Goal: Information Seeking & Learning: Learn about a topic

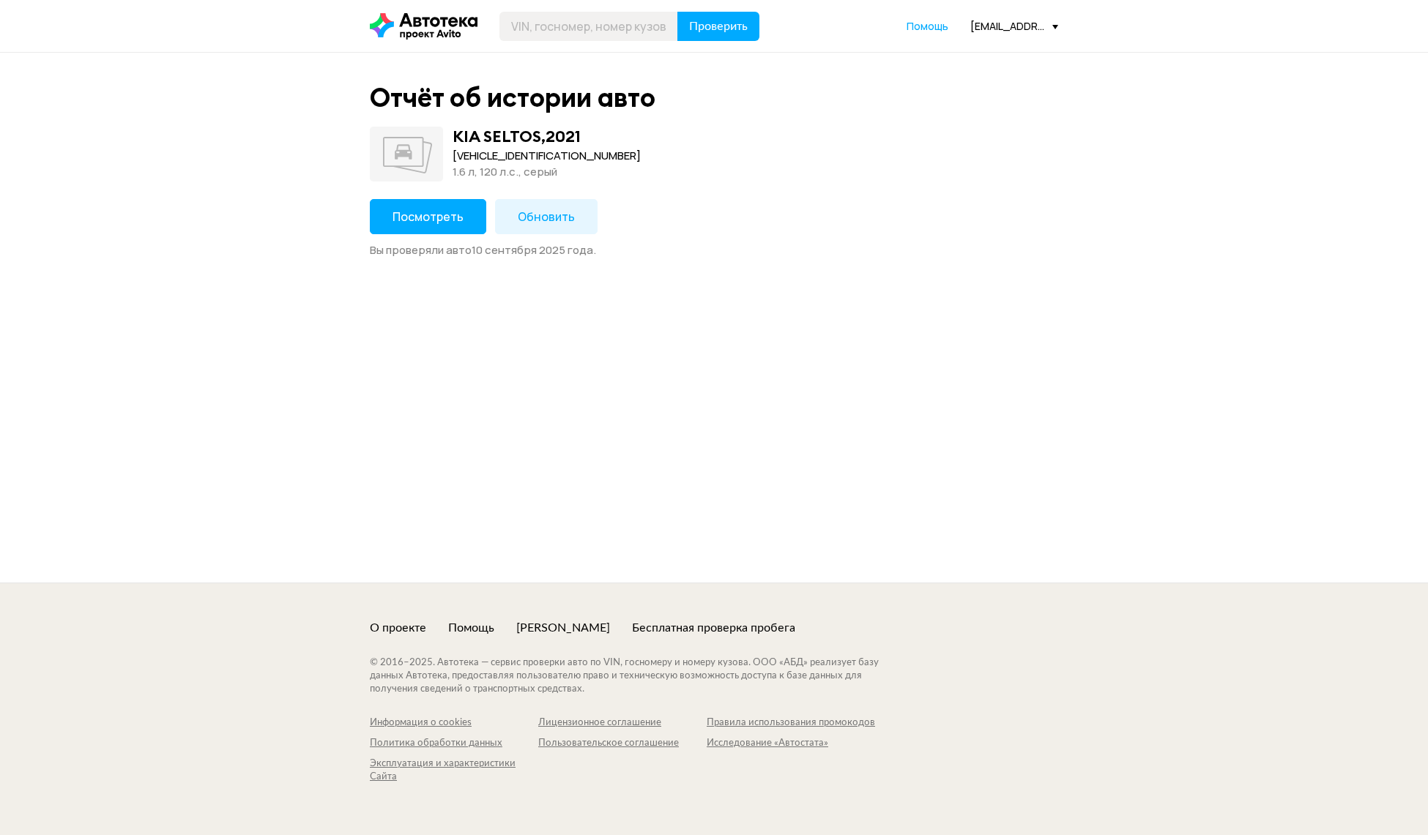
click at [396, 229] on button "Посмотреть" at bounding box center [428, 216] width 116 height 35
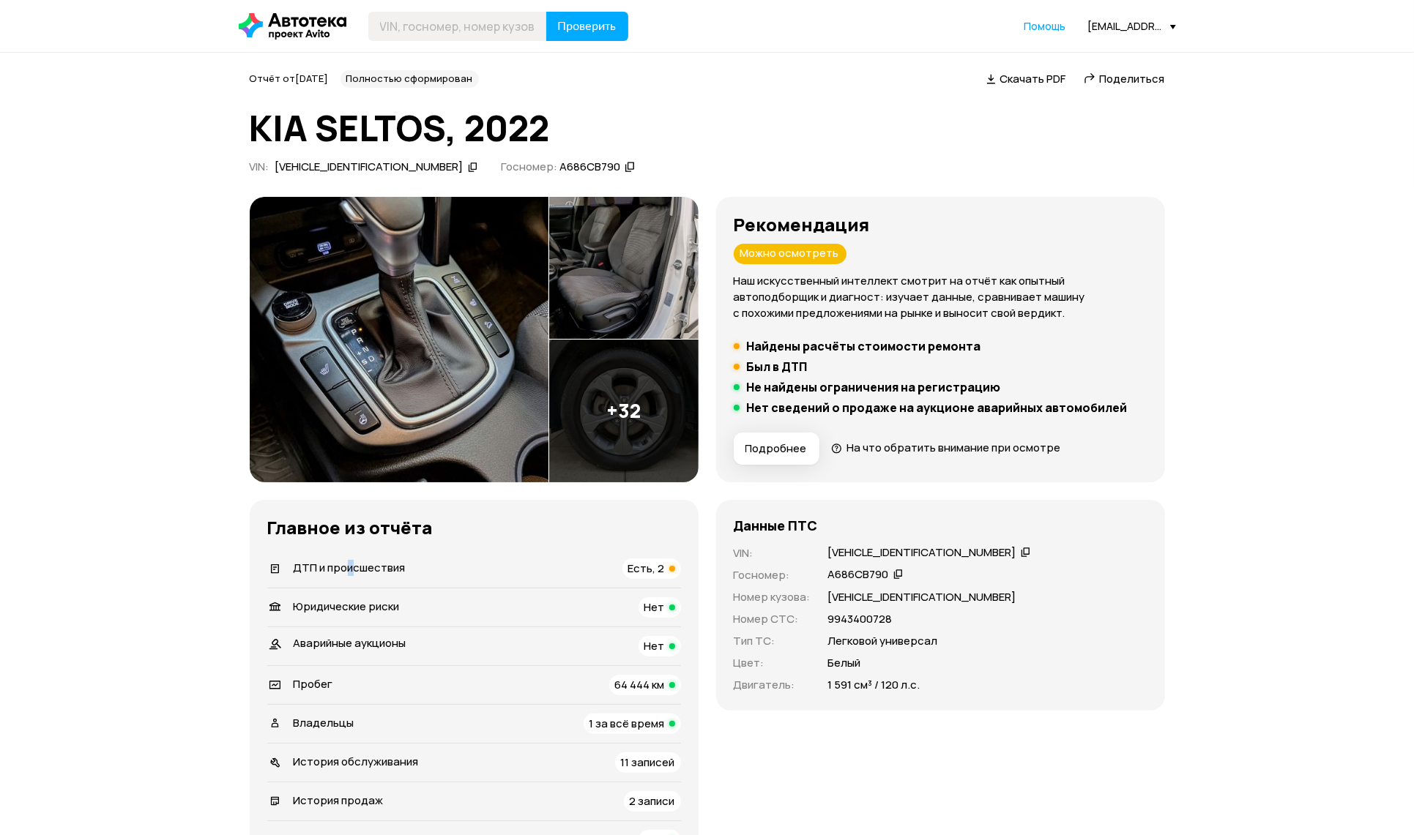
click at [349, 568] on span "ДТП и происшествия" at bounding box center [350, 567] width 112 height 15
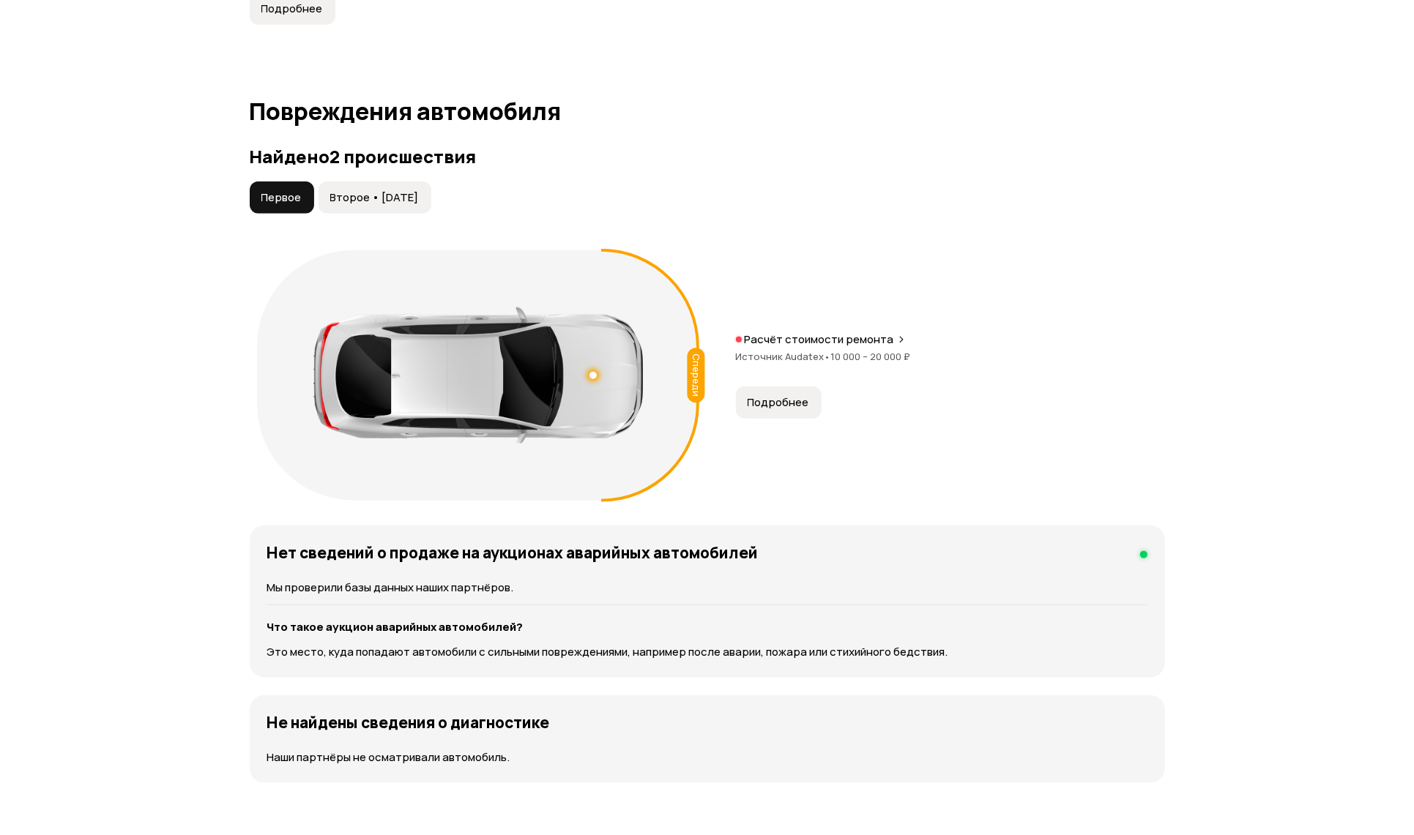
scroll to position [1514, 0]
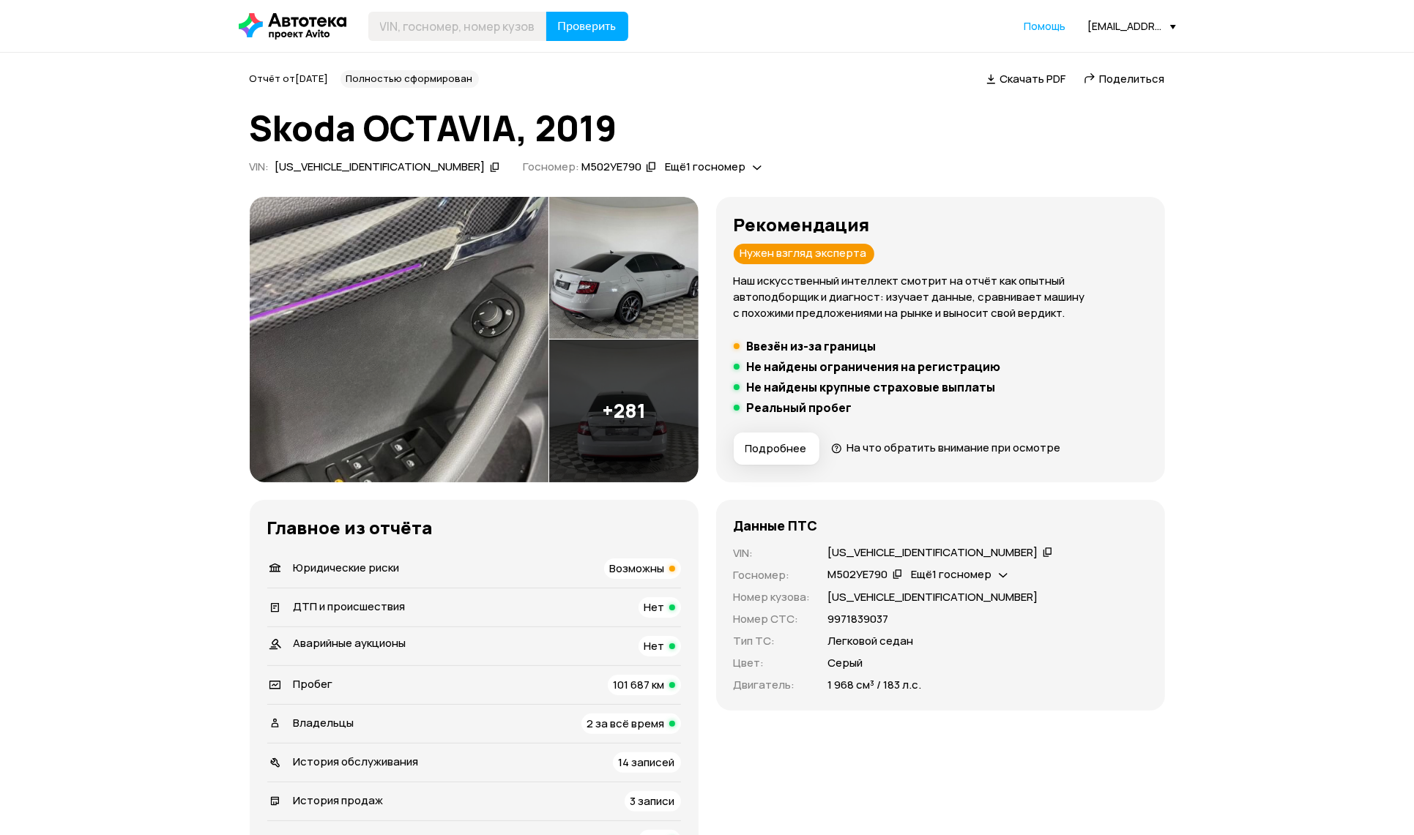
click at [442, 573] on div "Юридические риски Возможны" at bounding box center [474, 569] width 414 height 21
click at [596, 264] on img at bounding box center [623, 268] width 149 height 143
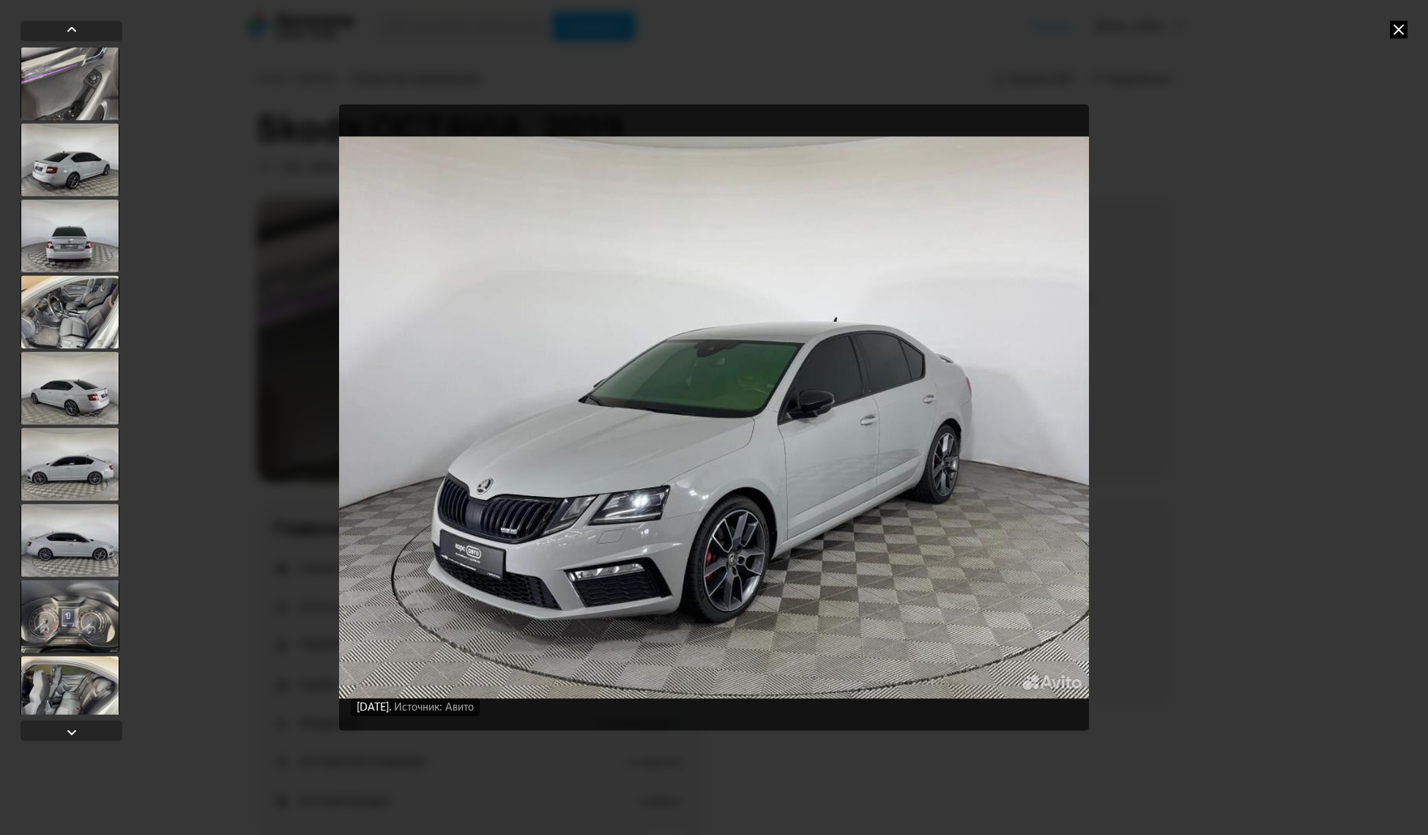
click at [1408, 35] on div "17 августа 2025 года Источник: Авито 17 августа 2025 года Источник: Авито 17 ав…" at bounding box center [714, 417] width 1428 height 835
click at [1401, 28] on icon at bounding box center [1399, 30] width 18 height 18
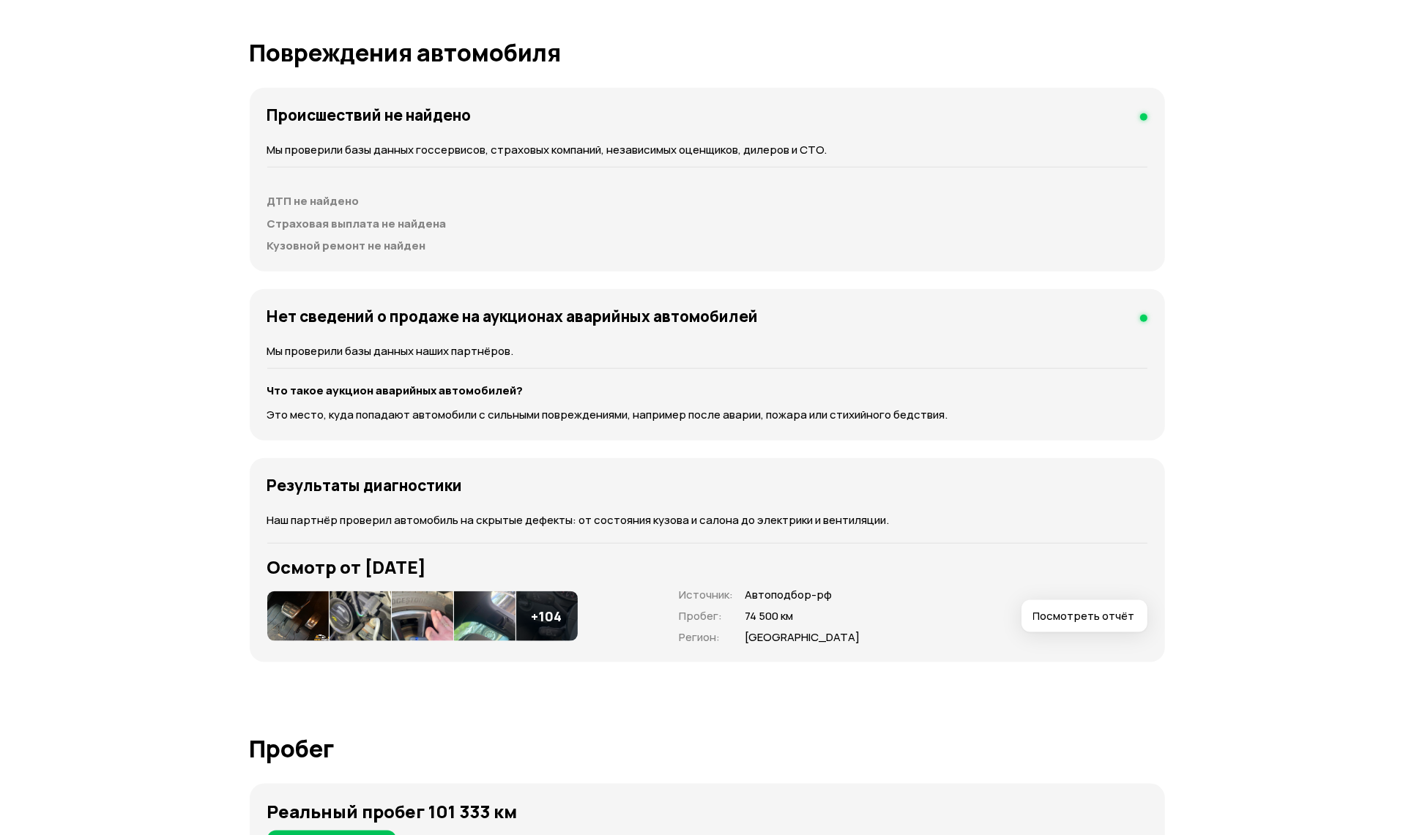
scroll to position [1830, 0]
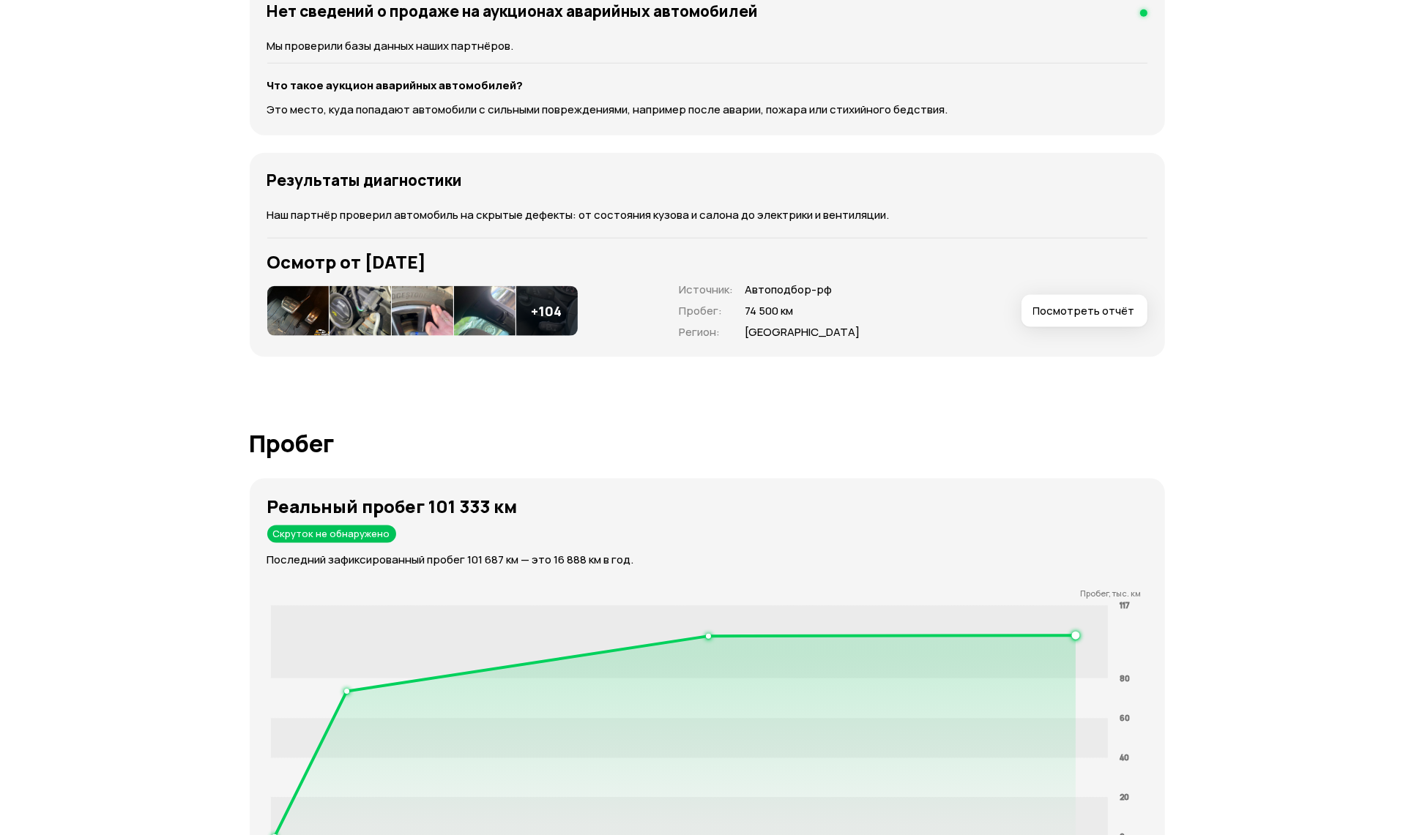
click at [300, 327] on img at bounding box center [298, 311] width 62 height 50
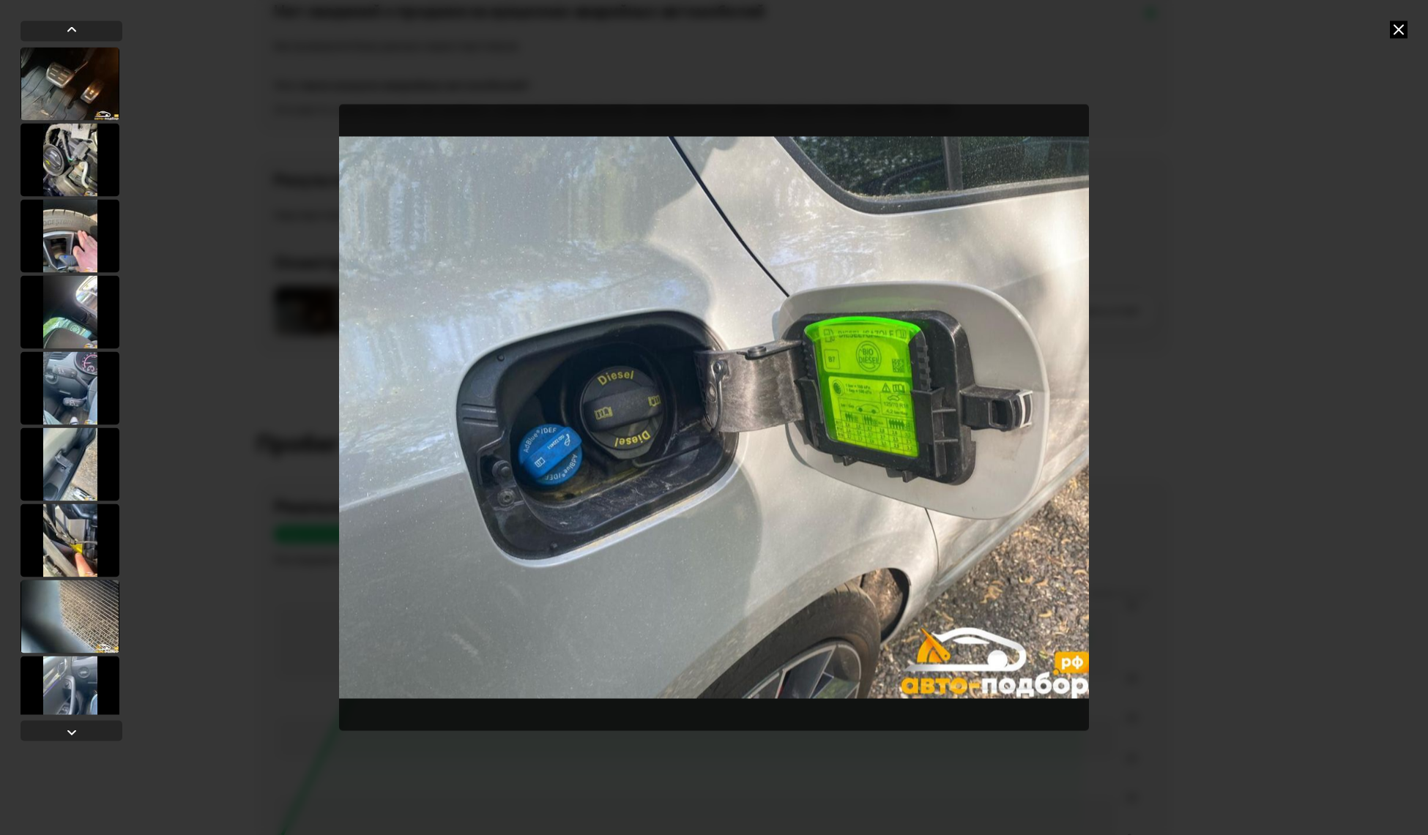
click at [1398, 34] on icon at bounding box center [1399, 30] width 18 height 18
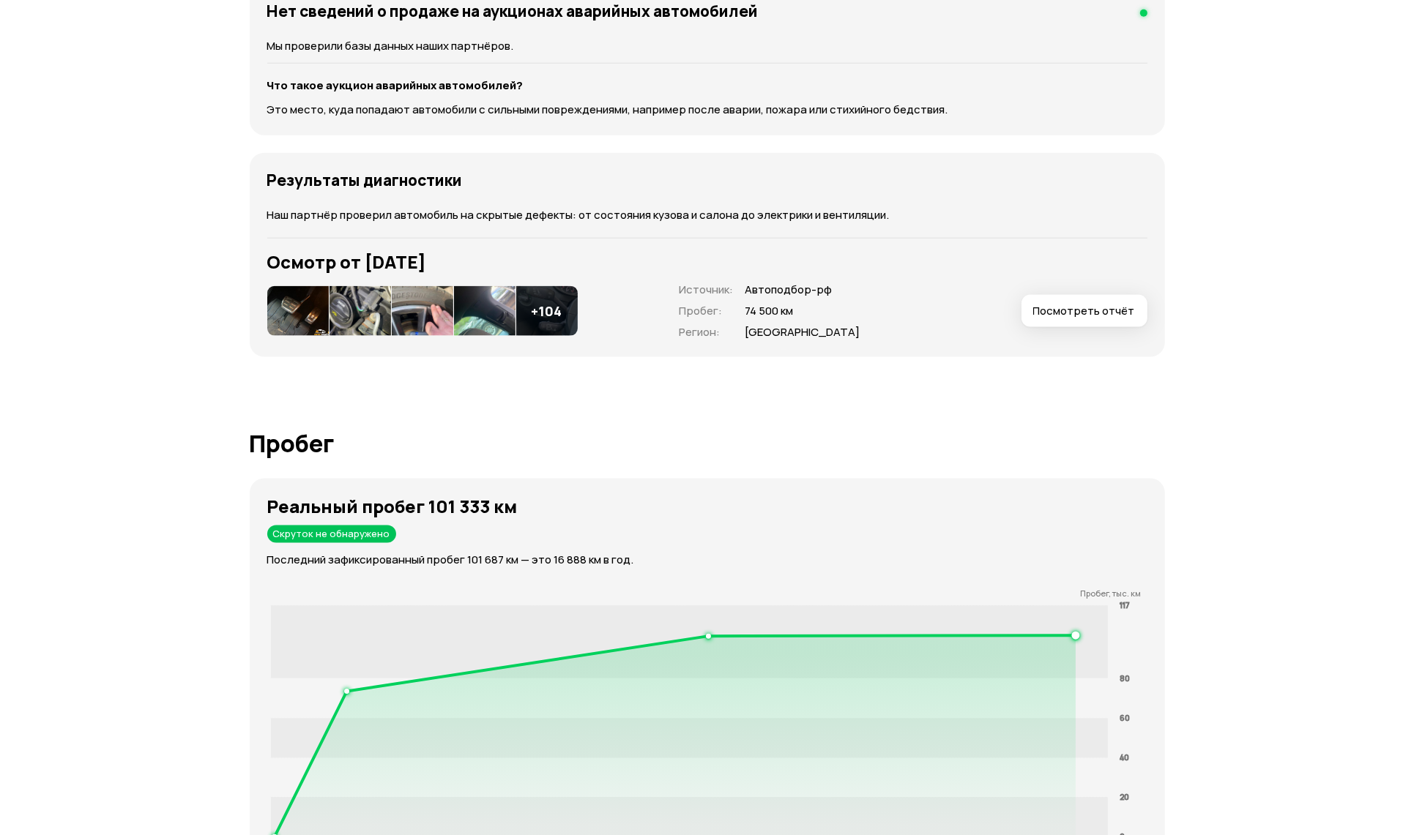
click at [465, 308] on img at bounding box center [485, 311] width 62 height 50
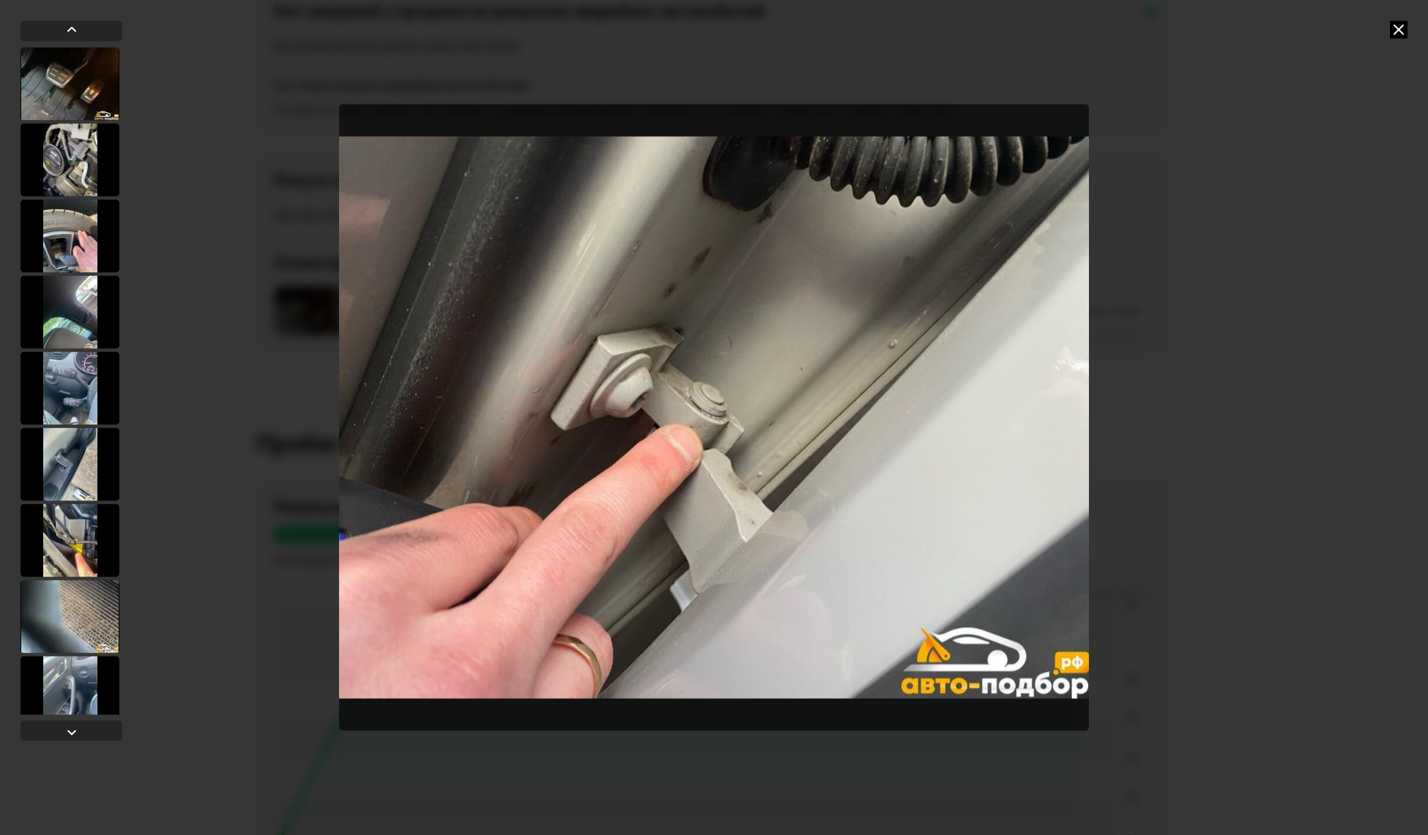
click at [1391, 40] on div at bounding box center [714, 417] width 1428 height 835
click at [1397, 35] on icon at bounding box center [1399, 30] width 18 height 18
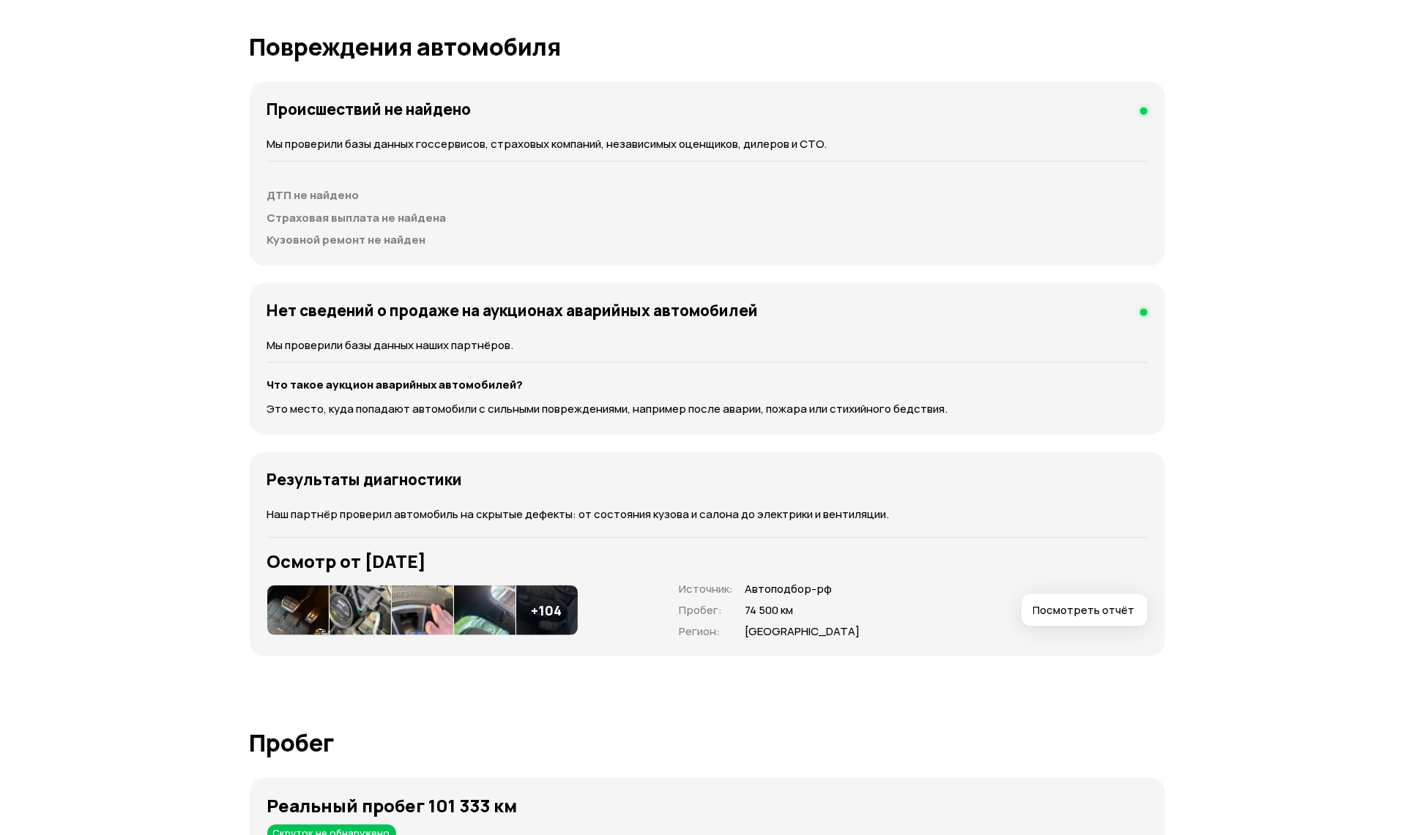
scroll to position [1525, 0]
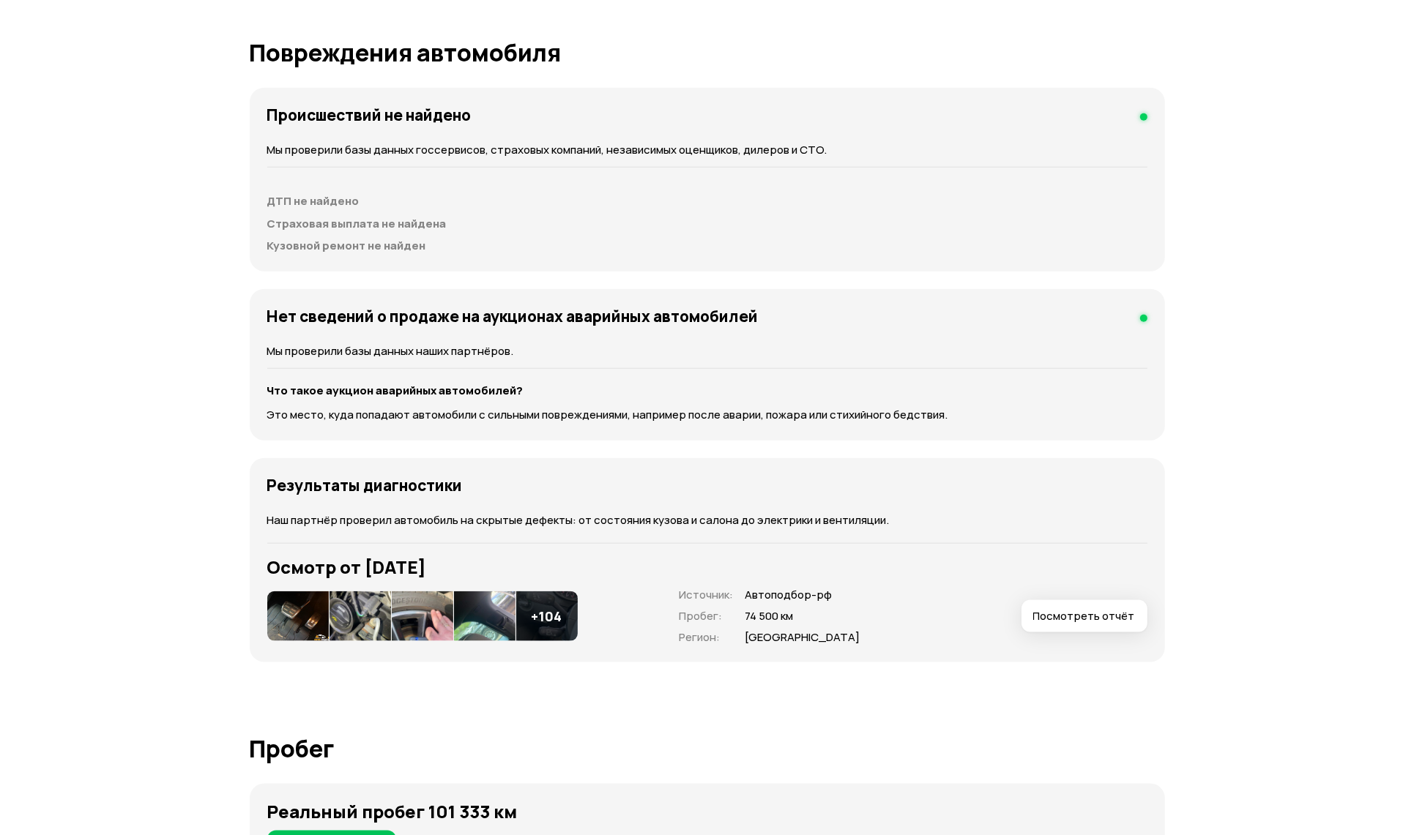
drag, startPoint x: 509, startPoint y: 561, endPoint x: 442, endPoint y: 567, distance: 67.0
click at [439, 568] on h3 "Осмотр от 12 мая 2023 года" at bounding box center [707, 567] width 880 height 21
click at [570, 513] on p "Наш партнёр проверил автомобиль на скрытые дефекты: от состояния кузова и салон…" at bounding box center [707, 521] width 880 height 16
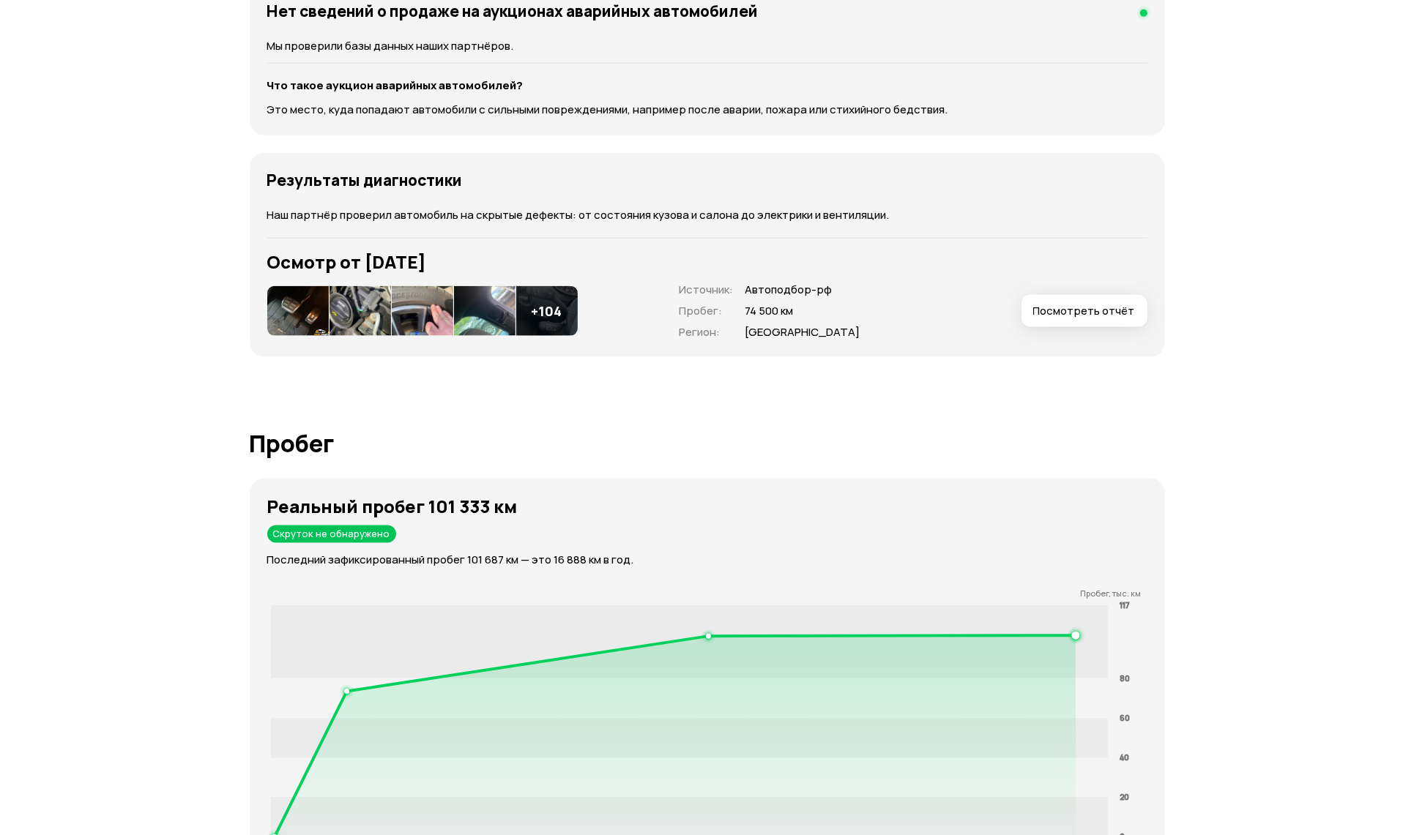
scroll to position [2135, 0]
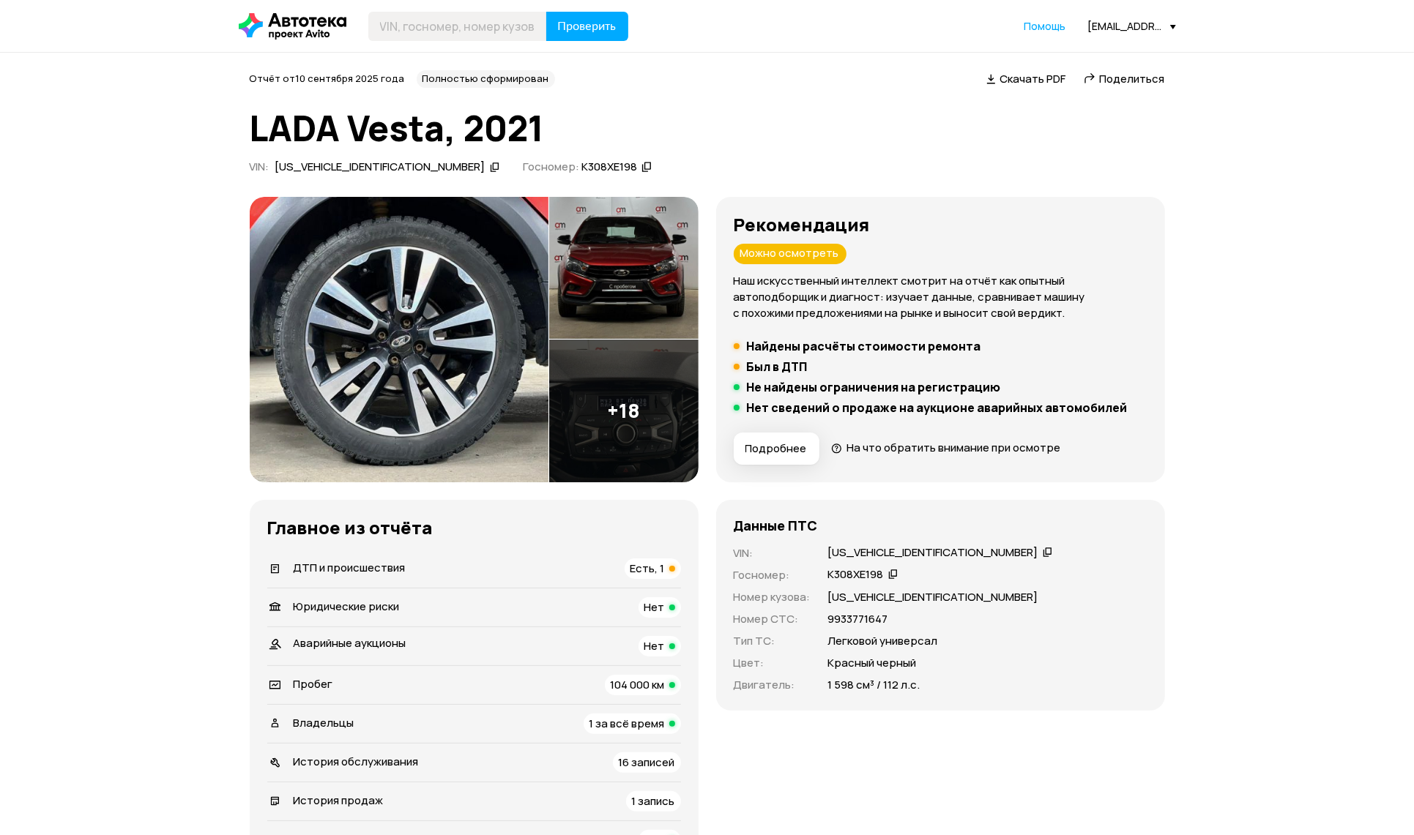
click at [417, 573] on div "ДТП и происшествия Есть, 1" at bounding box center [474, 569] width 414 height 21
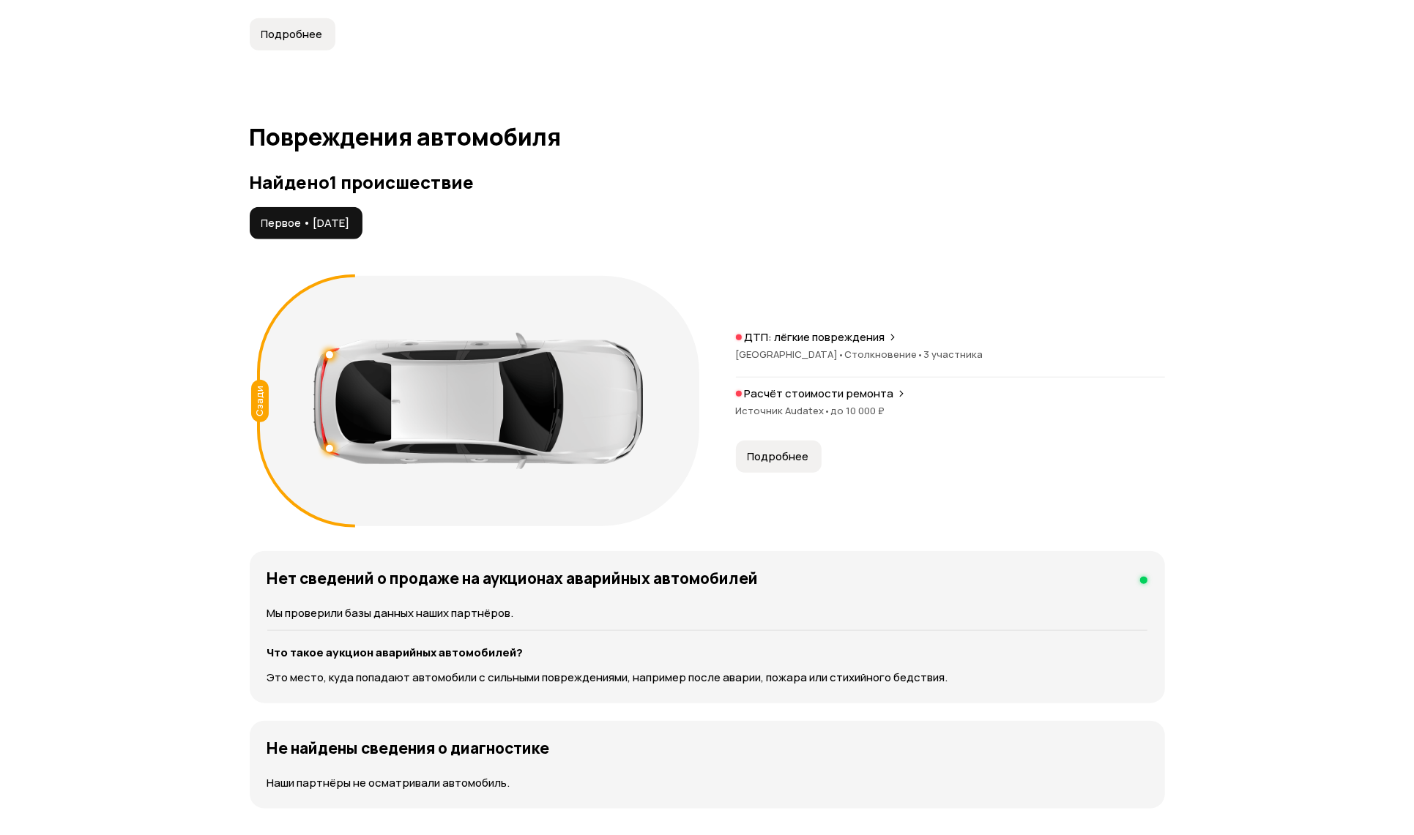
scroll to position [1514, 0]
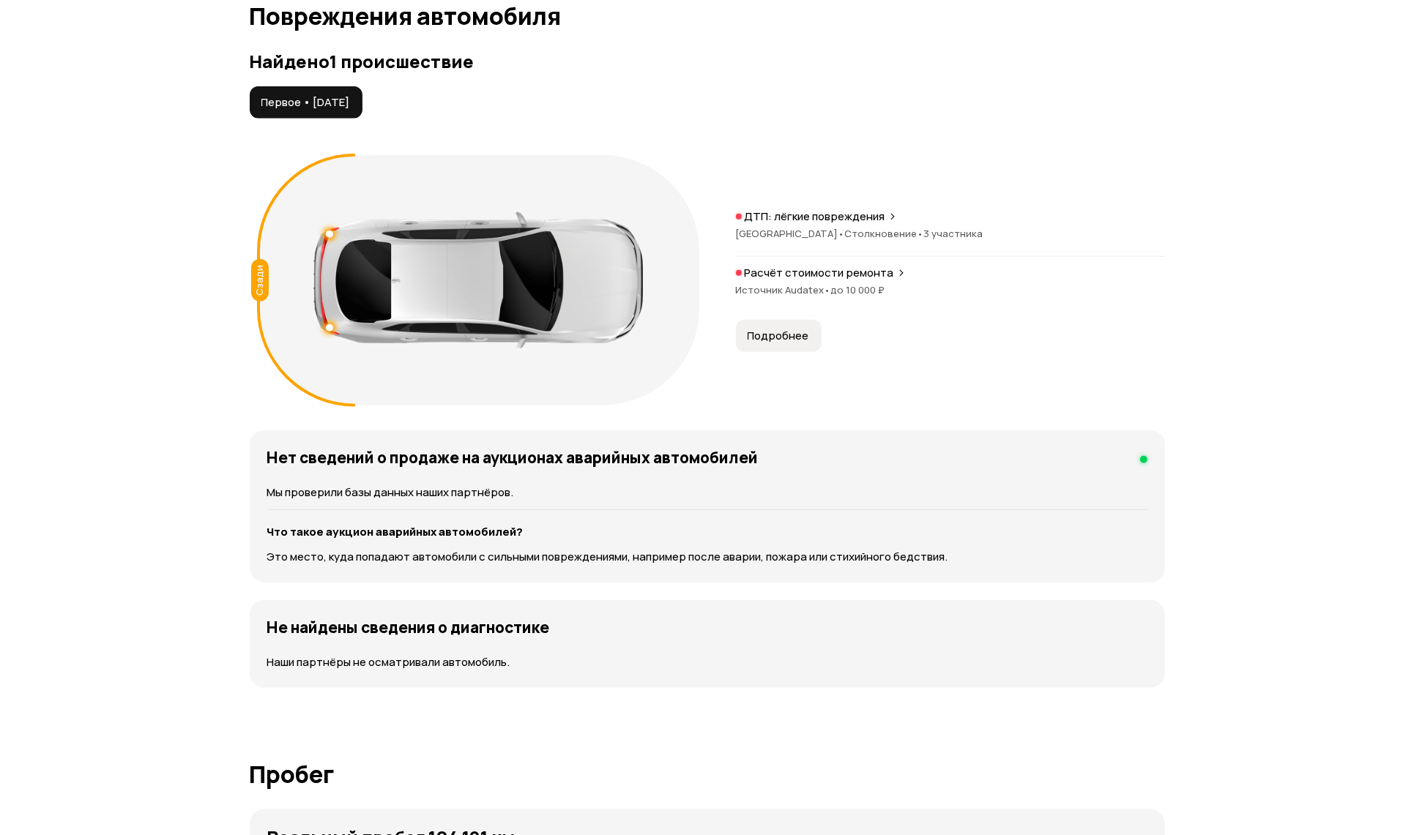
click at [789, 345] on button "Подробнее" at bounding box center [779, 336] width 86 height 32
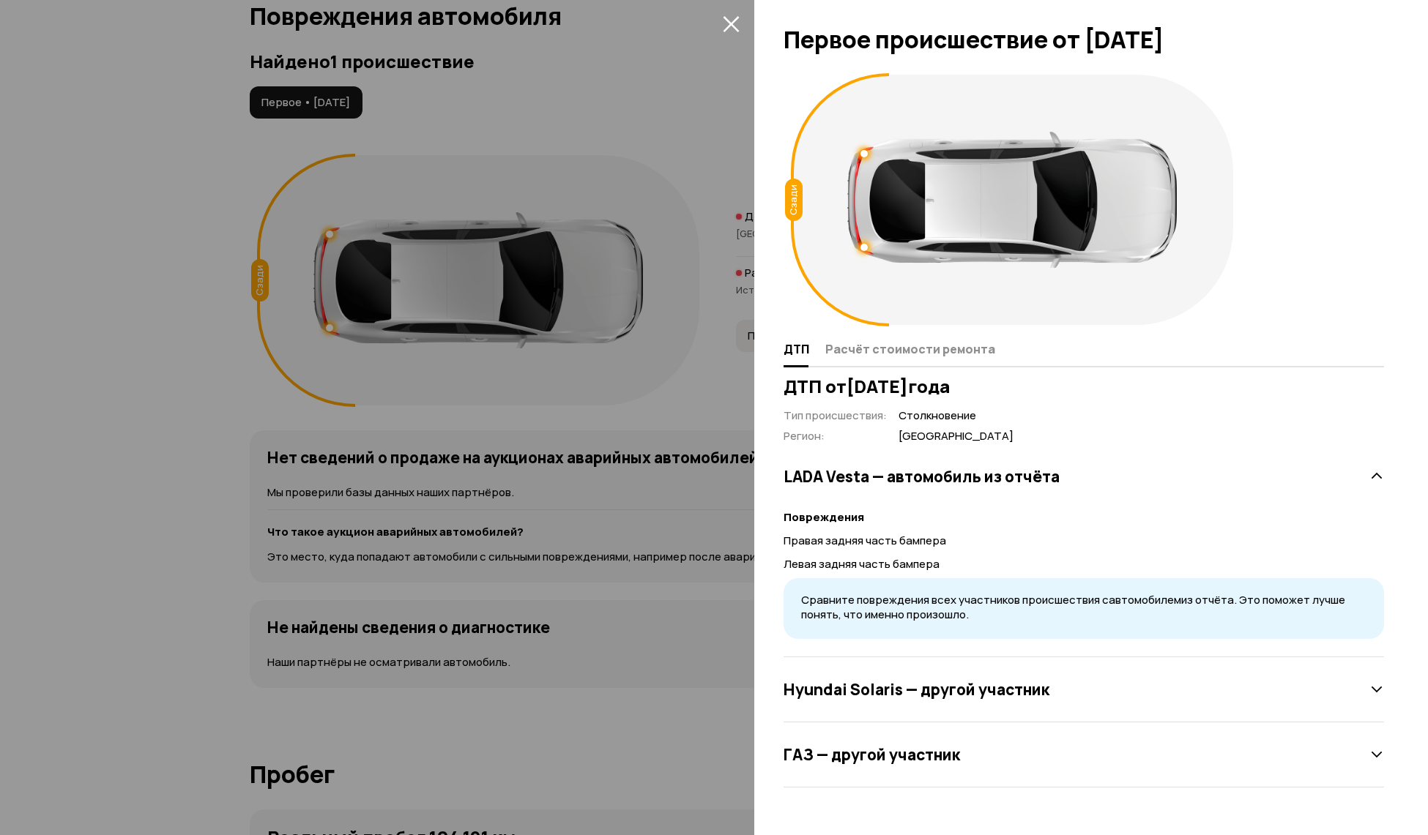
click at [749, 51] on div at bounding box center [714, 417] width 1428 height 835
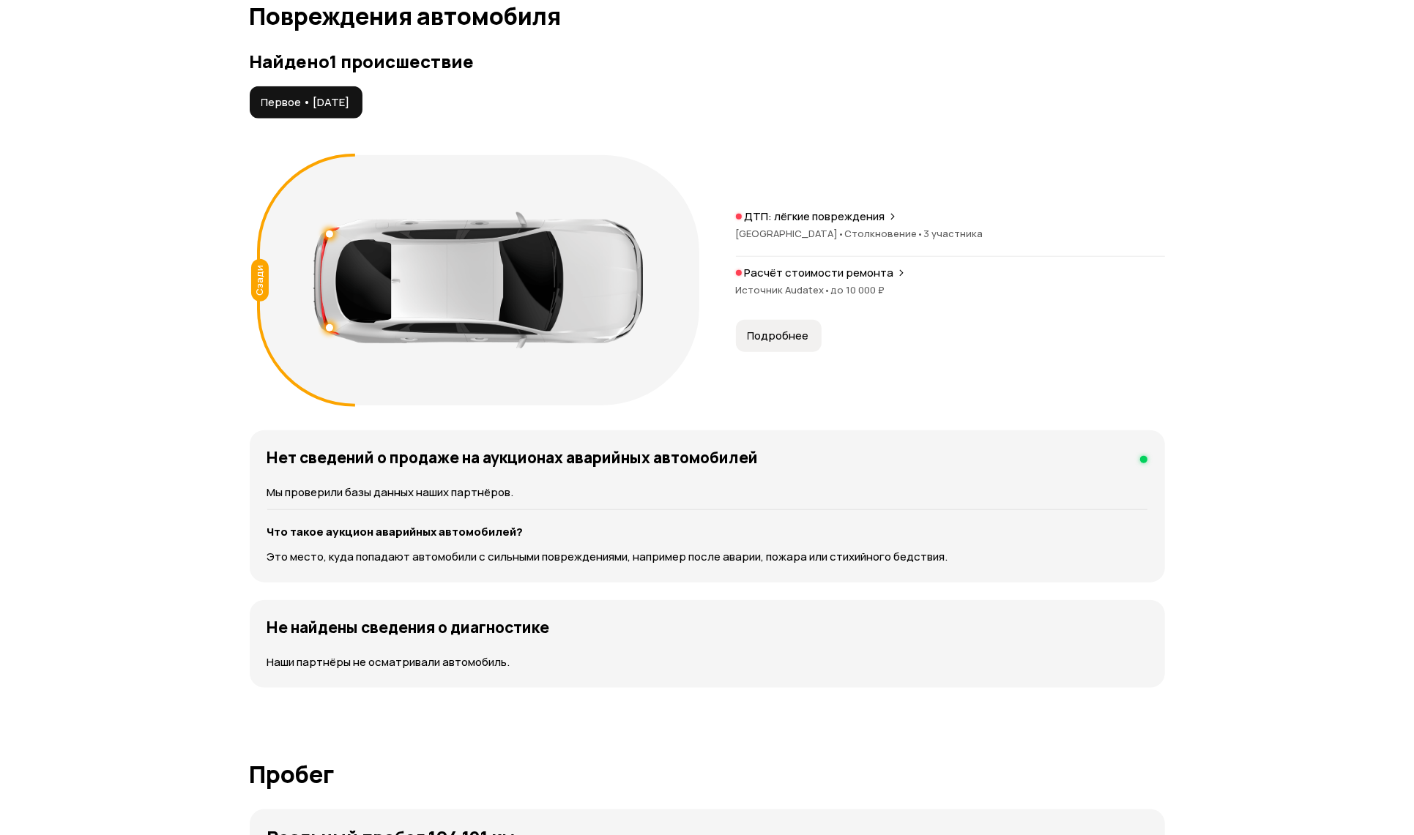
click at [894, 218] on icon at bounding box center [892, 217] width 9 height 12
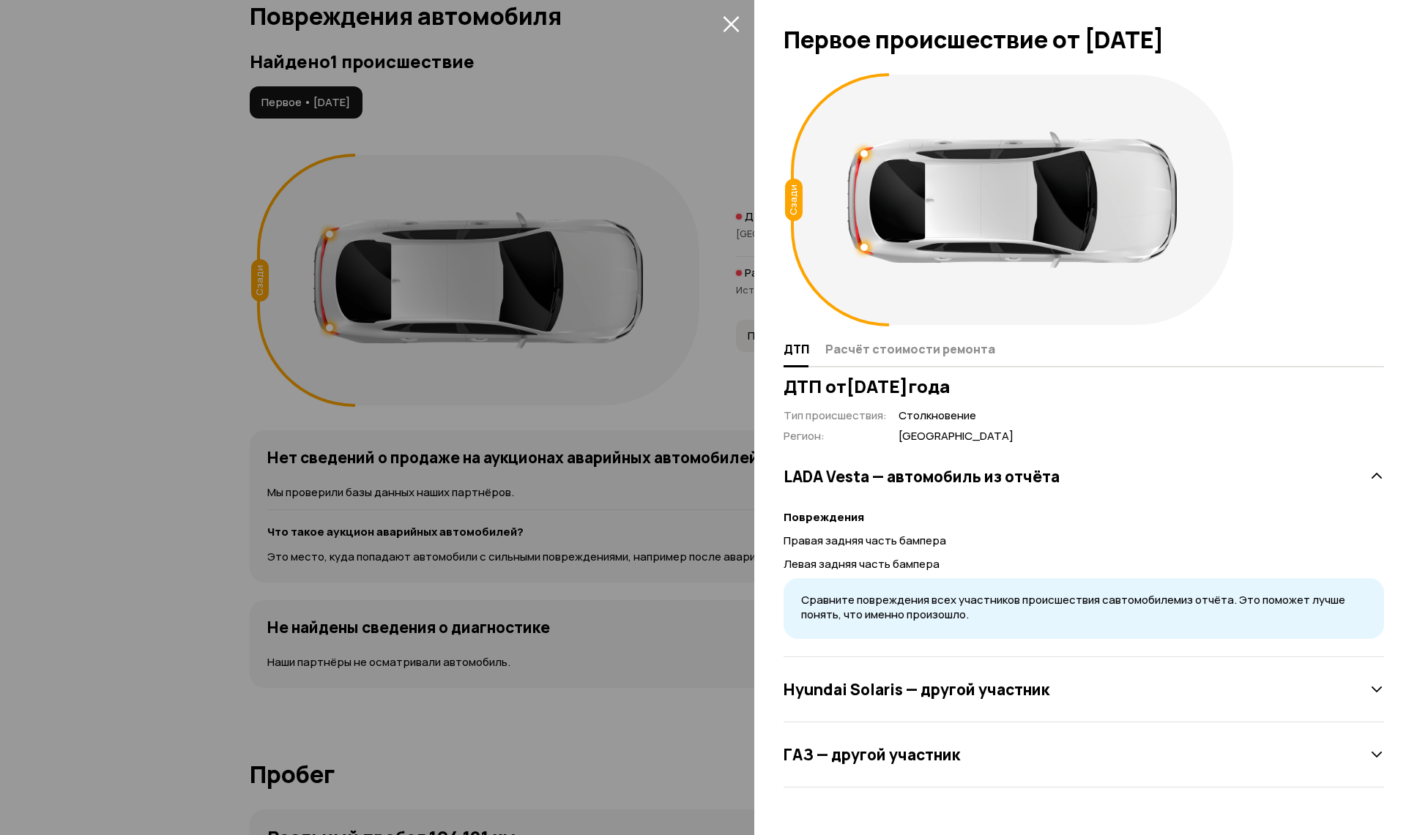
click at [729, 30] on icon "закрыть" at bounding box center [731, 23] width 17 height 17
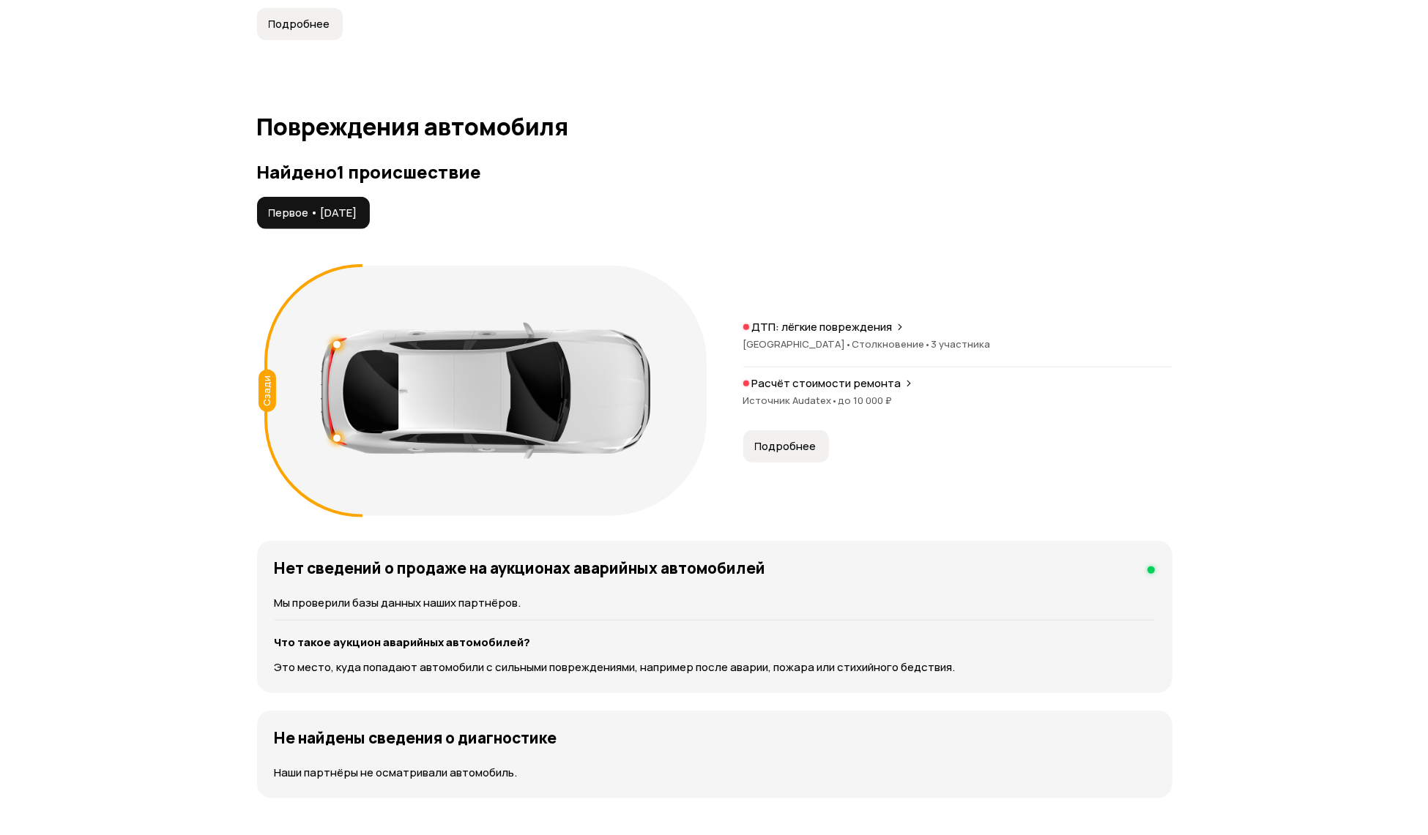
scroll to position [1220, 0]
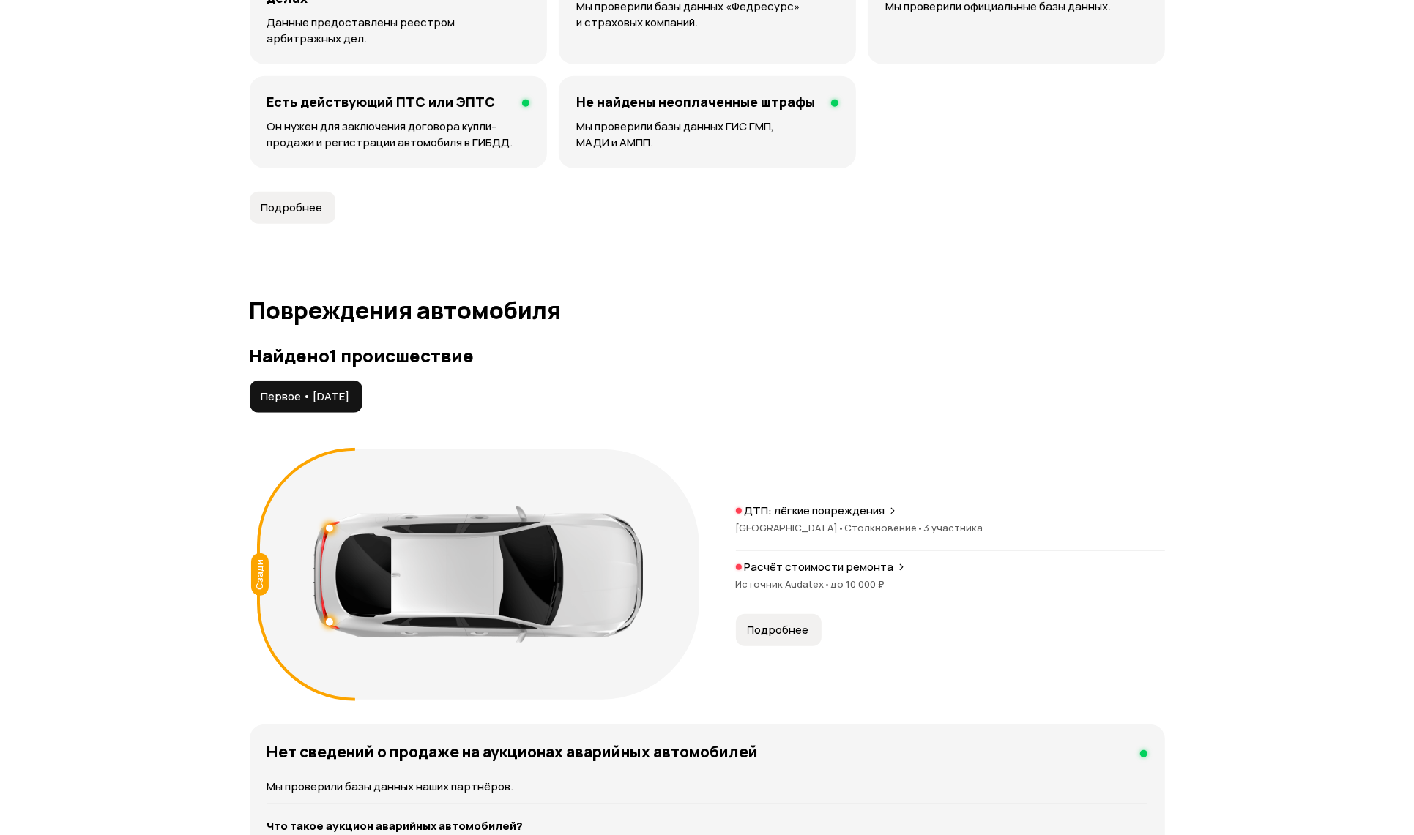
click at [888, 507] on icon at bounding box center [892, 511] width 9 height 12
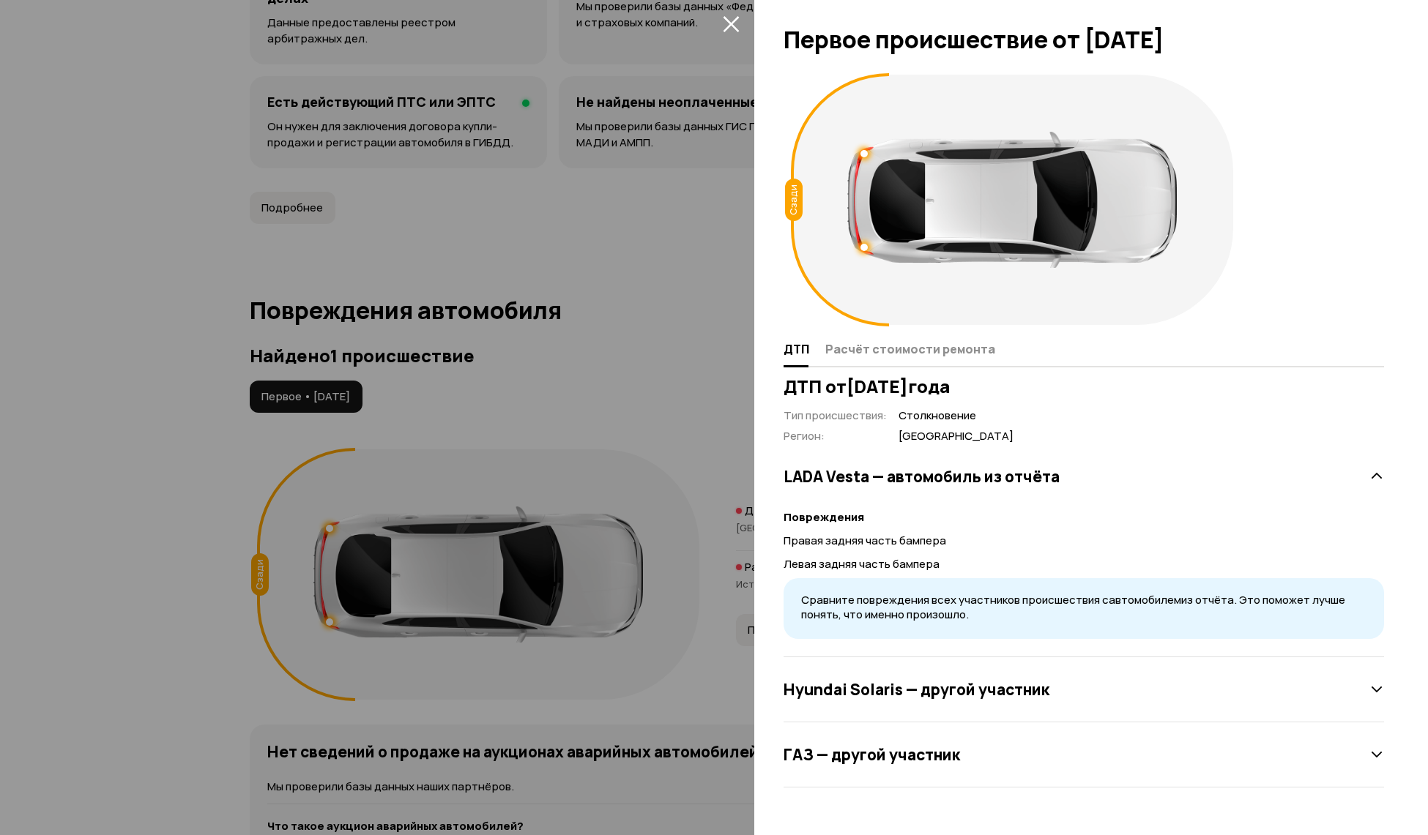
click at [955, 745] on h3 "ГАЗ — другой участник" at bounding box center [871, 754] width 176 height 19
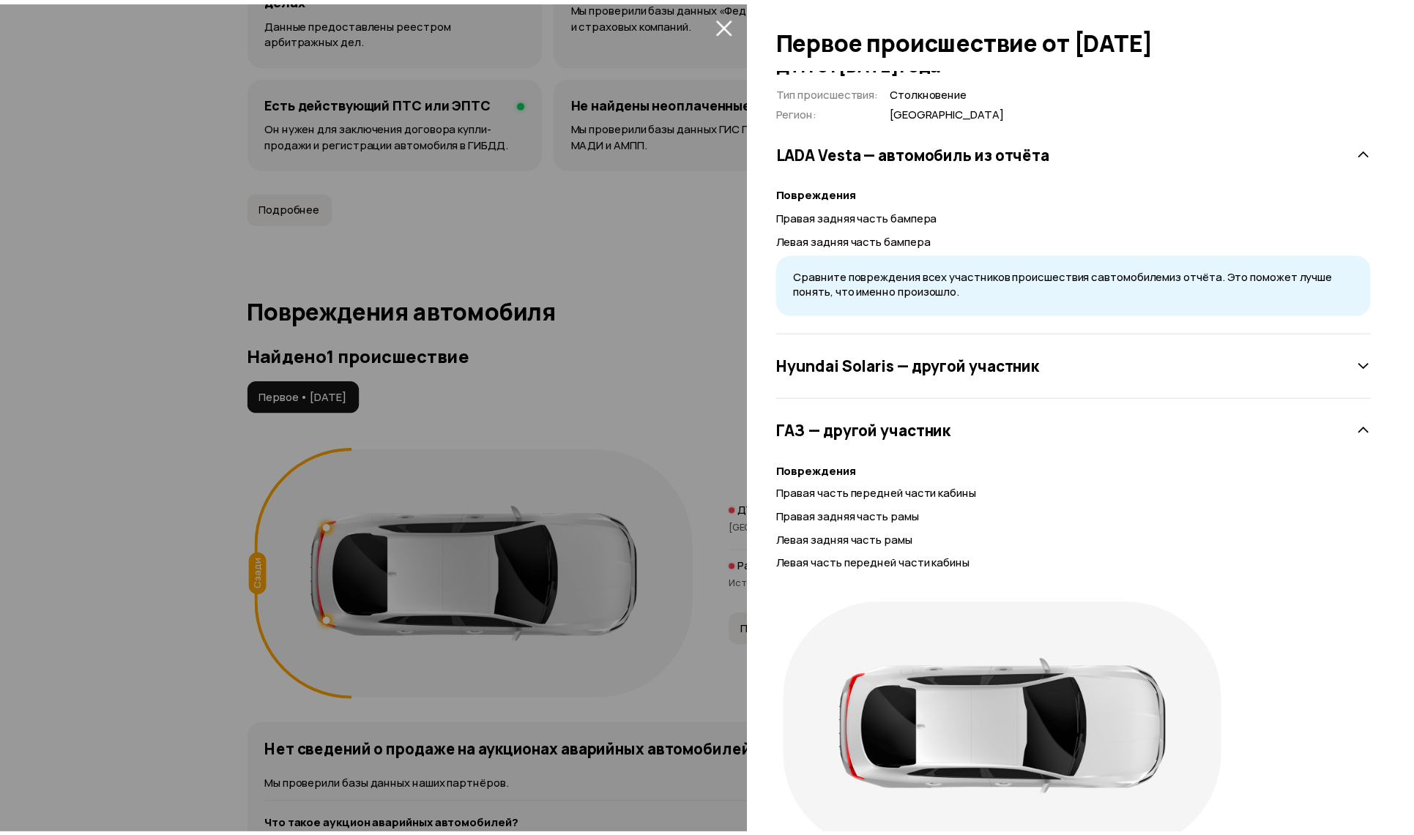
scroll to position [399, 0]
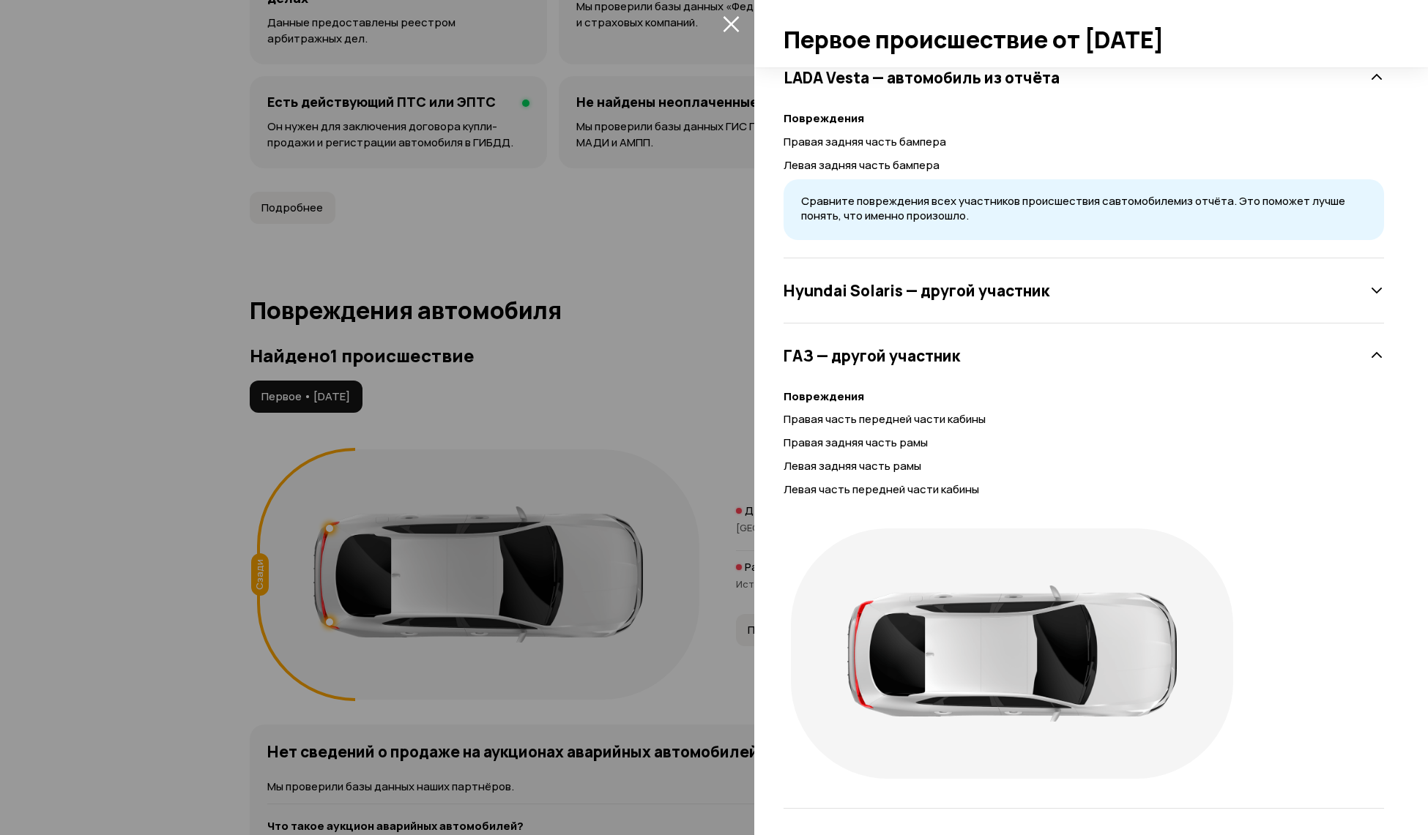
drag, startPoint x: 1002, startPoint y: 308, endPoint x: 1055, endPoint y: 300, distance: 53.9
click at [1005, 306] on div "Hyundai Solaris — другой участник" at bounding box center [1083, 290] width 600 height 65
click at [1084, 291] on div "Hyundai Solaris — другой участник" at bounding box center [1083, 290] width 600 height 29
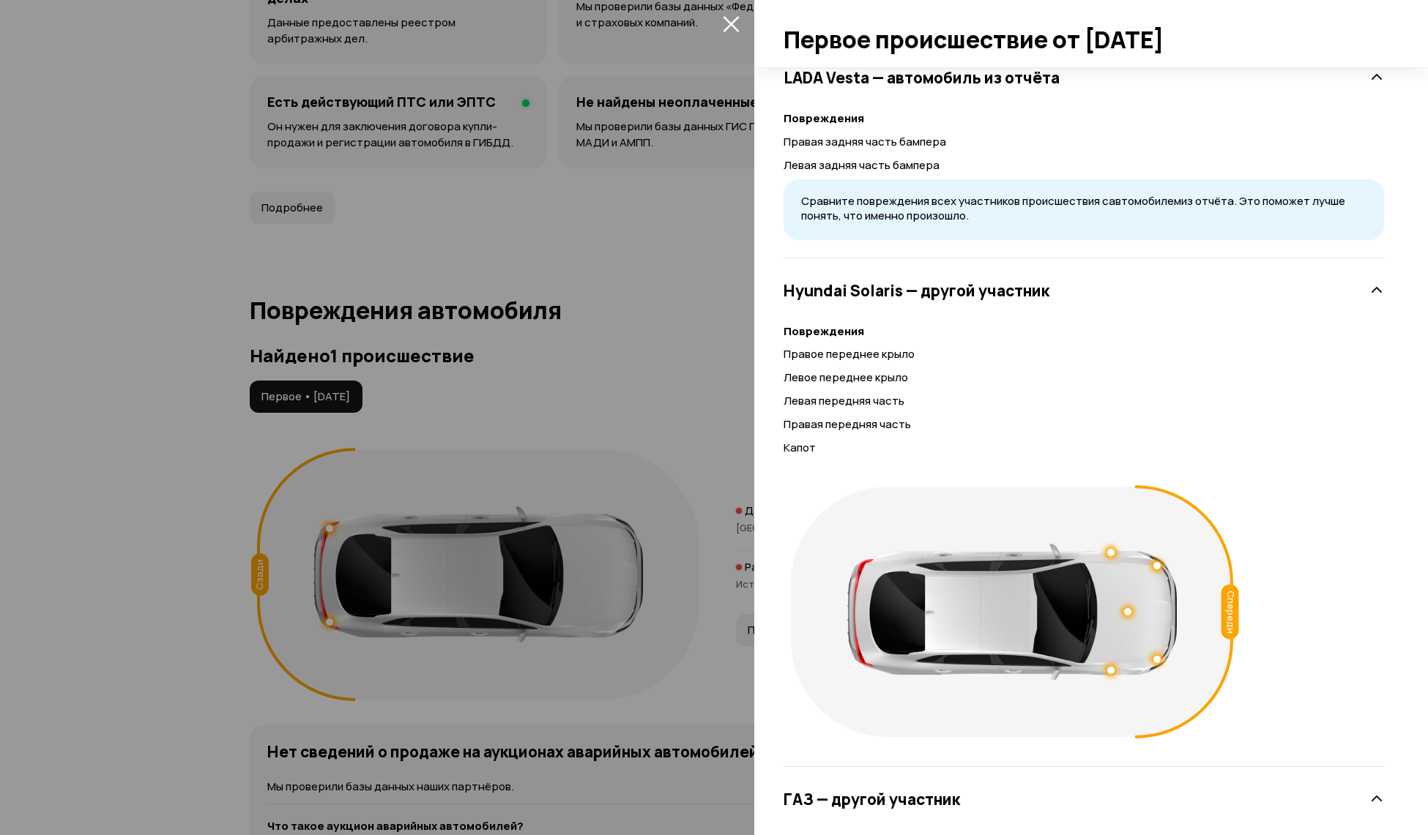
click at [724, 39] on div at bounding box center [714, 417] width 1428 height 835
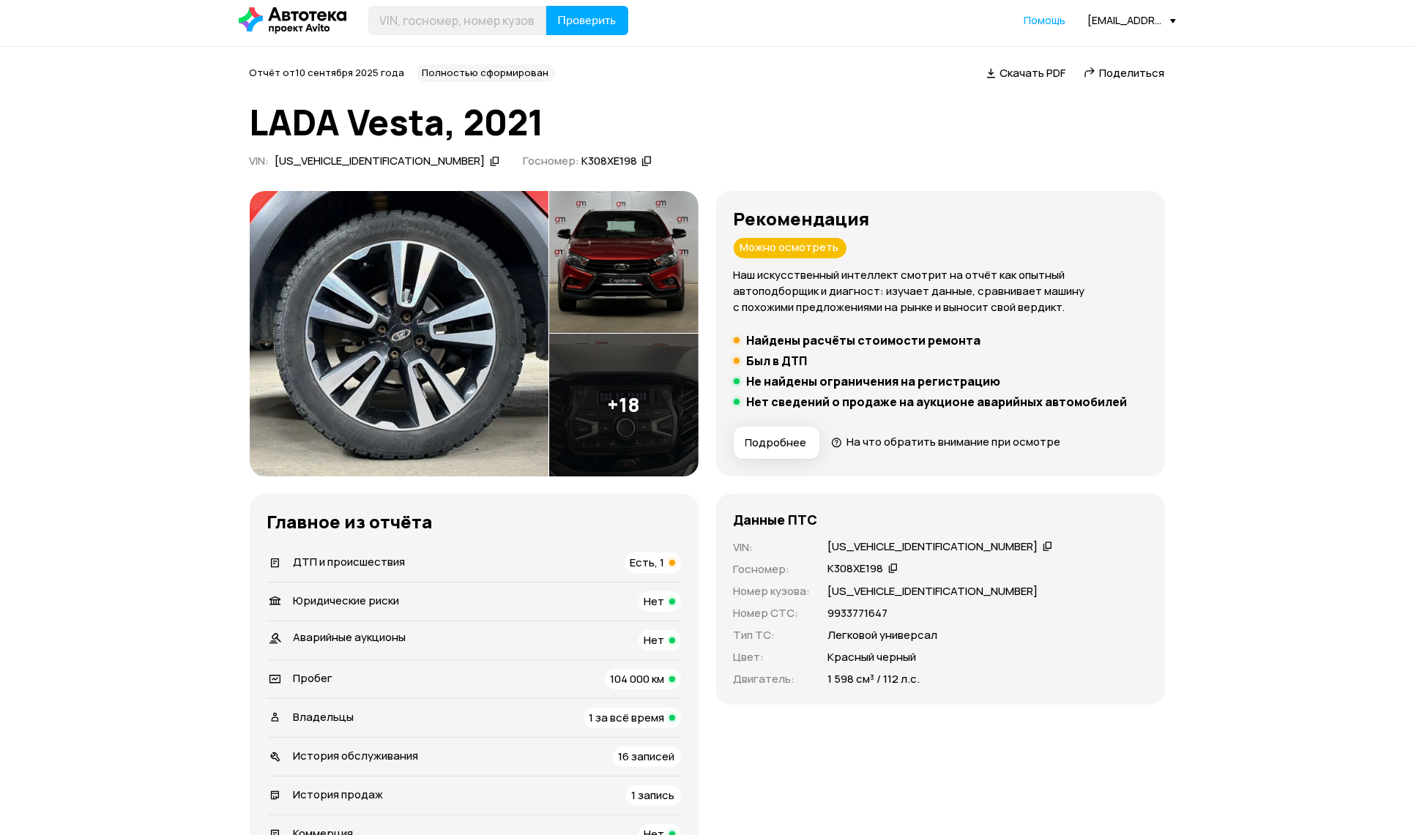
scroll to position [0, 0]
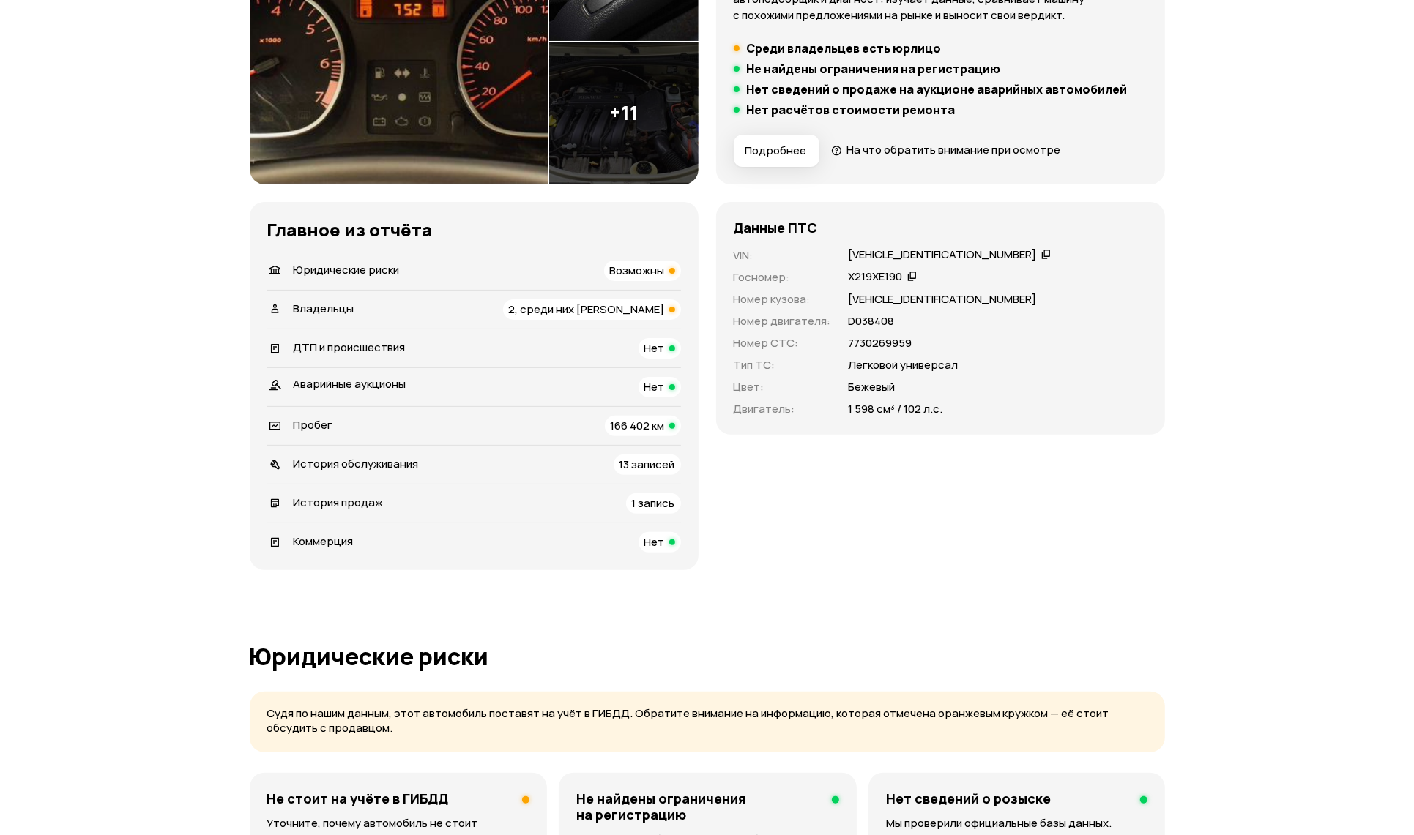
scroll to position [305, 0]
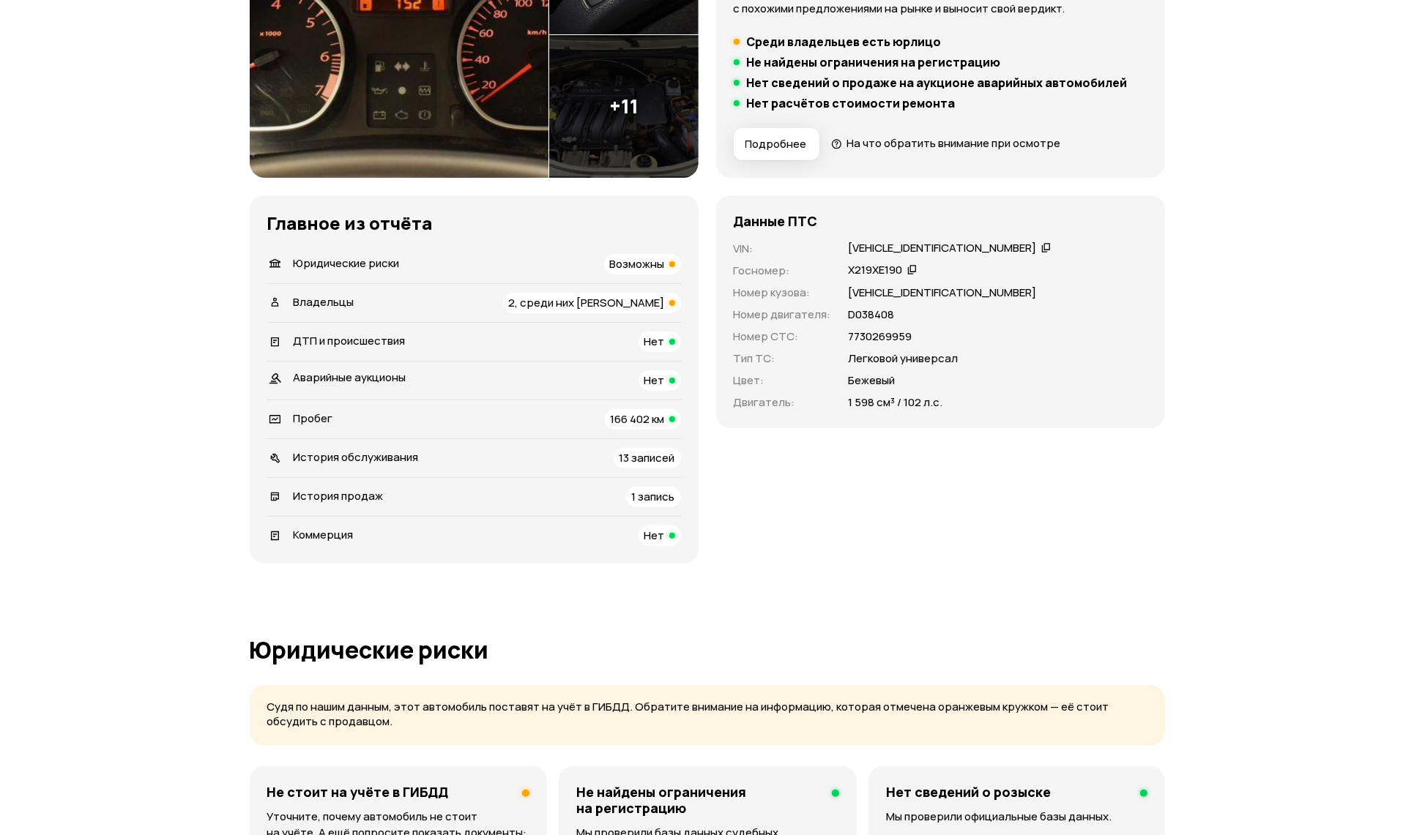
click at [346, 269] on span "Юридические риски" at bounding box center [347, 263] width 106 height 15
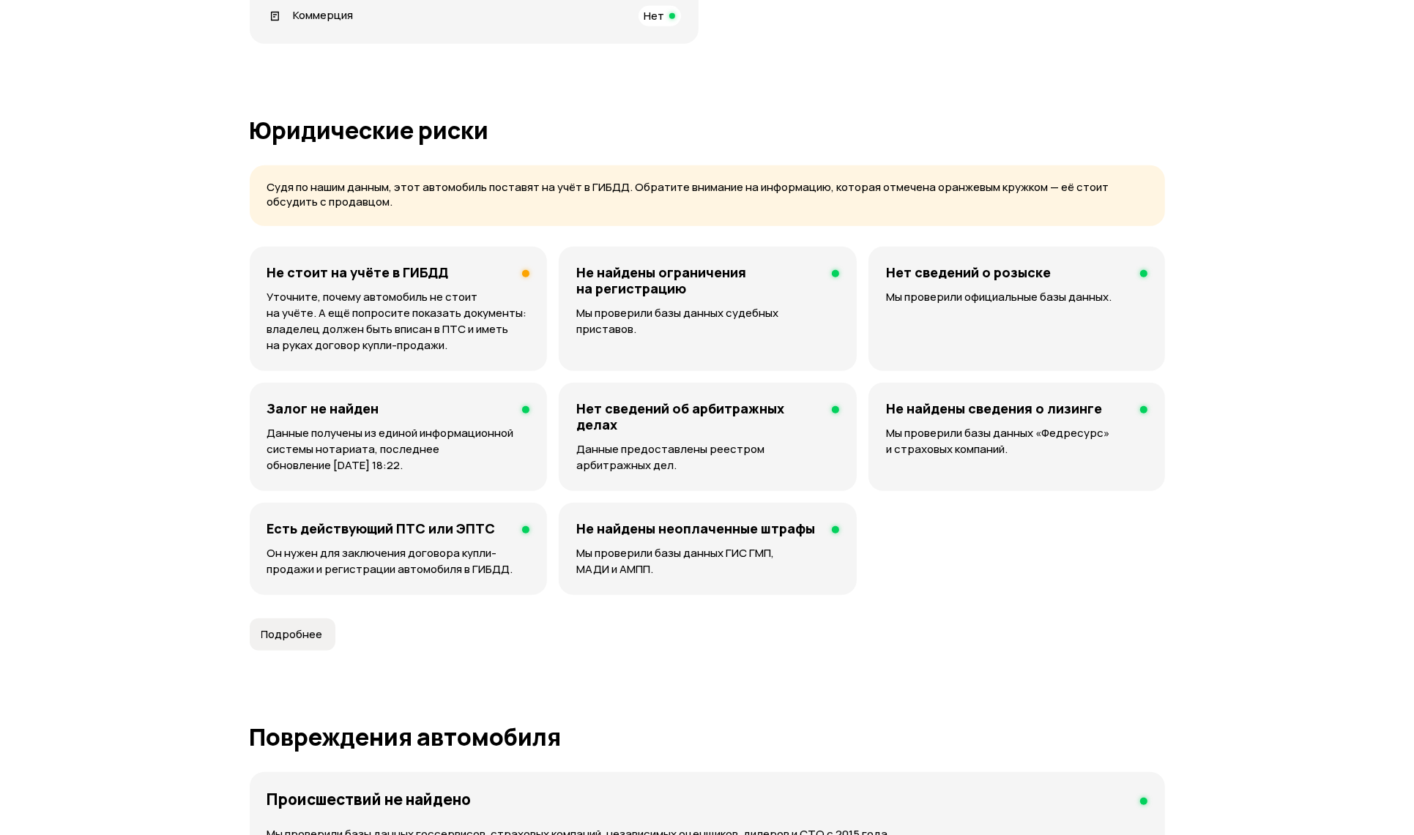
scroll to position [939, 0]
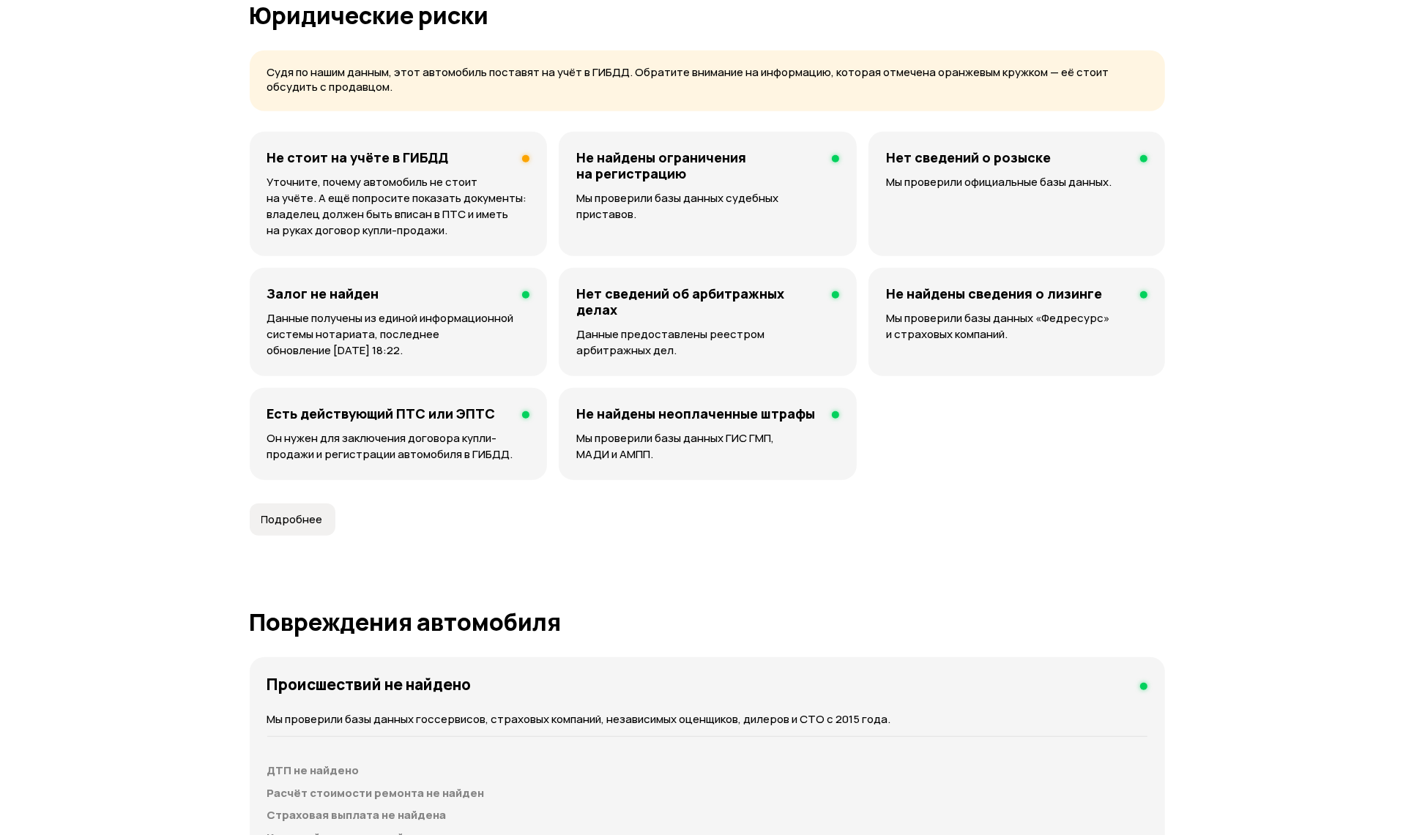
click at [455, 195] on p "Уточните, почему автомобиль не стоит на учёте. А ещё попросите показать докумен…" at bounding box center [398, 206] width 263 height 64
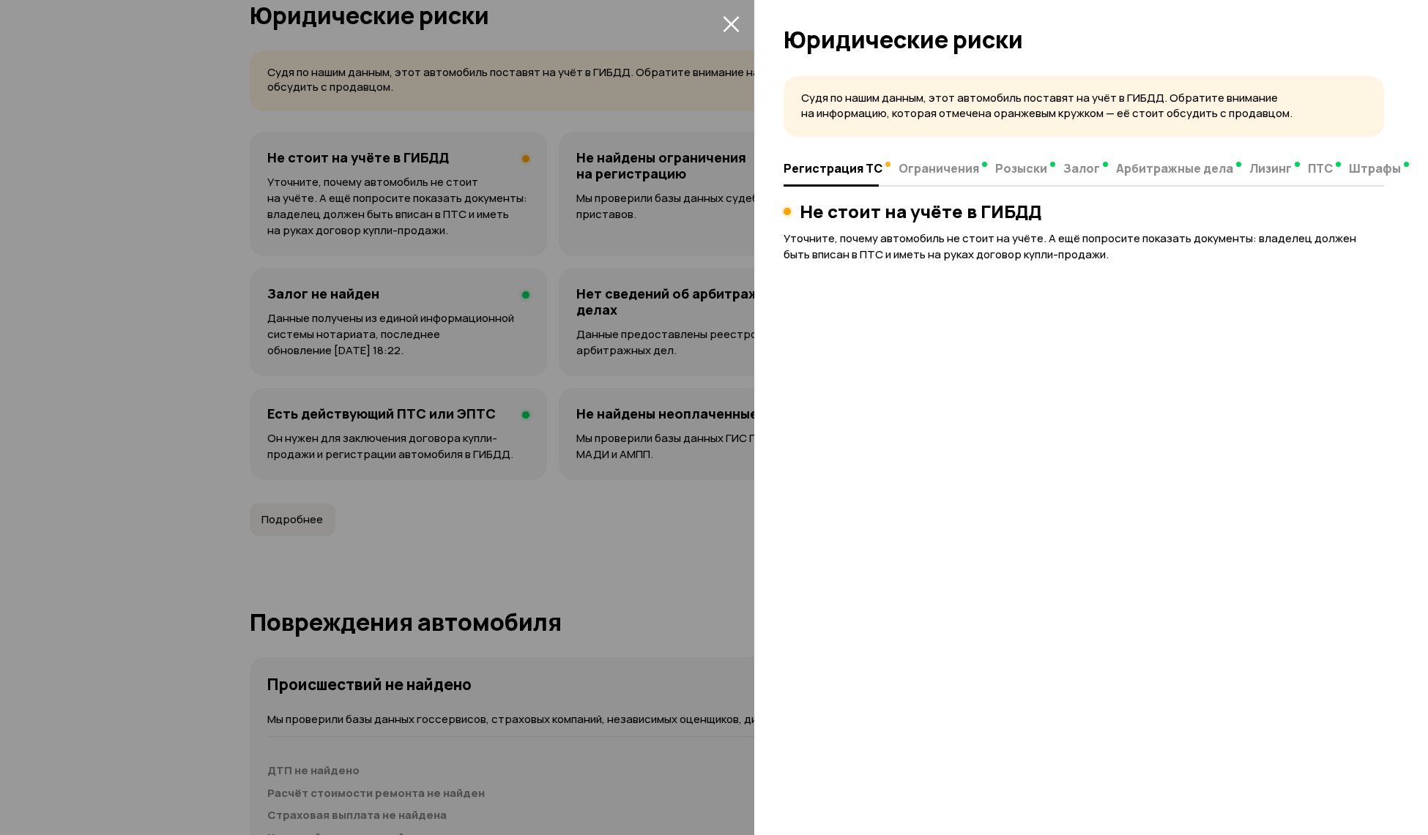
click at [753, 39] on div at bounding box center [714, 417] width 1428 height 835
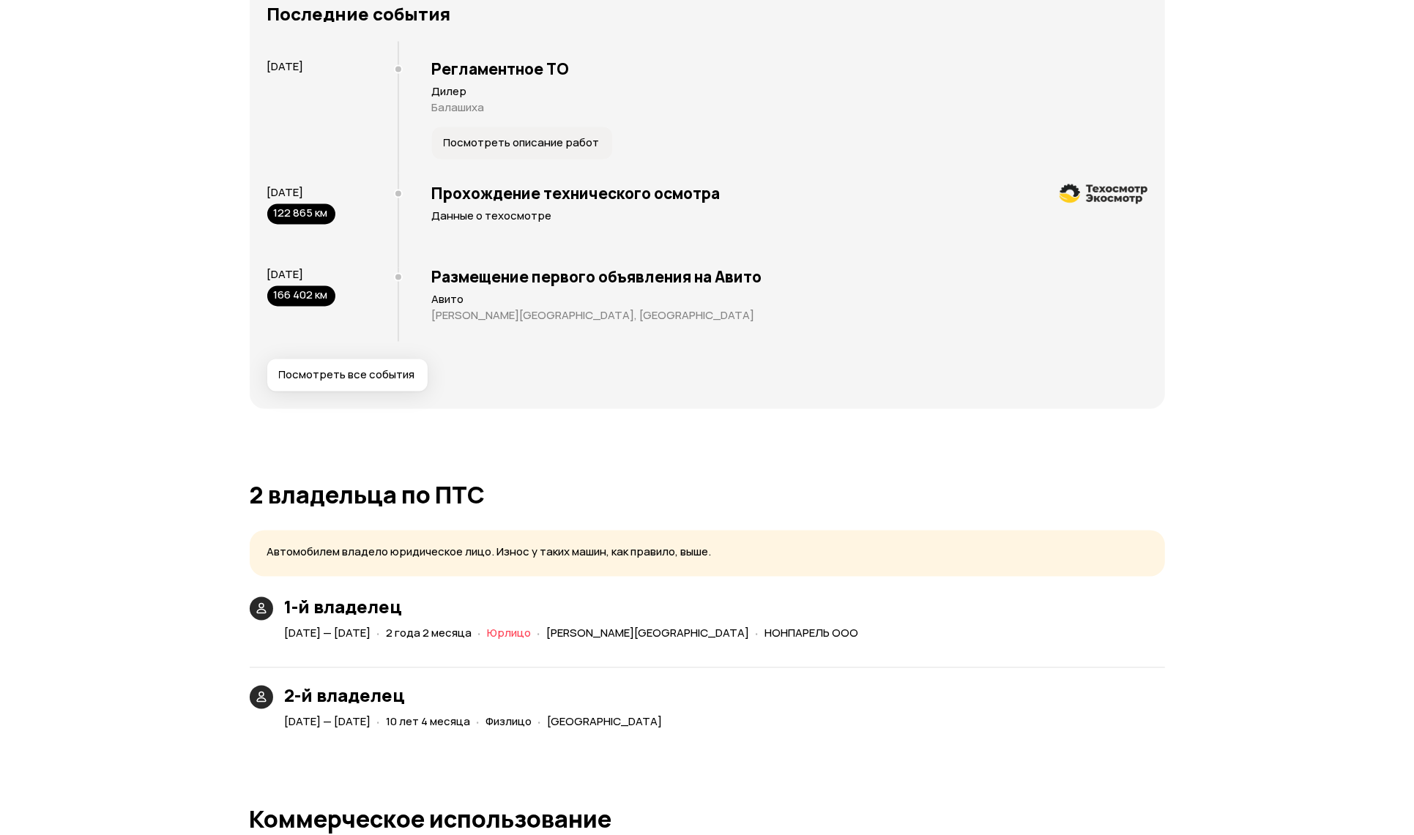
scroll to position [2770, 0]
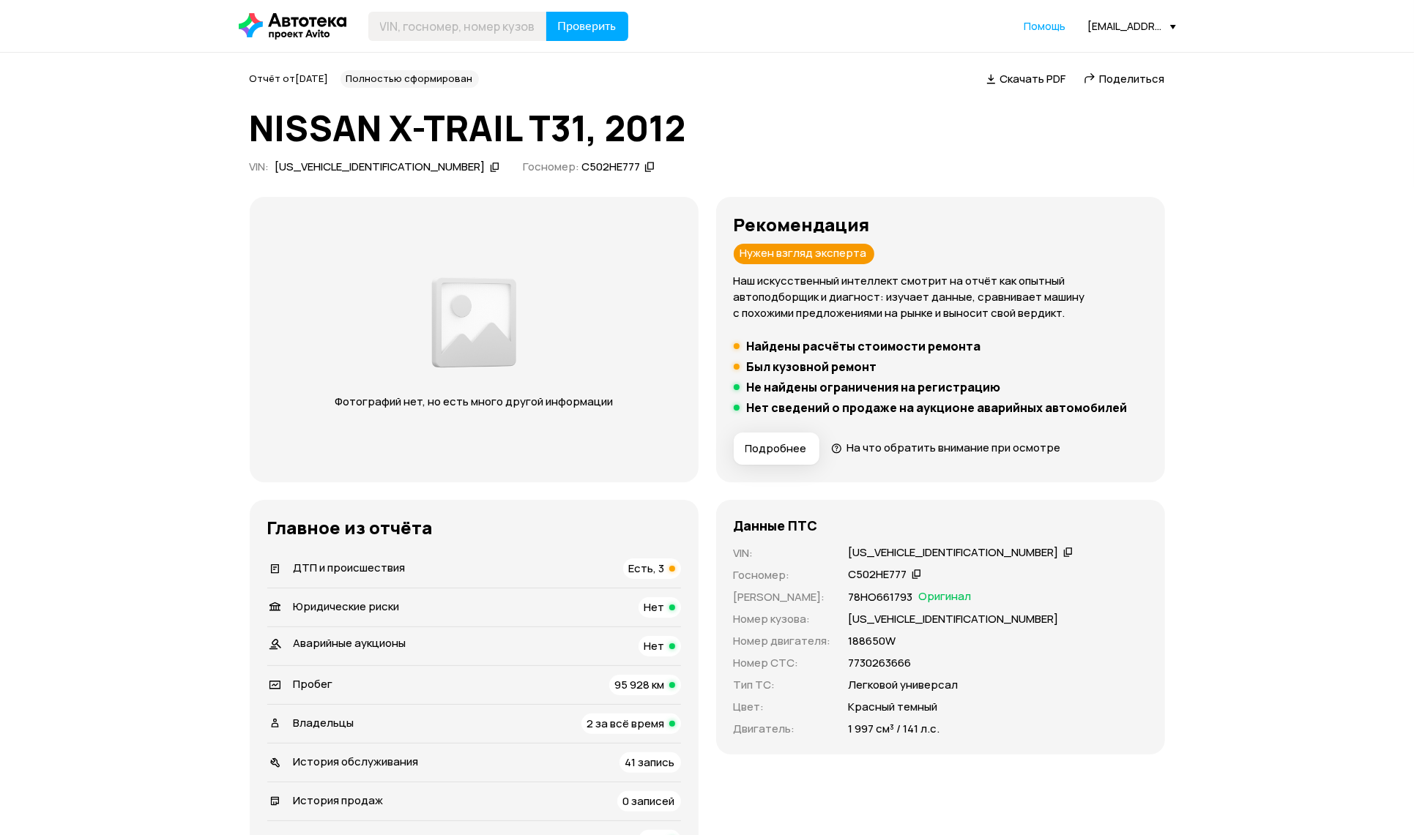
scroll to position [305, 0]
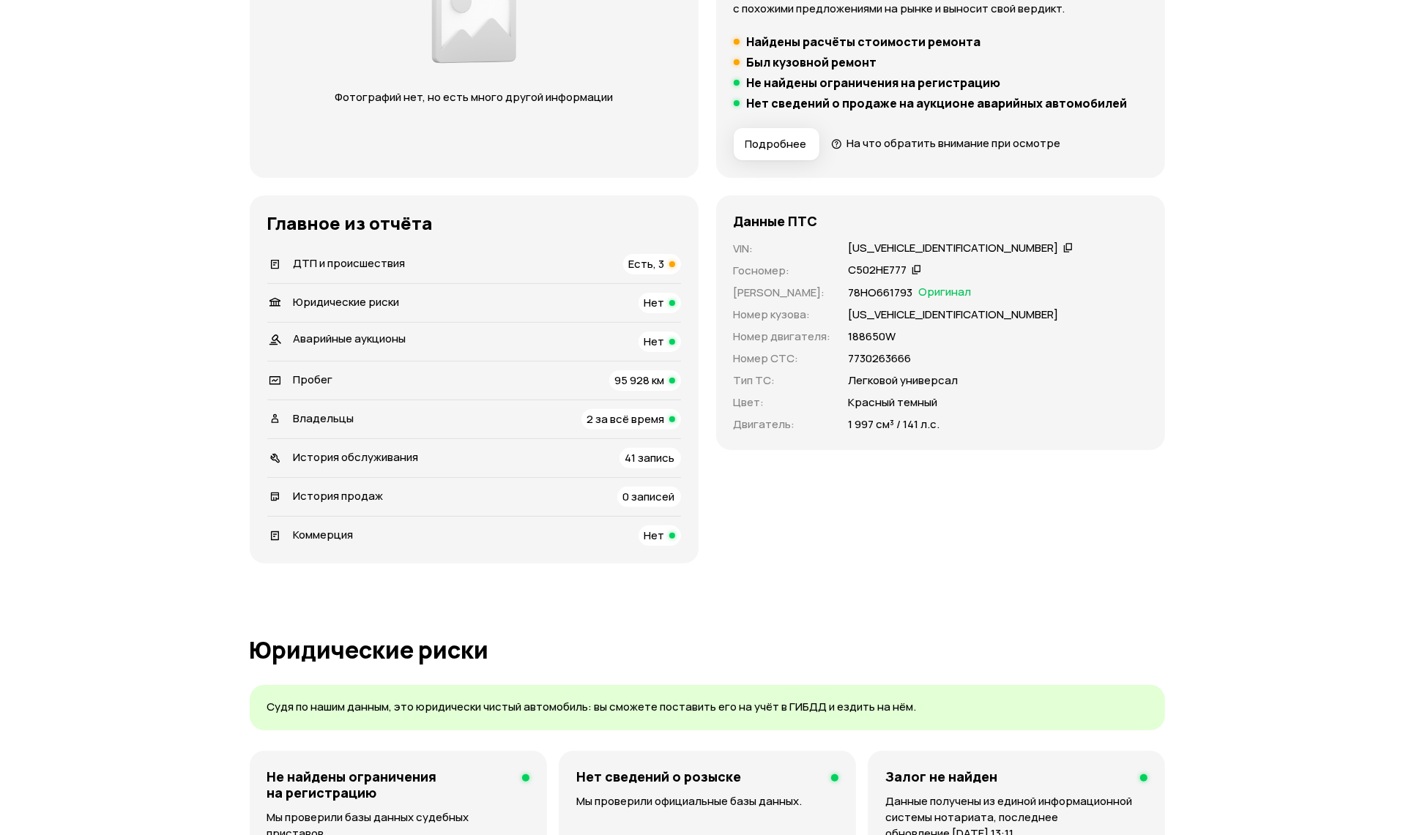
click at [423, 267] on div "ДТП и происшествия Есть, 3" at bounding box center [474, 264] width 414 height 21
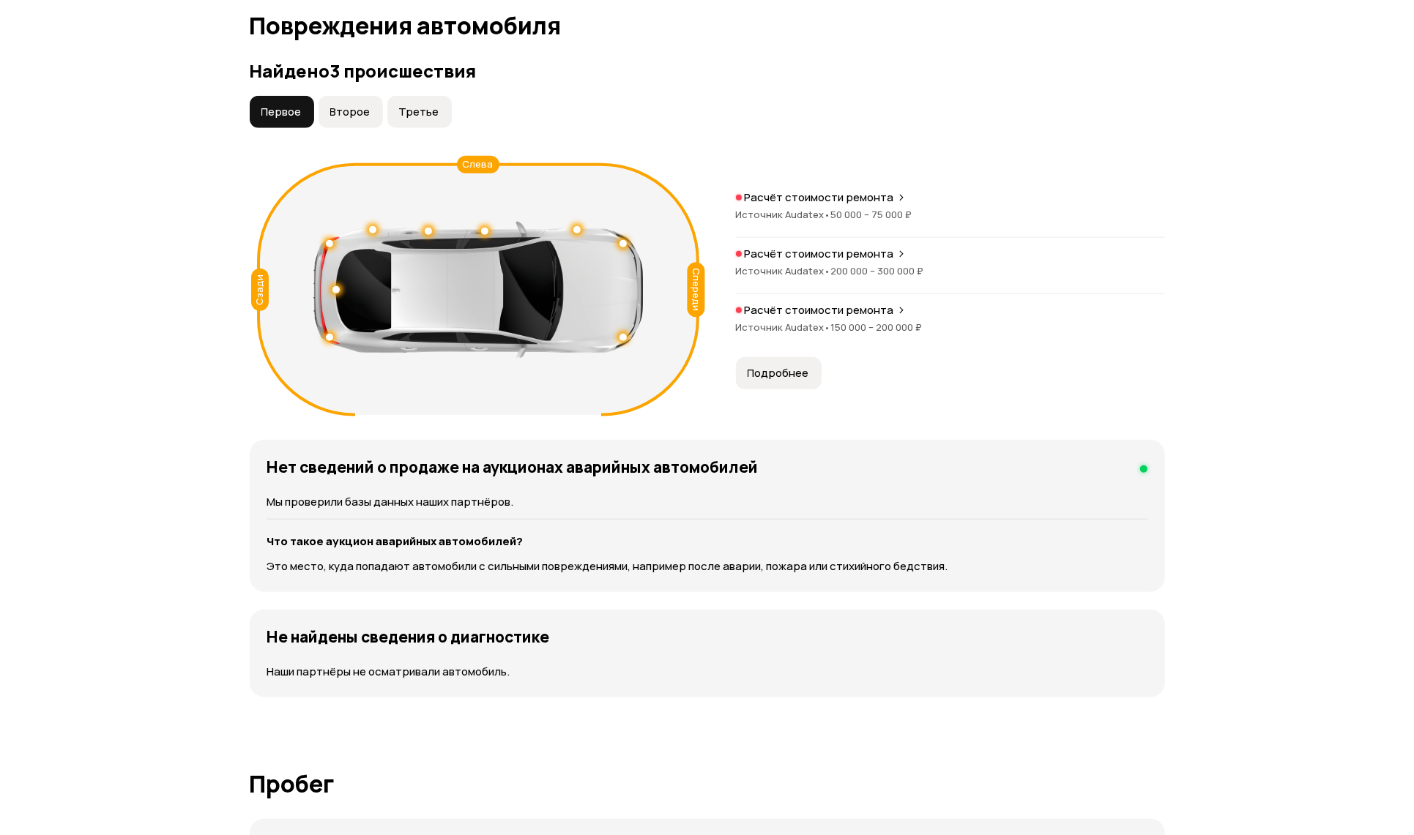
scroll to position [1514, 0]
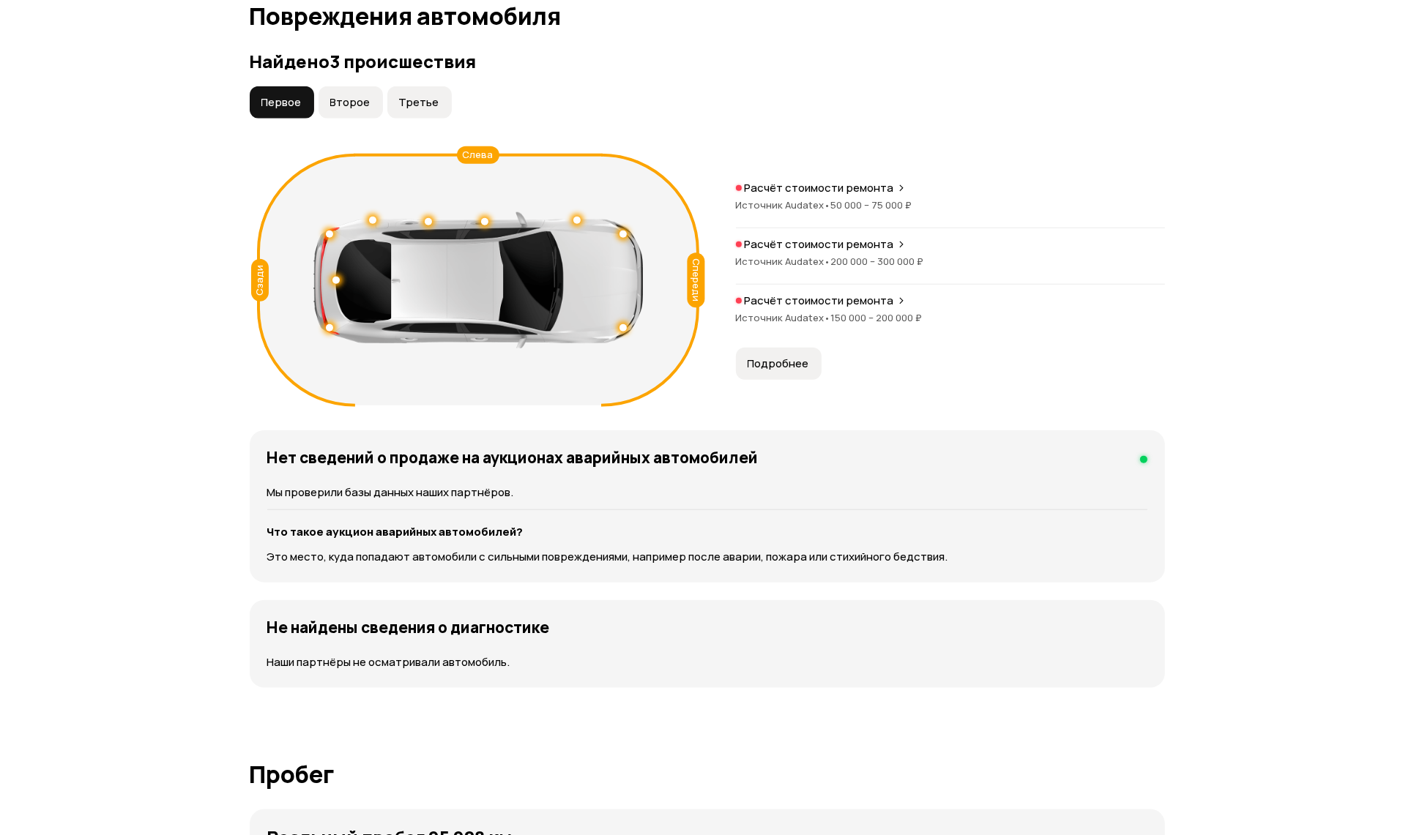
click at [321, 95] on button "Второе" at bounding box center [350, 102] width 64 height 32
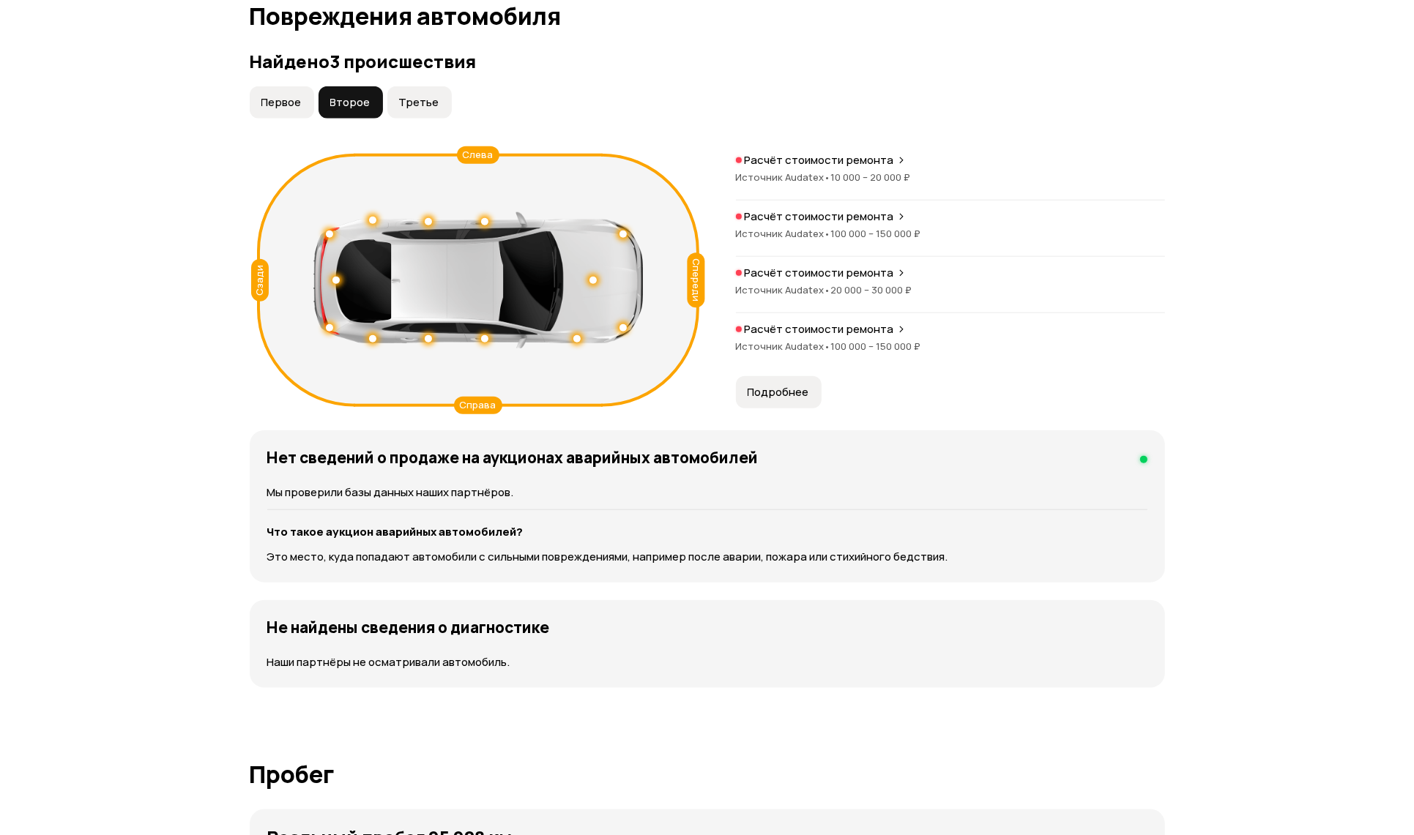
click at [411, 103] on span "Третье" at bounding box center [419, 102] width 40 height 15
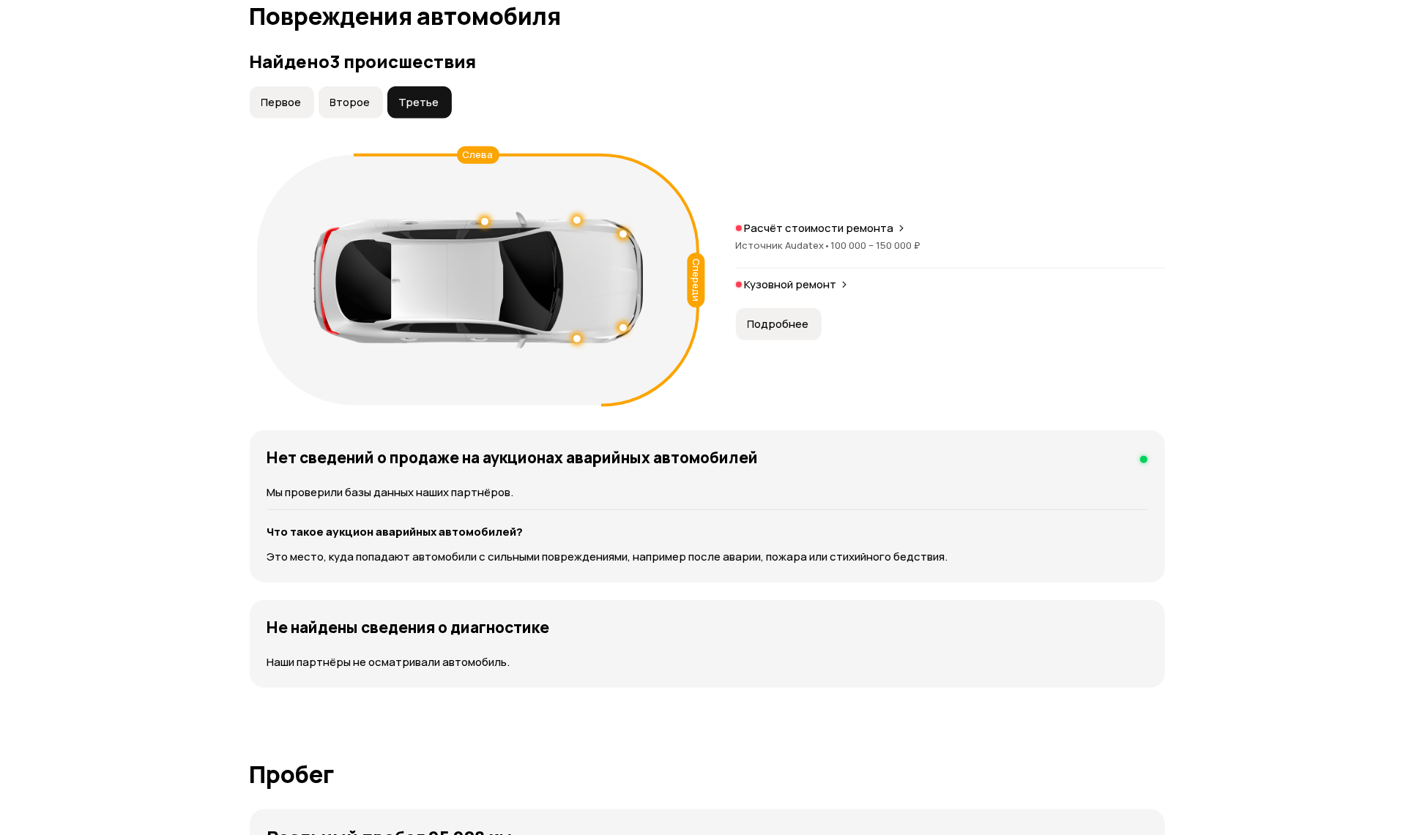
click at [284, 114] on button "Первое" at bounding box center [282, 102] width 64 height 32
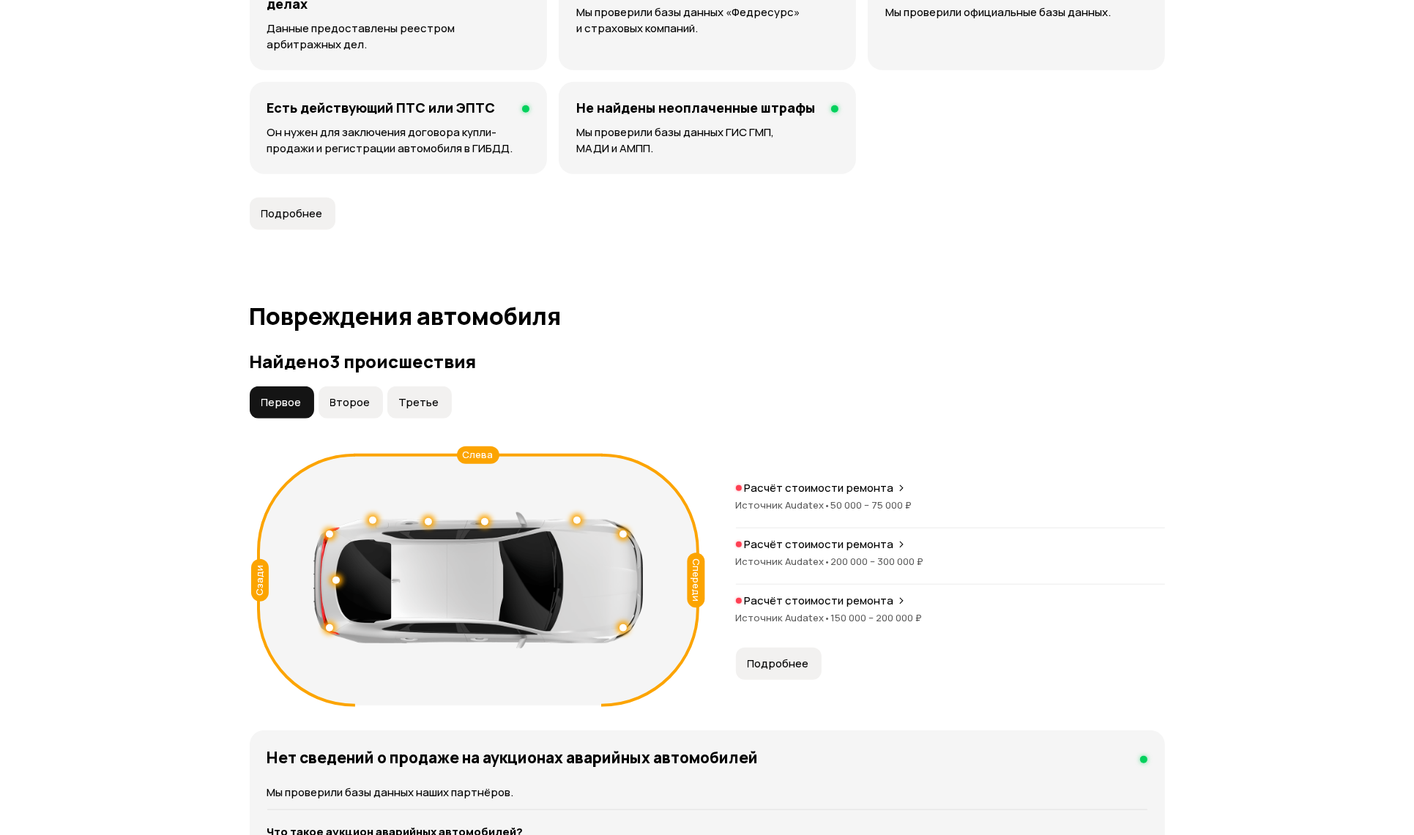
scroll to position [1220, 0]
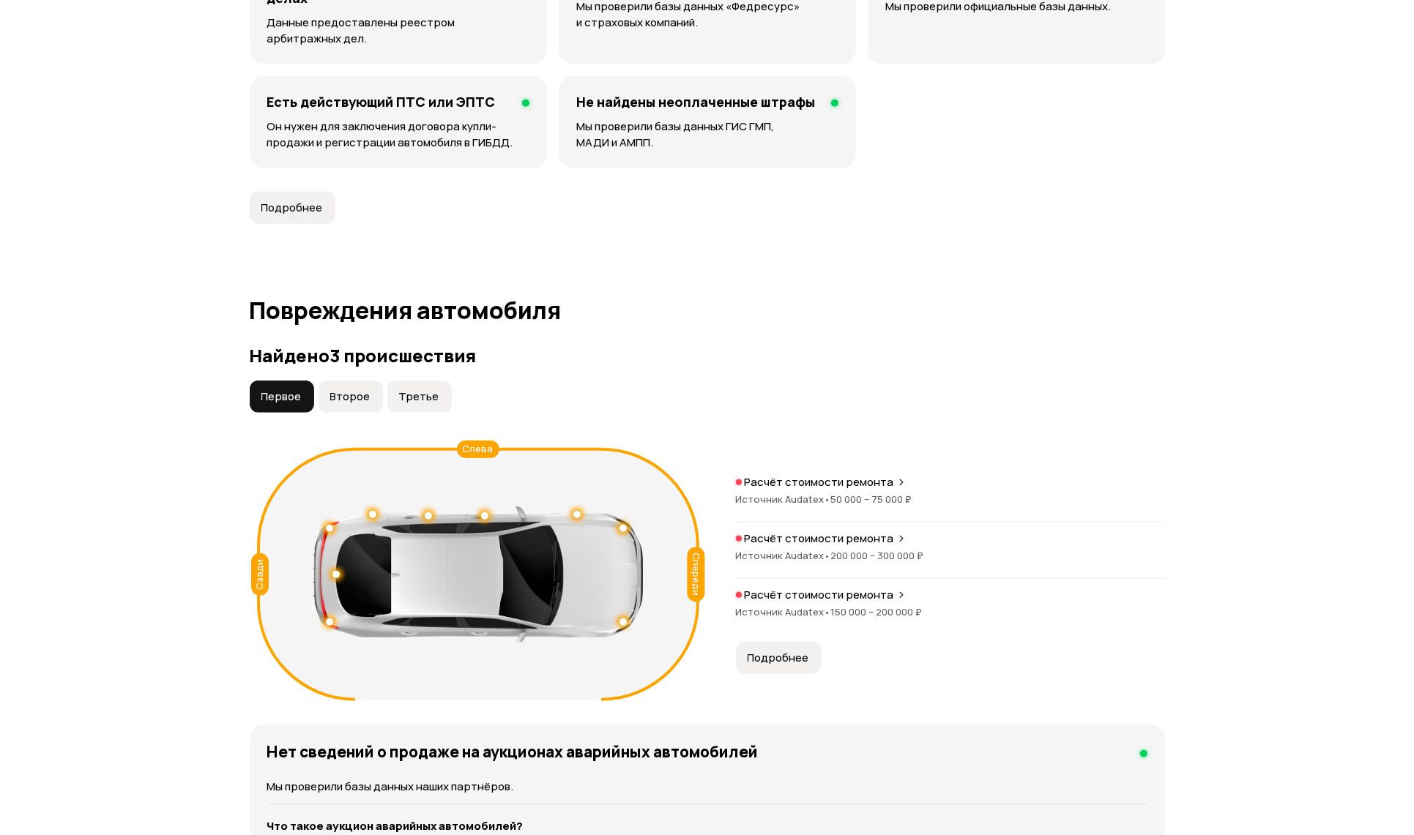
click at [333, 395] on span "Второе" at bounding box center [350, 397] width 40 height 15
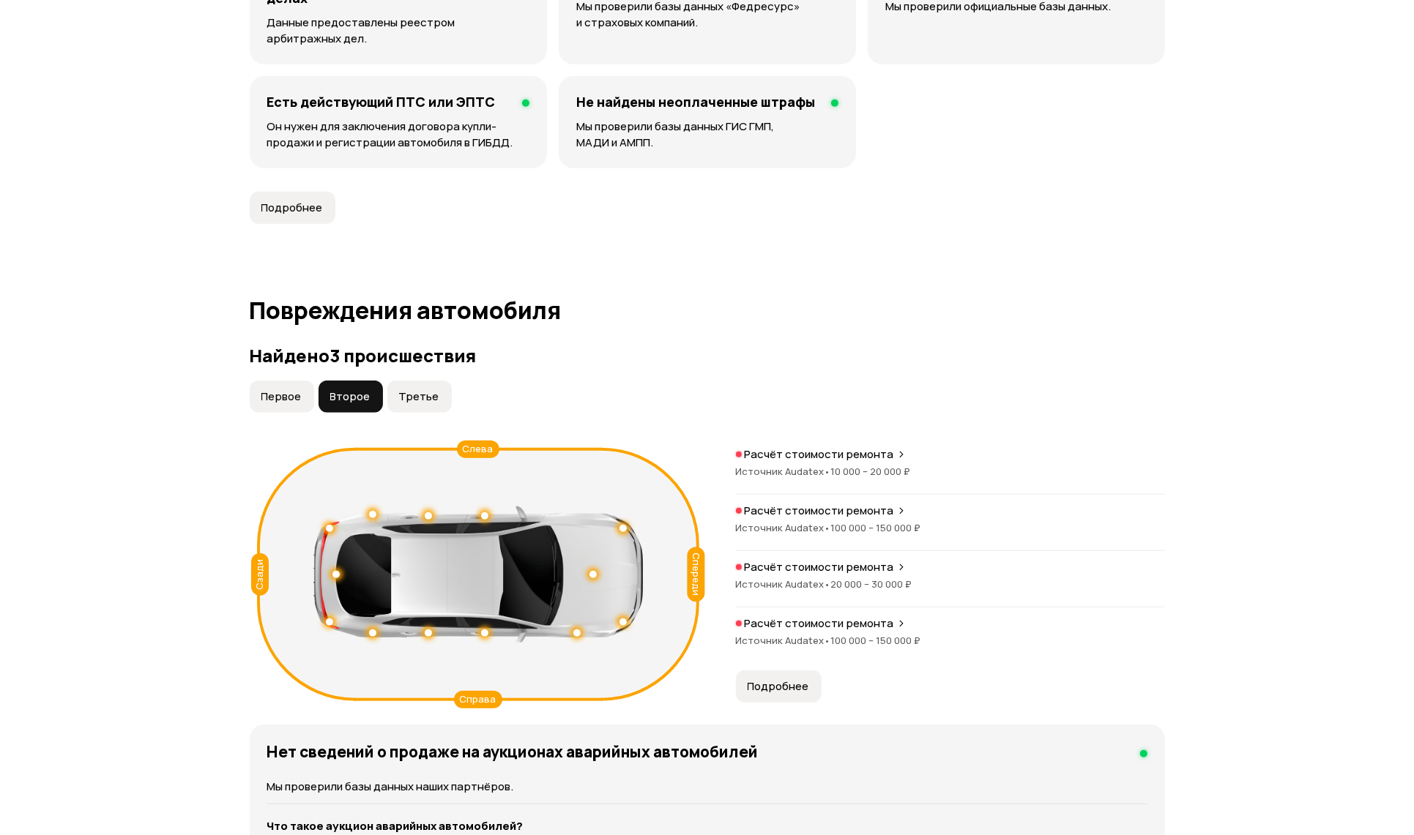
click at [302, 401] on button "Первое" at bounding box center [282, 397] width 64 height 32
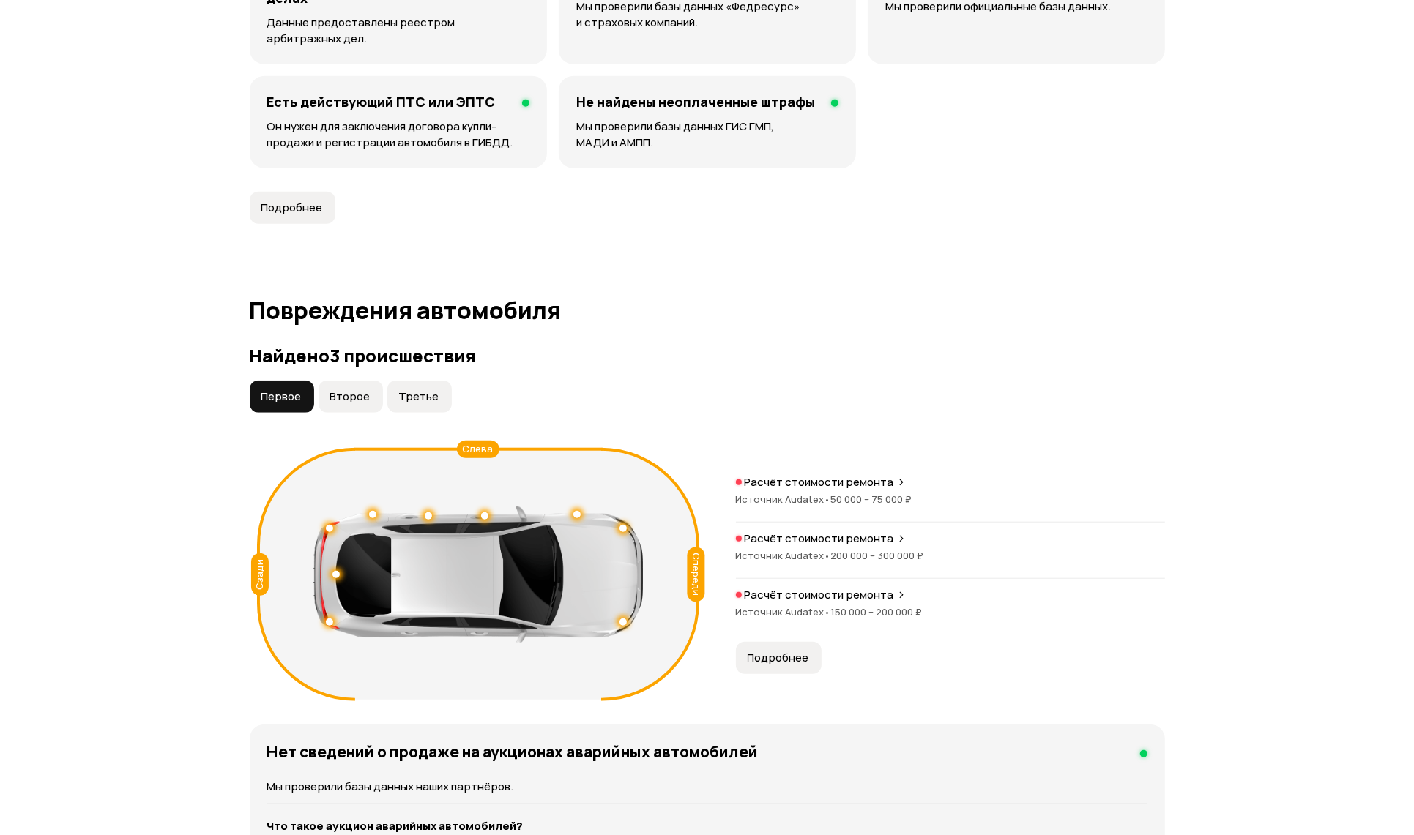
click at [341, 398] on span "Второе" at bounding box center [350, 397] width 40 height 15
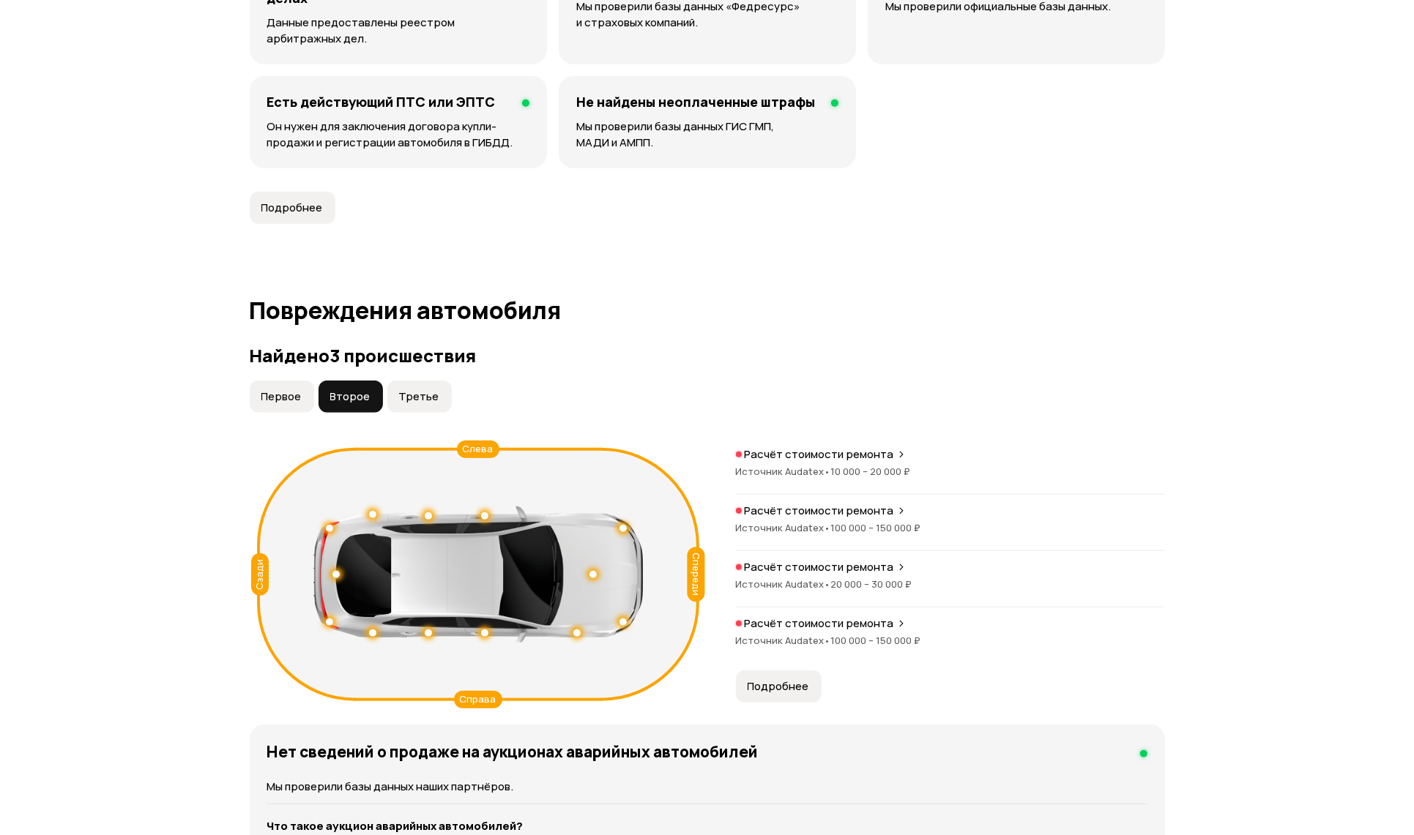
click at [421, 408] on button "Третье" at bounding box center [419, 397] width 64 height 32
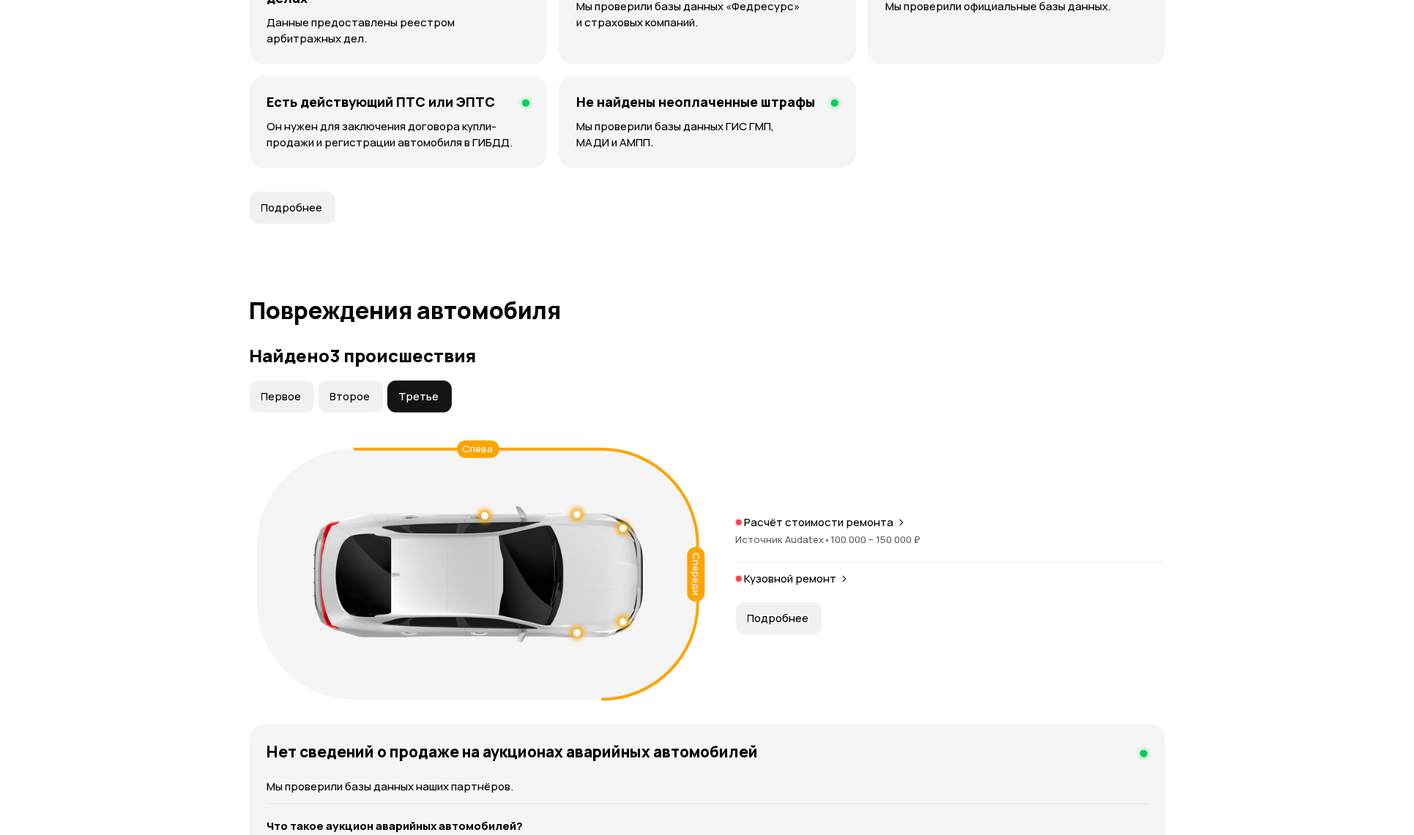
click at [903, 518] on div "Расчёт стоимости ремонта" at bounding box center [950, 522] width 429 height 15
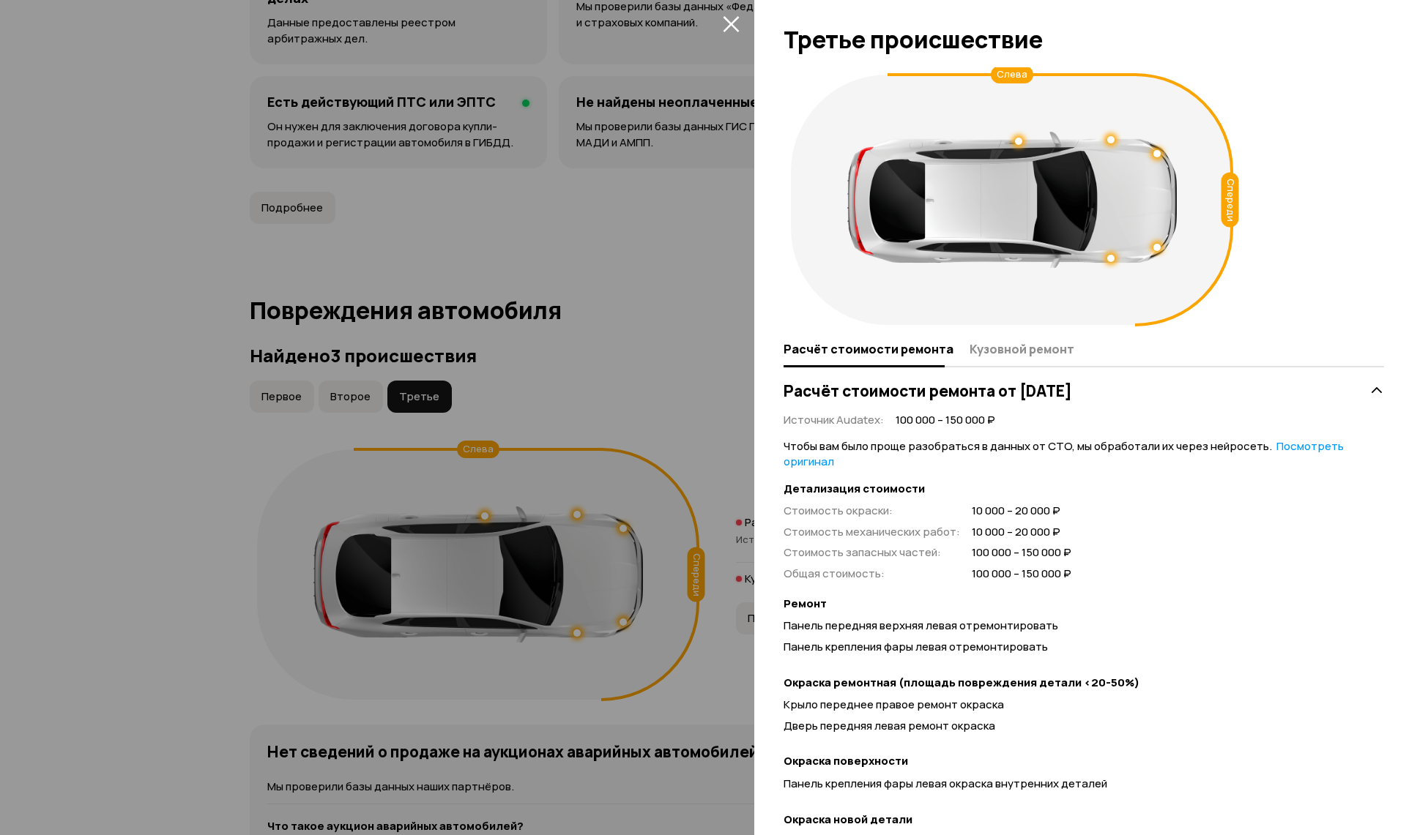
click at [433, 179] on div at bounding box center [714, 417] width 1428 height 835
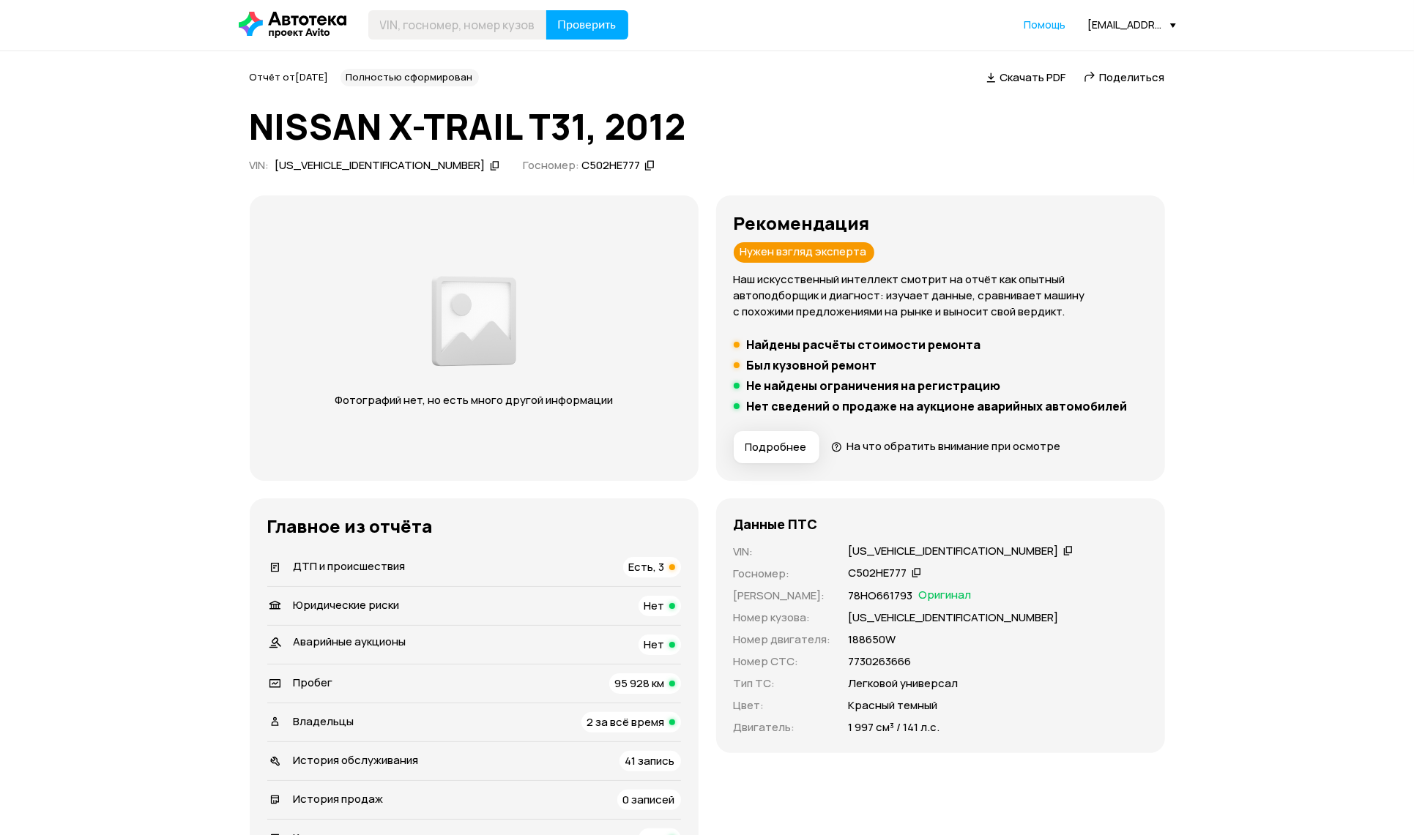
scroll to position [0, 0]
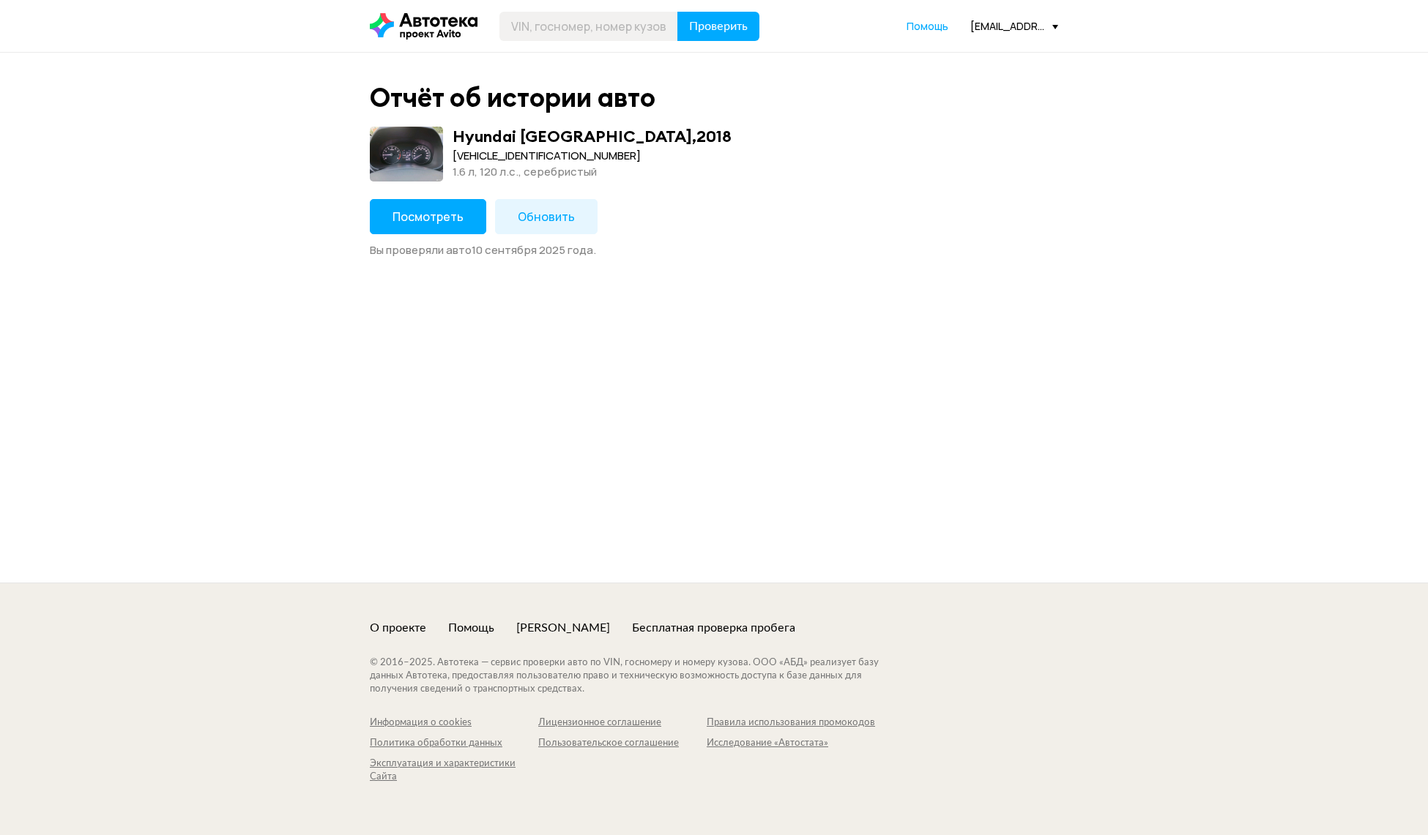
click at [450, 231] on button "Посмотреть" at bounding box center [428, 216] width 116 height 35
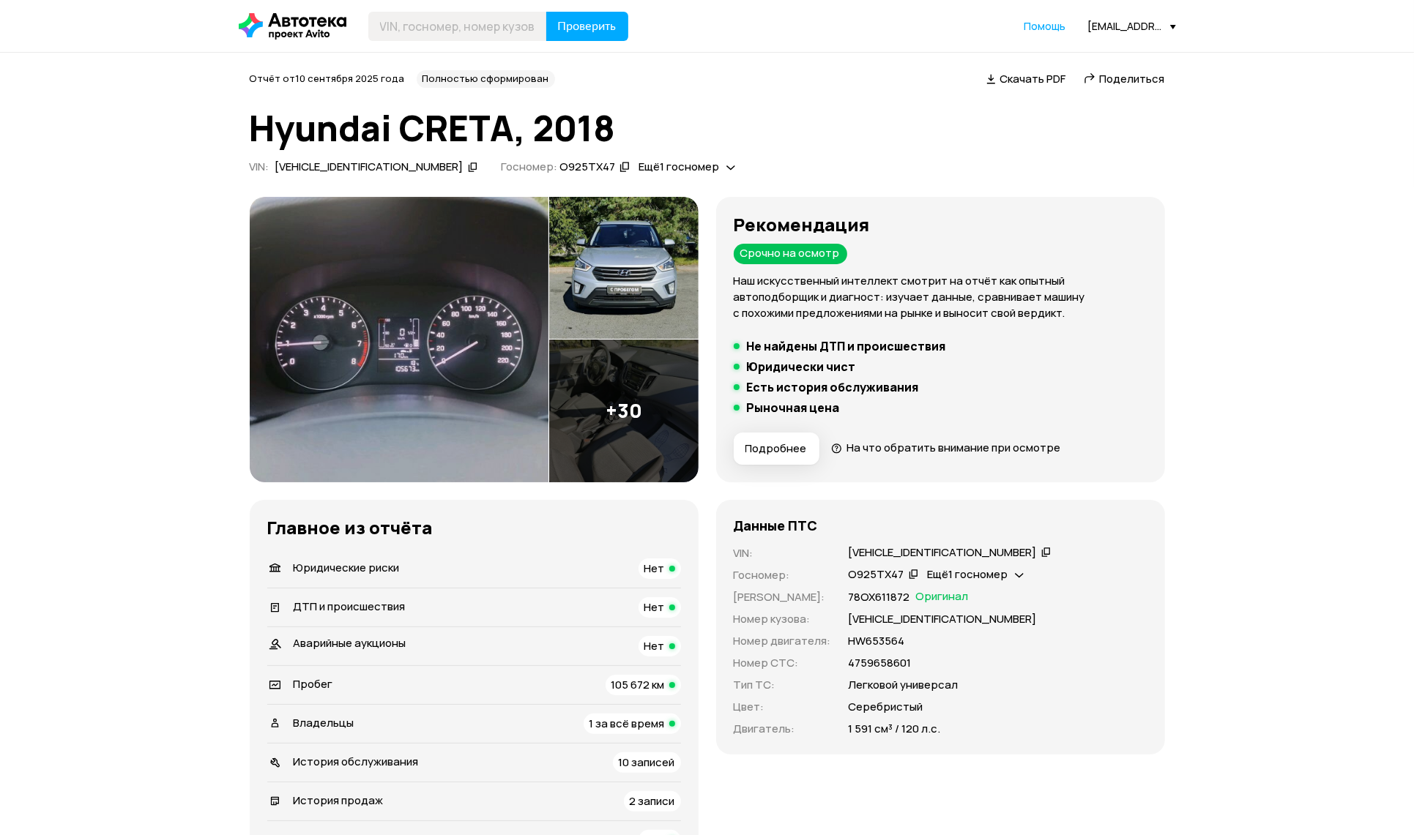
click at [433, 1] on header "Проверить Помощь autoteka_select@avito.ru" at bounding box center [707, 26] width 1414 height 52
click at [420, 10] on header "Проверить Помощь autoteka_select@avito.ru" at bounding box center [707, 26] width 1414 height 52
click at [418, 26] on input "text" at bounding box center [457, 26] width 179 height 29
paste input "Z94G2811CKR204767"
type input "Z94G2811CKR204767"
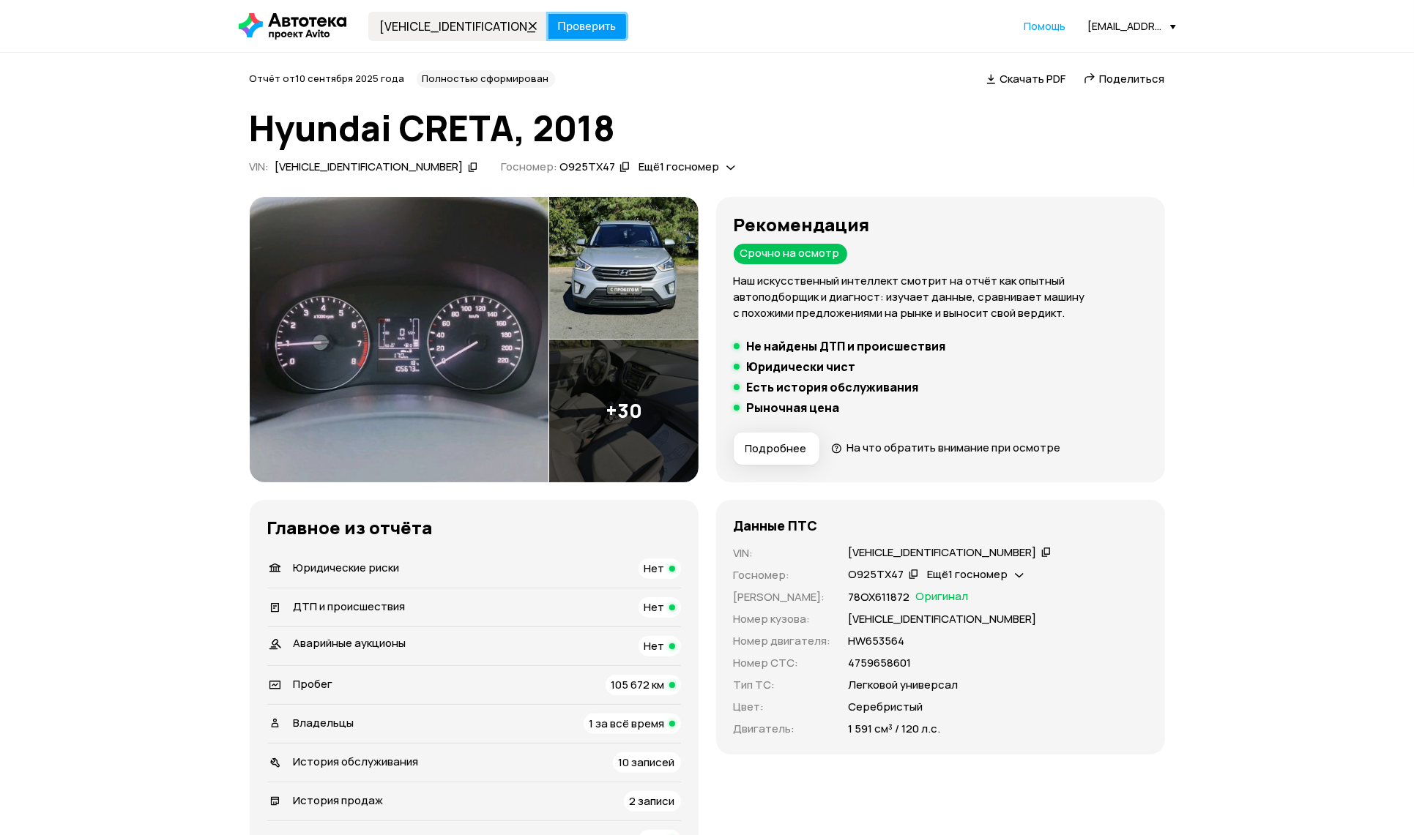
click at [586, 34] on button "Проверить" at bounding box center [587, 26] width 82 height 29
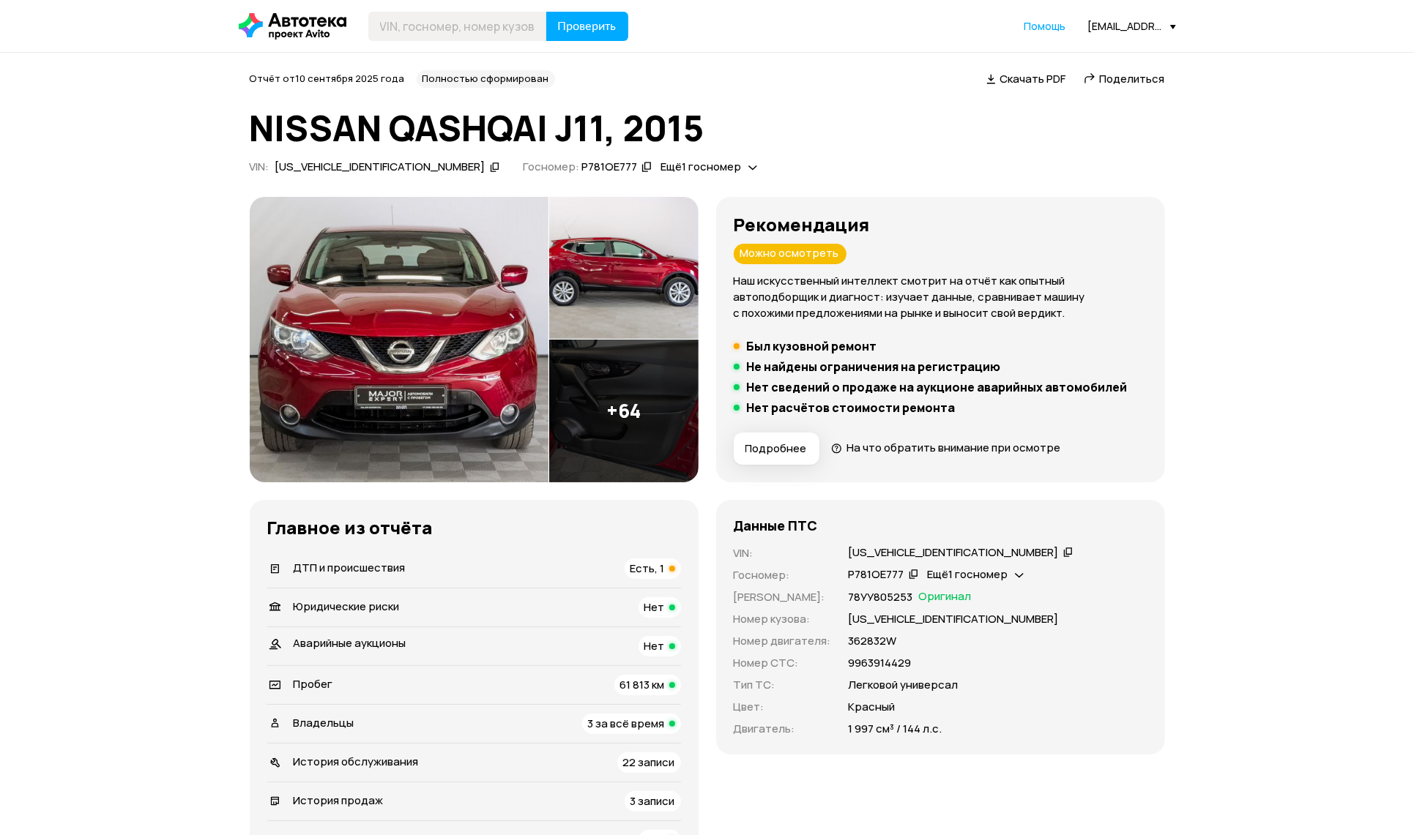
click at [385, 561] on span "ДТП и происшествия" at bounding box center [350, 567] width 112 height 15
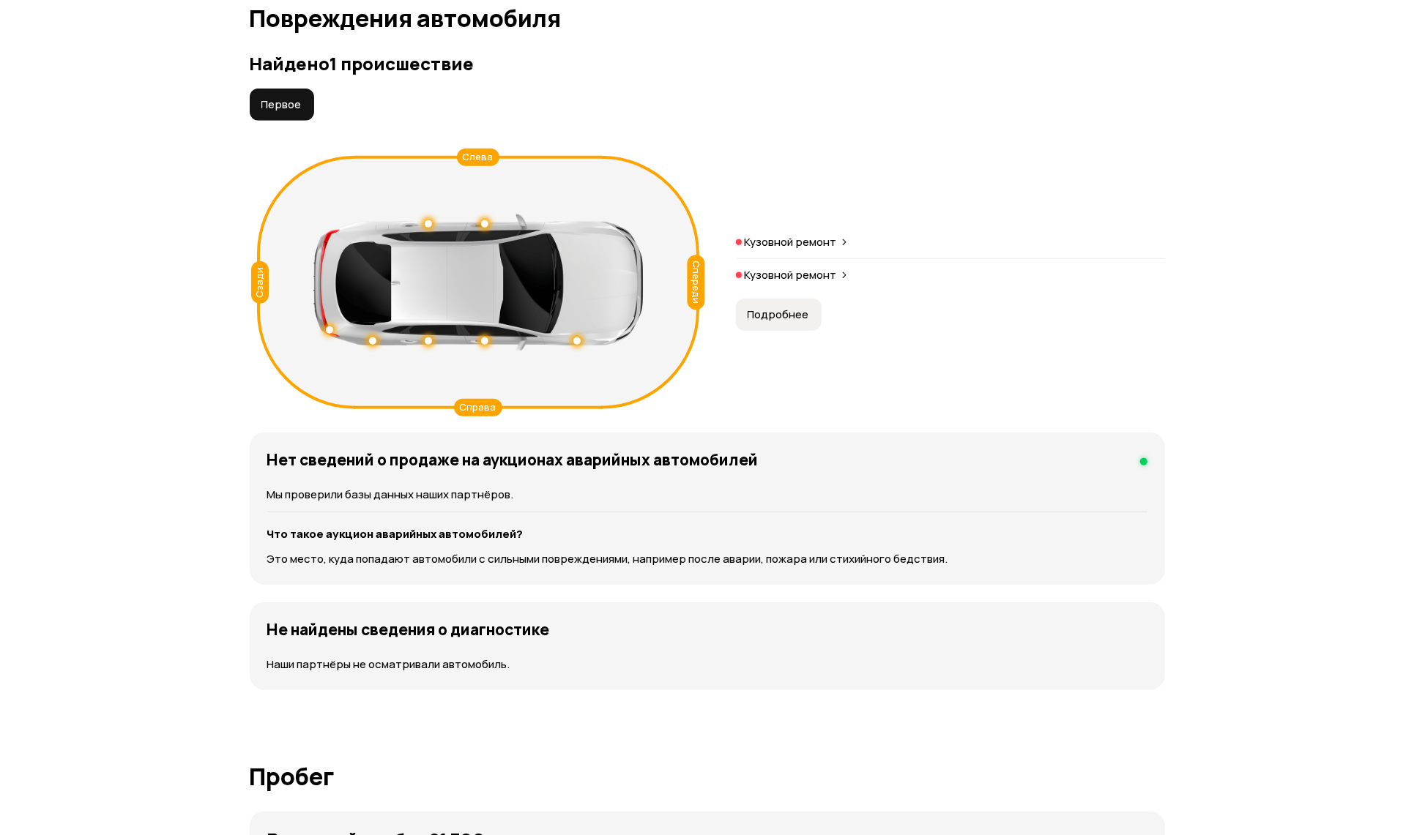
scroll to position [1514, 0]
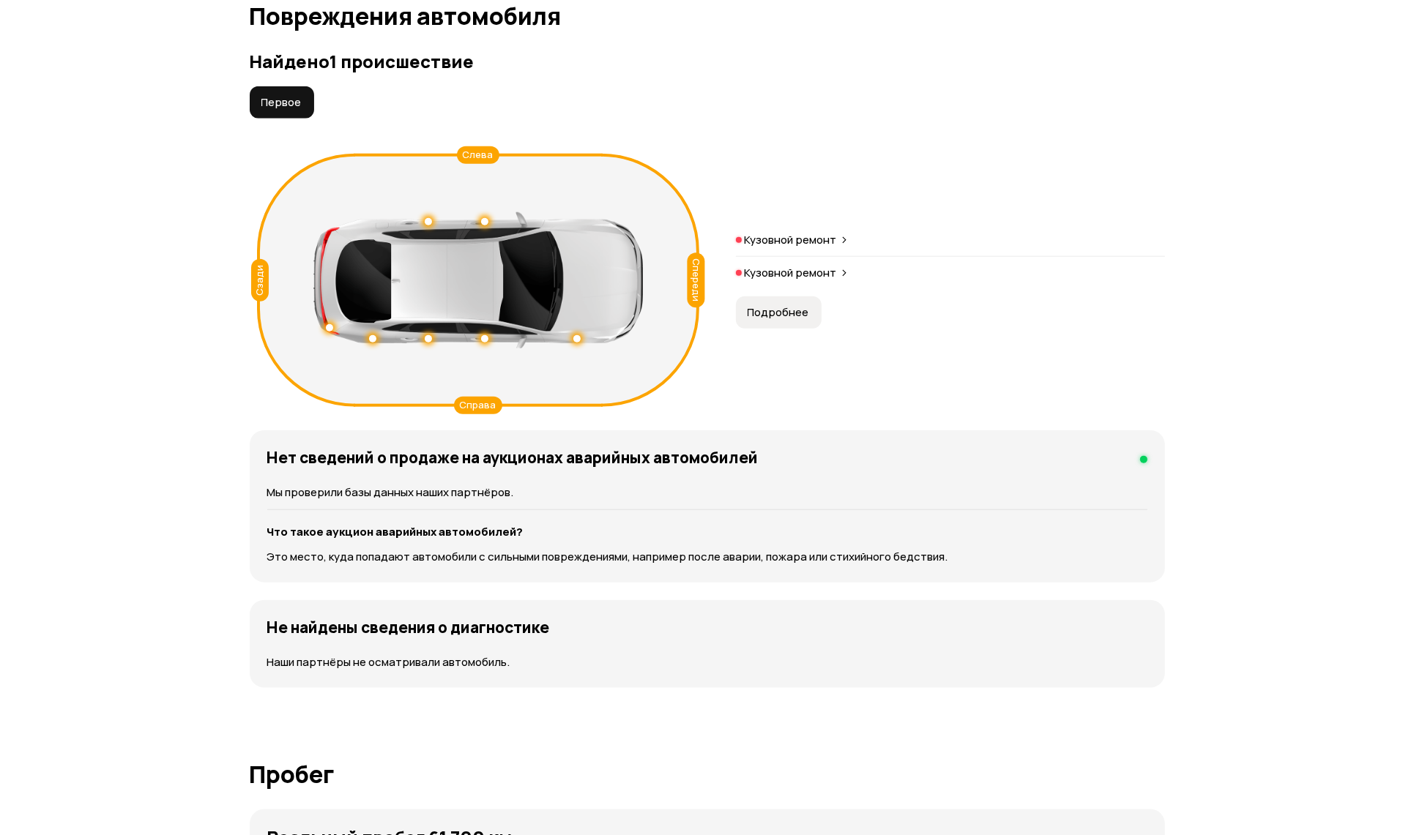
click at [830, 235] on p "Кузовной ремонт" at bounding box center [791, 240] width 92 height 15
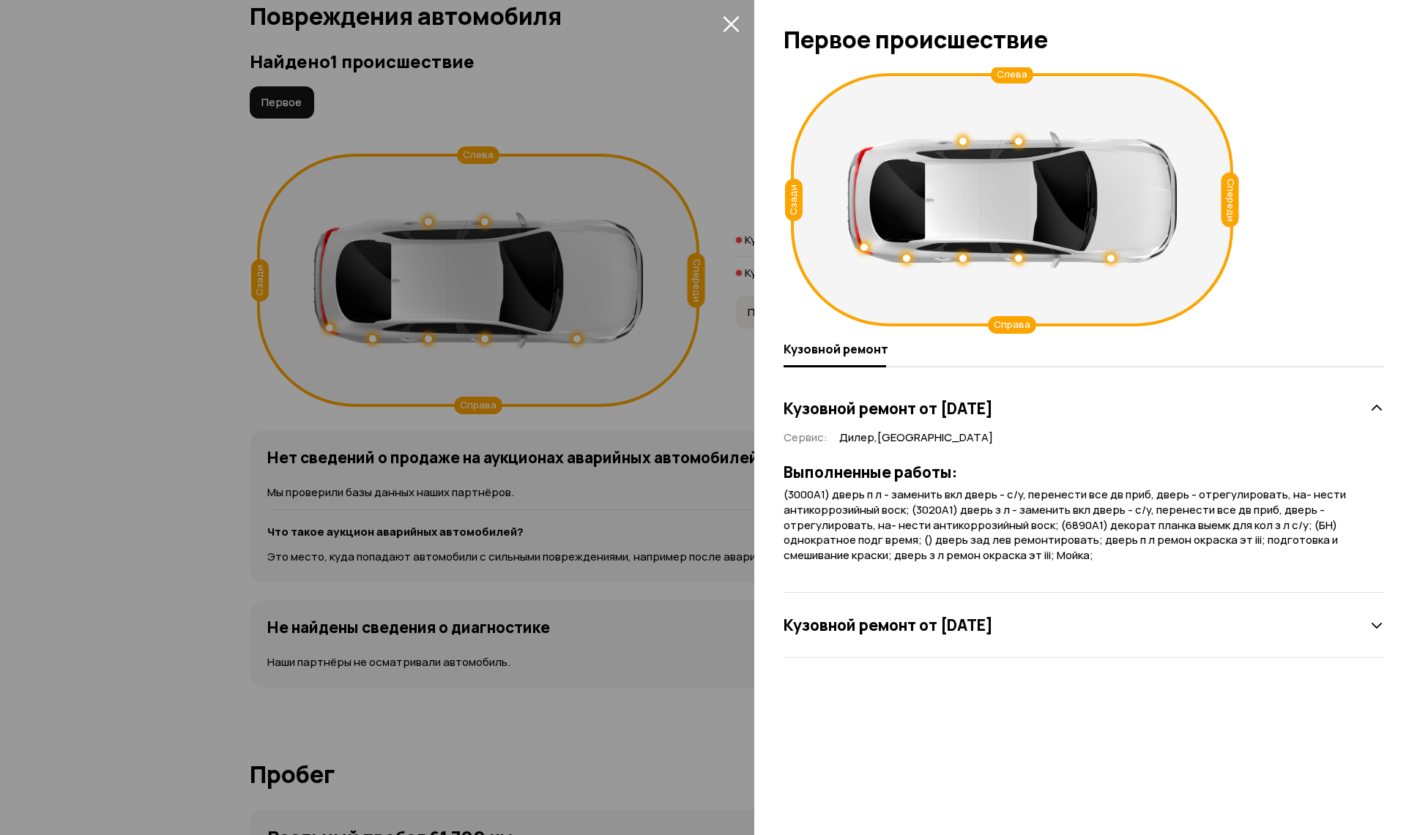
click at [652, 151] on div at bounding box center [714, 417] width 1428 height 835
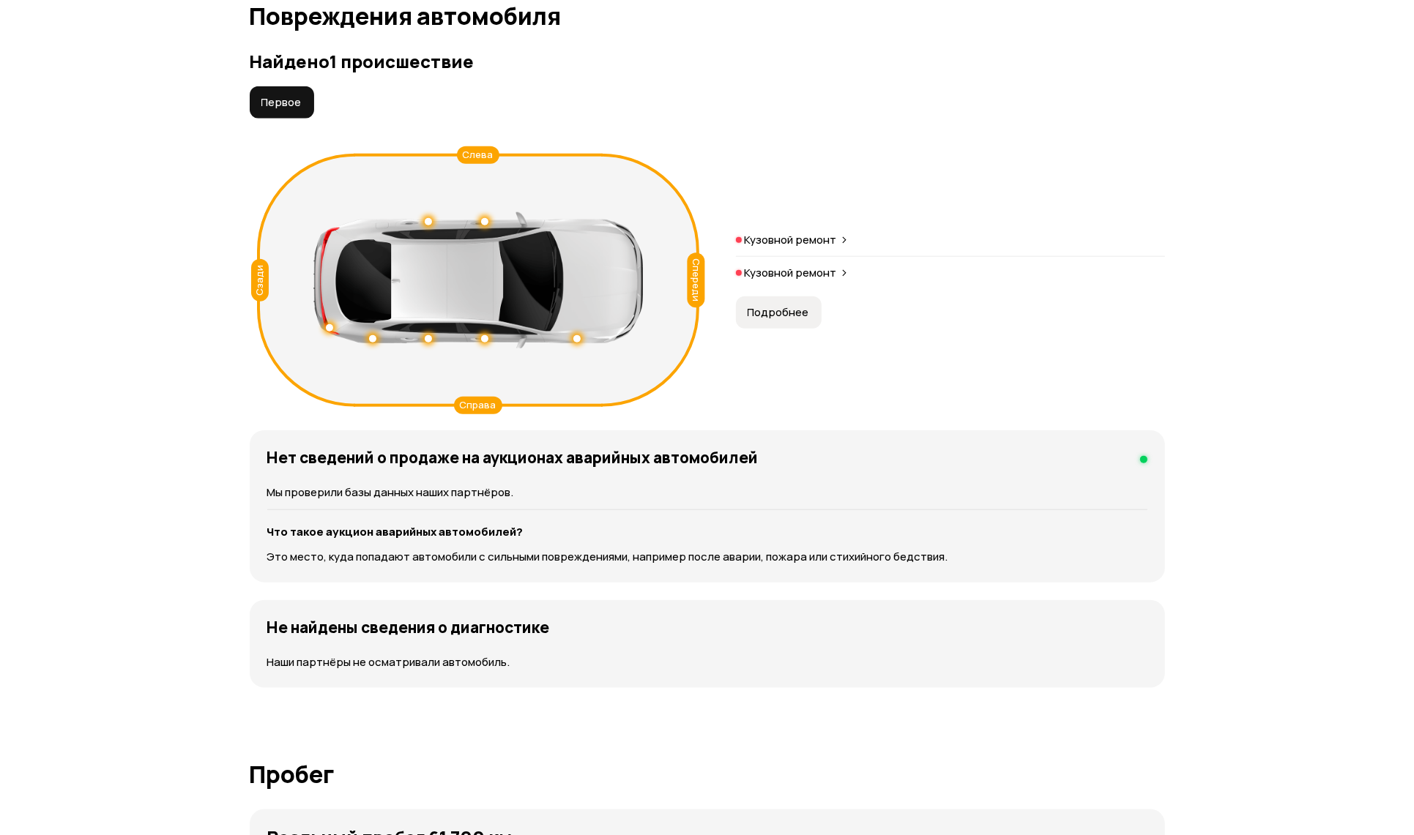
click at [840, 273] on icon at bounding box center [844, 273] width 9 height 12
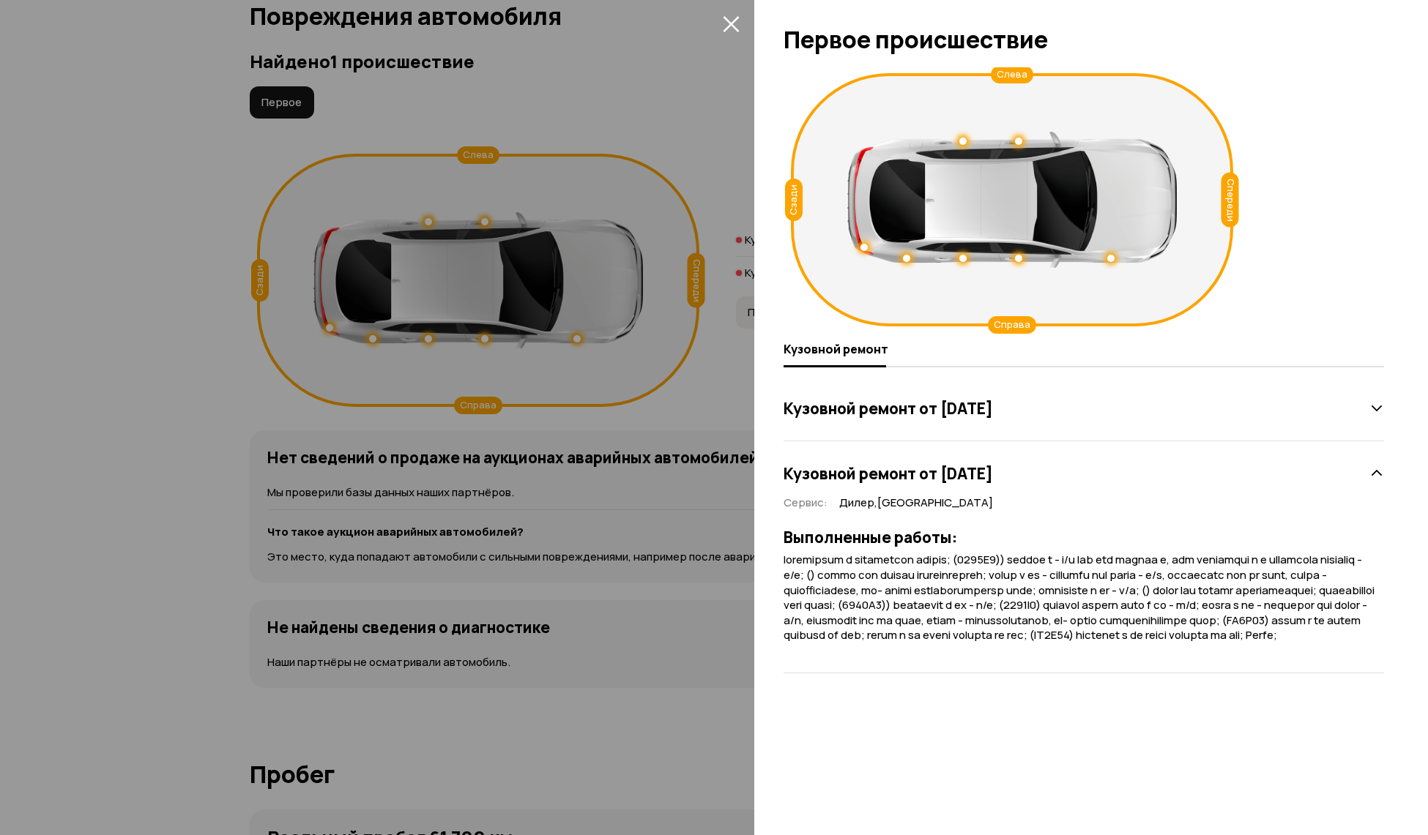
click at [731, 20] on icon "закрыть" at bounding box center [731, 23] width 17 height 17
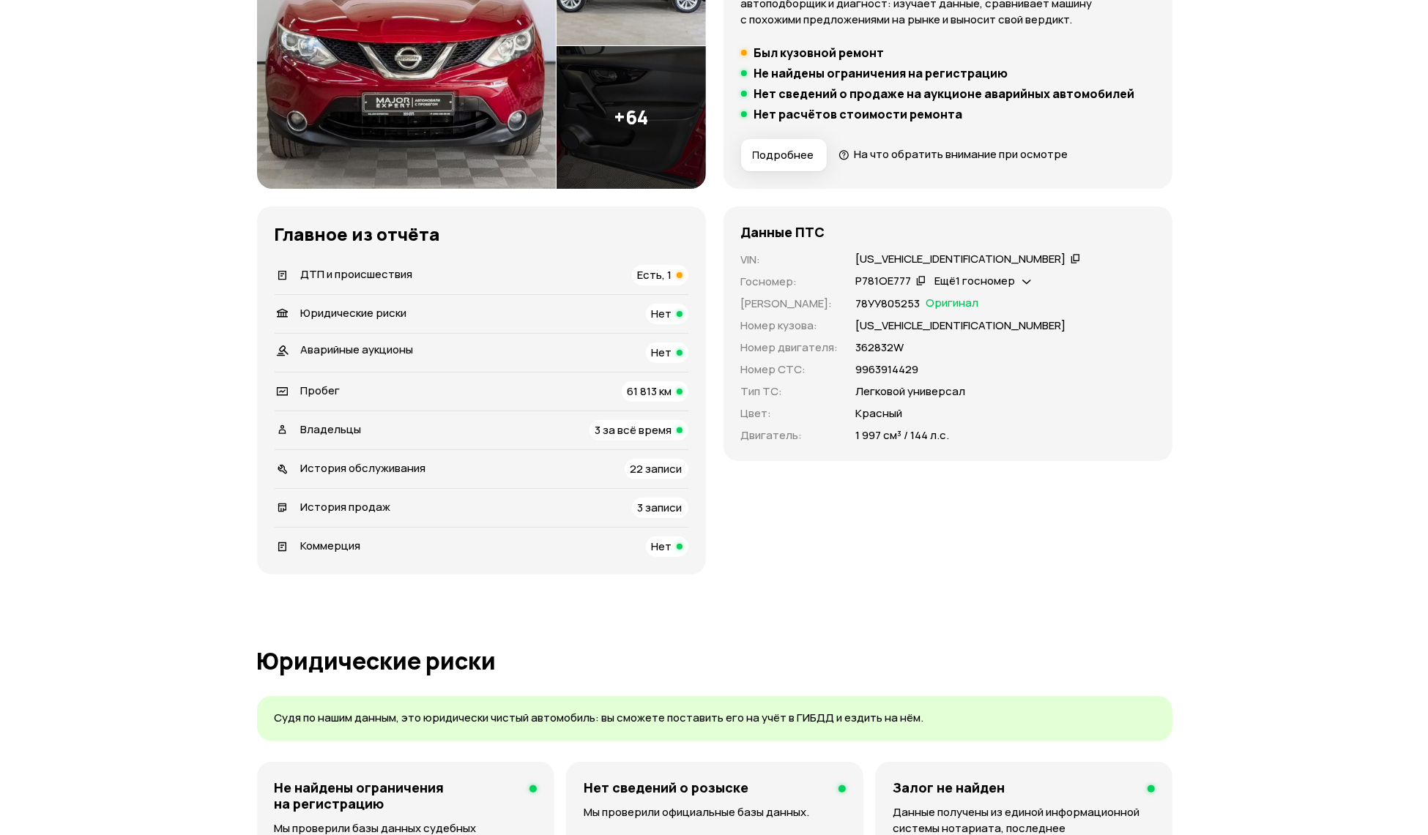
scroll to position [0, 0]
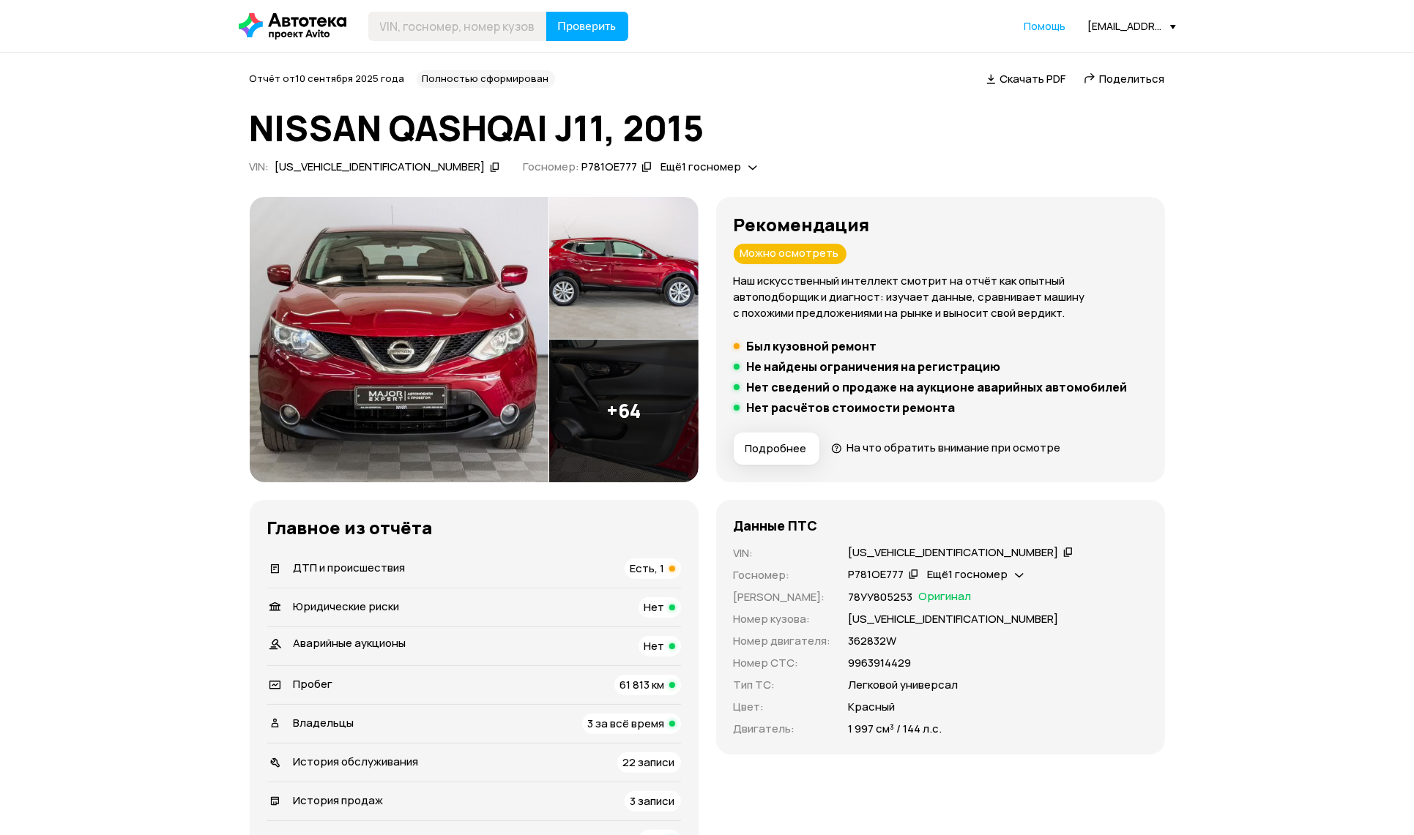
click at [493, 332] on img at bounding box center [399, 340] width 299 height 286
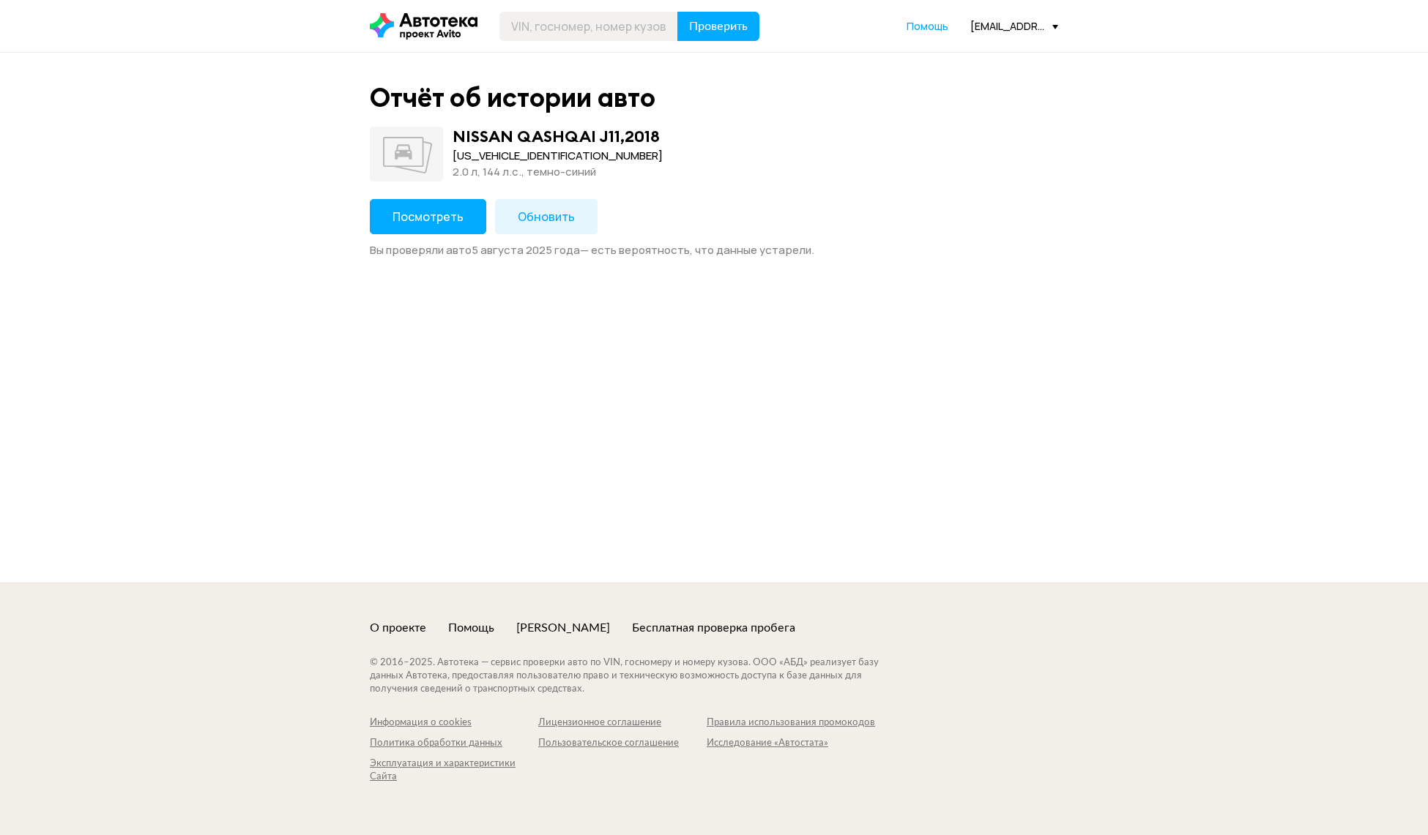
click at [460, 234] on button "Посмотреть" at bounding box center [428, 216] width 116 height 35
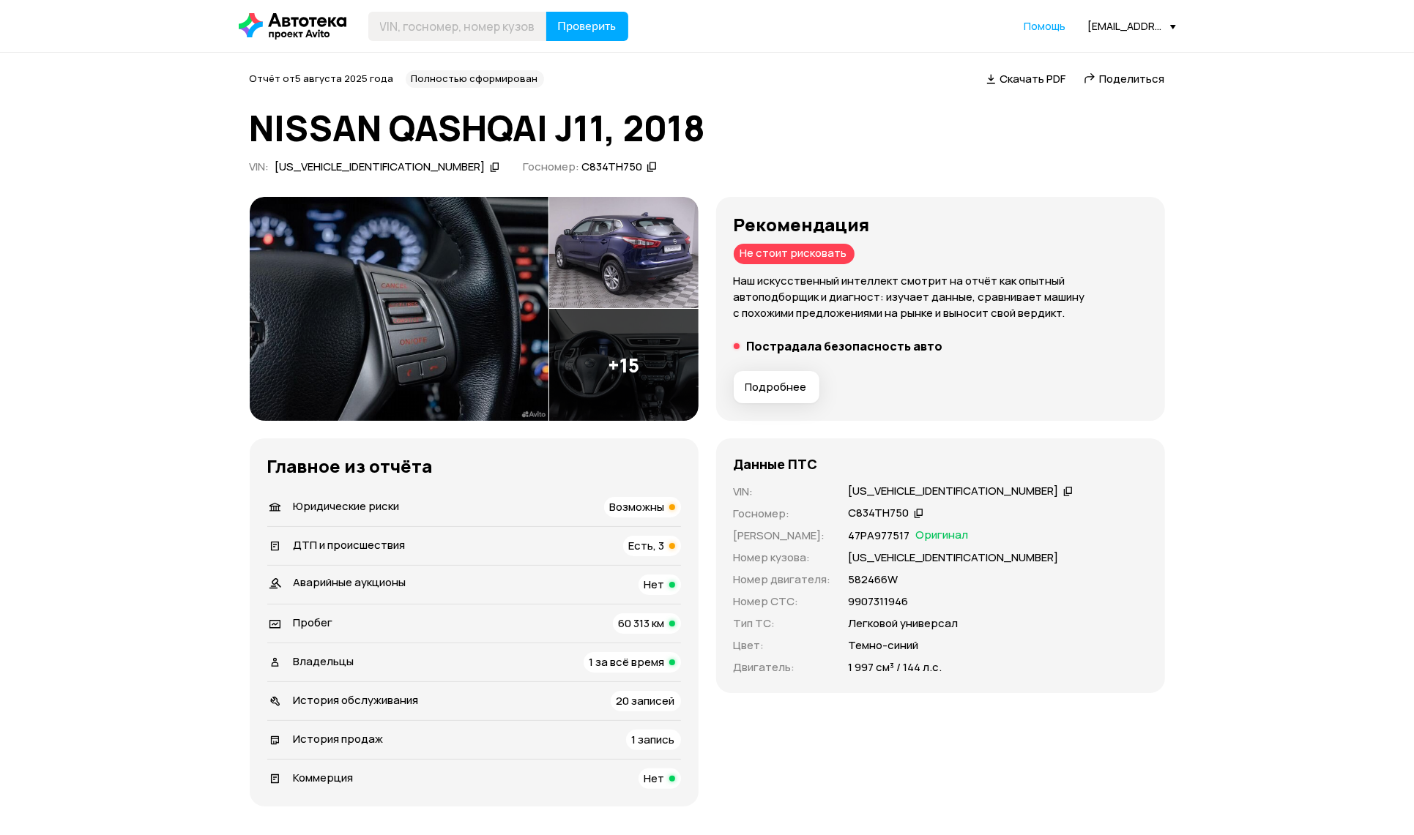
click at [391, 540] on span "ДТП и происшествия" at bounding box center [350, 544] width 112 height 15
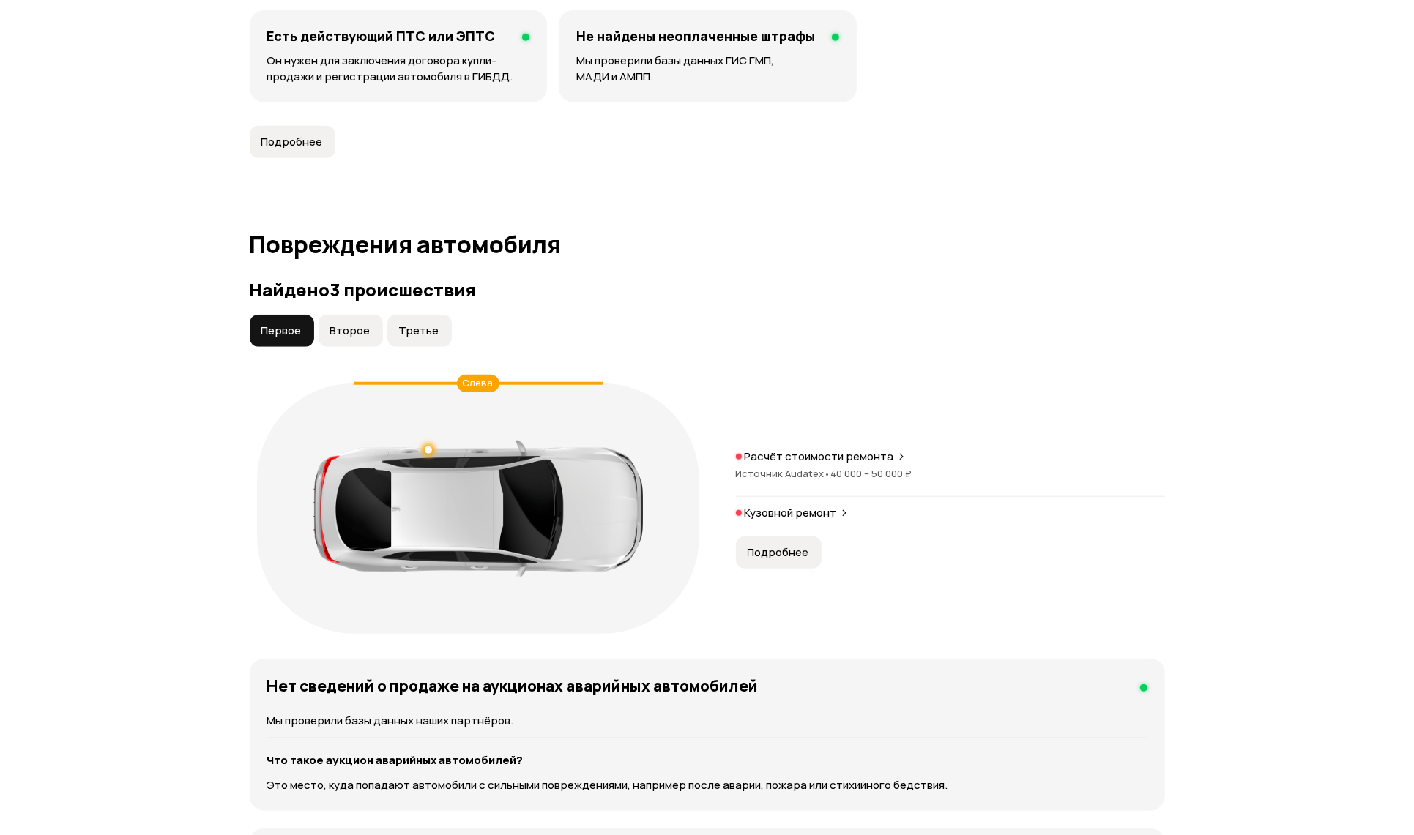
scroll to position [1485, 0]
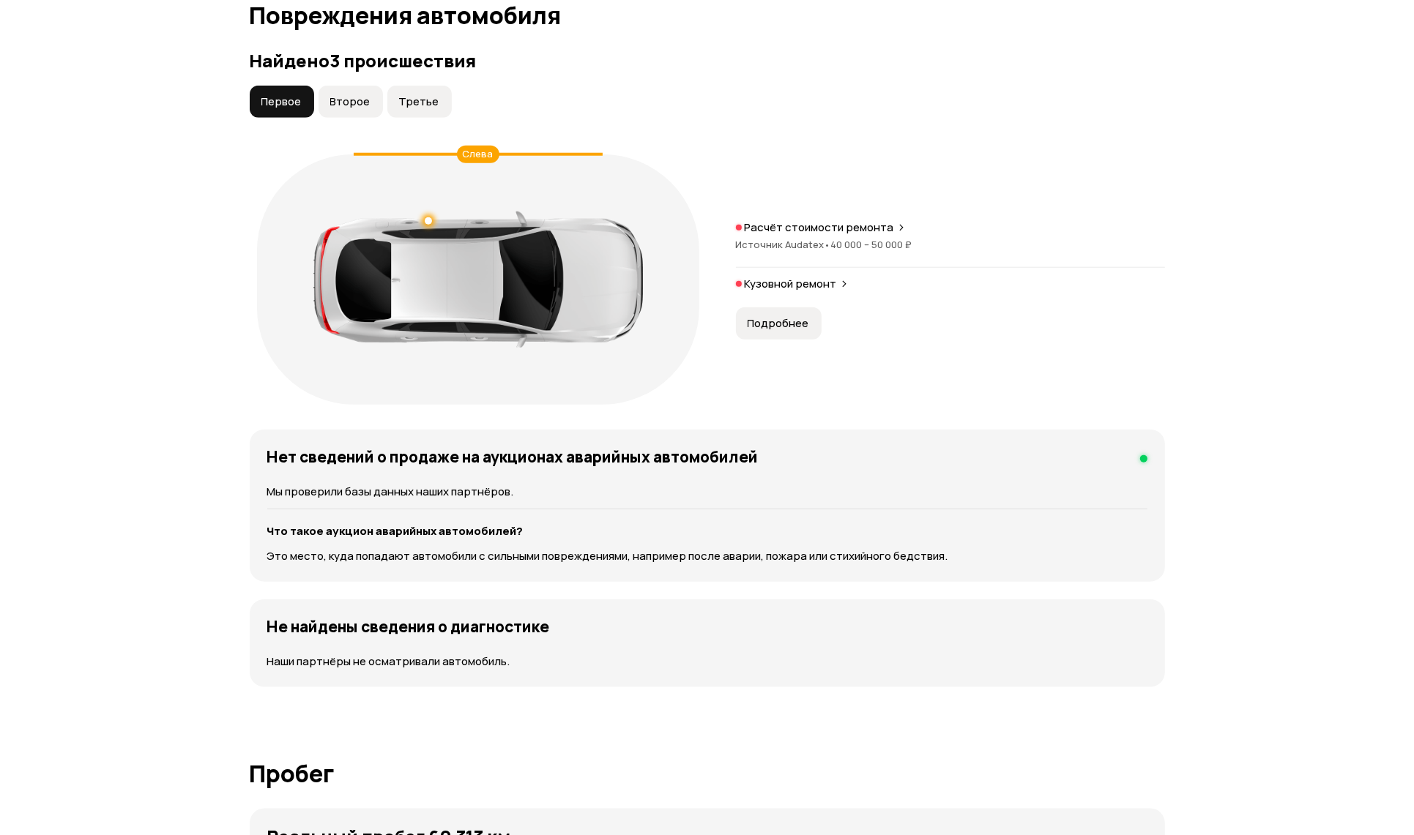
click at [346, 94] on span "Второе" at bounding box center [350, 101] width 40 height 15
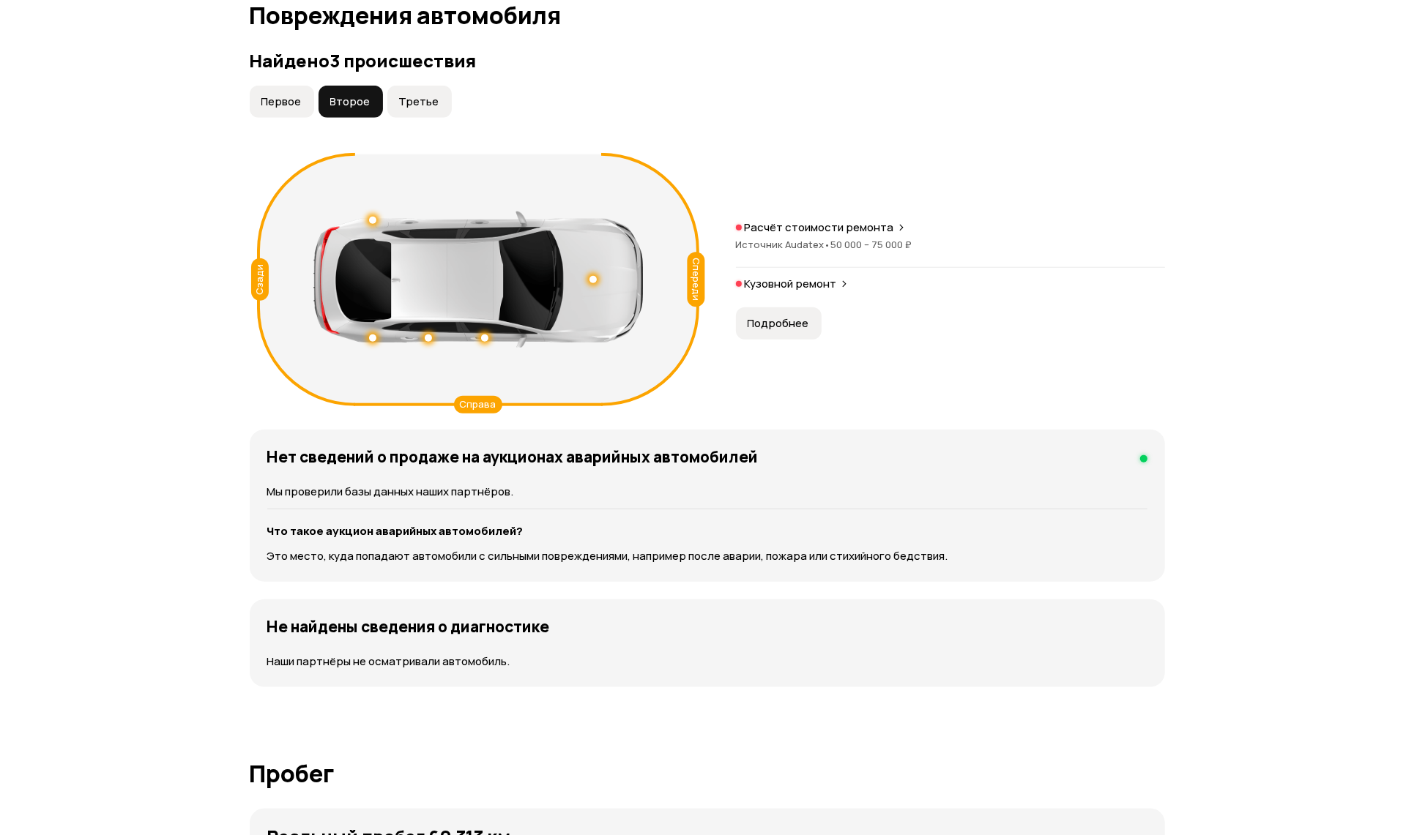
click at [433, 103] on span "Третье" at bounding box center [419, 101] width 40 height 15
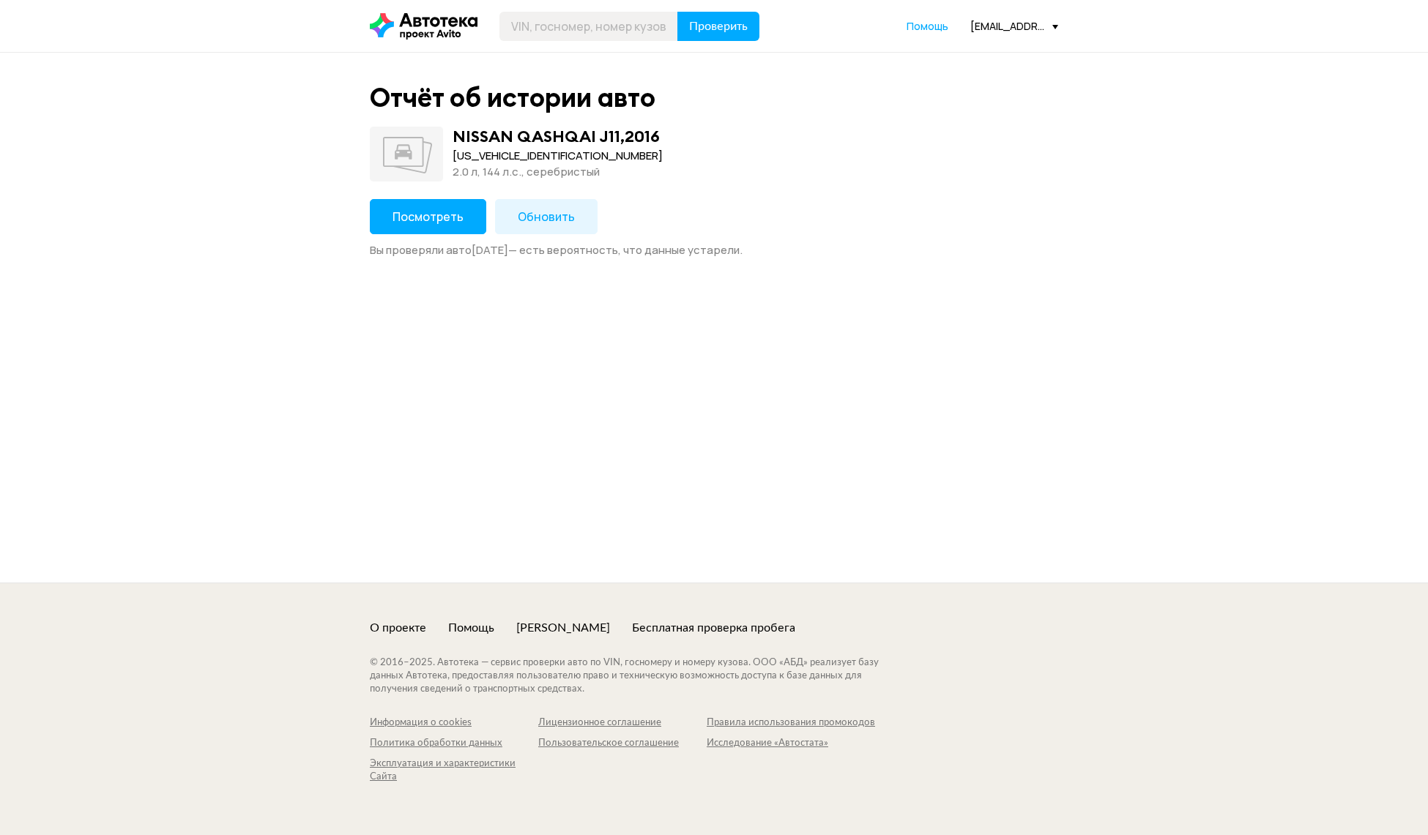
click at [425, 243] on div "Вы проверяли авто [DATE] — есть вероятность, что данные устарели." at bounding box center [714, 250] width 688 height 15
click at [434, 228] on button "Посмотреть" at bounding box center [428, 216] width 116 height 35
click at [425, 217] on span "Посмотреть" at bounding box center [427, 217] width 71 height 16
click at [431, 182] on div "Отчёт об истории авто NISSAN QASHQAI J11 , 2018 Z8NFBAJ11ES046836 2.0 л, 144 л.…" at bounding box center [713, 170] width 703 height 176
click at [425, 209] on span "Посмотреть" at bounding box center [427, 217] width 71 height 16
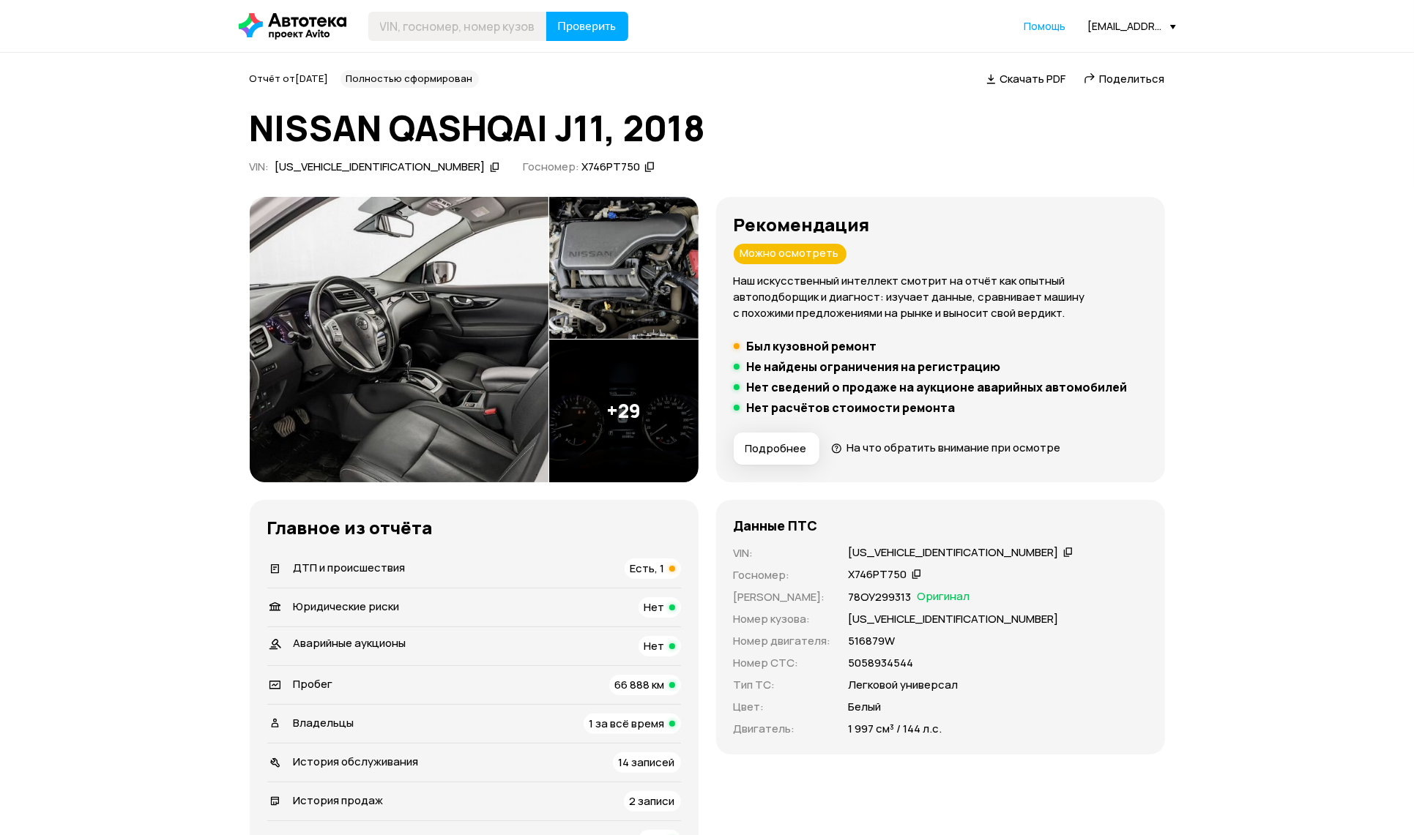
click at [460, 575] on div "ДТП и происшествия Есть, 1" at bounding box center [474, 569] width 414 height 21
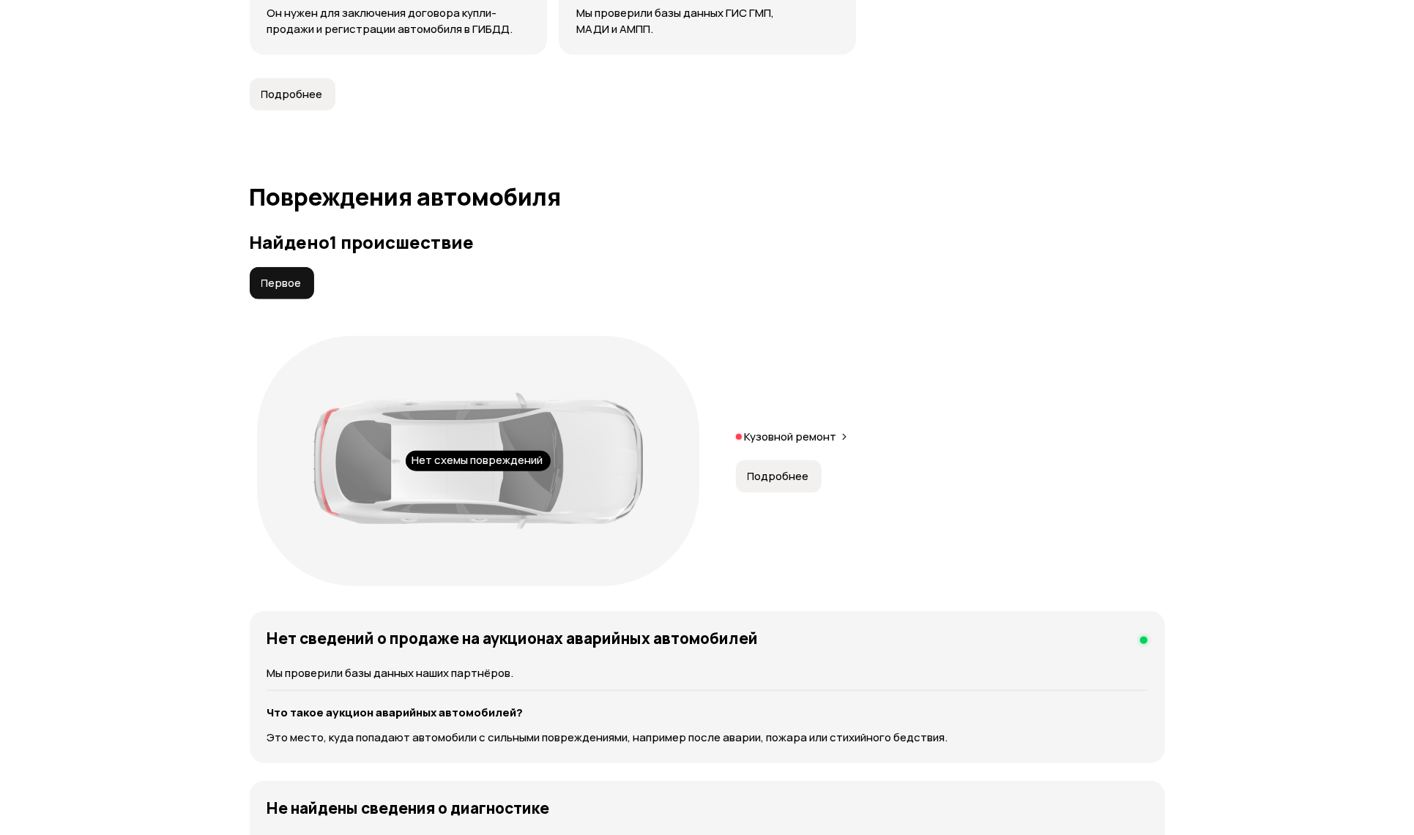
scroll to position [1514, 0]
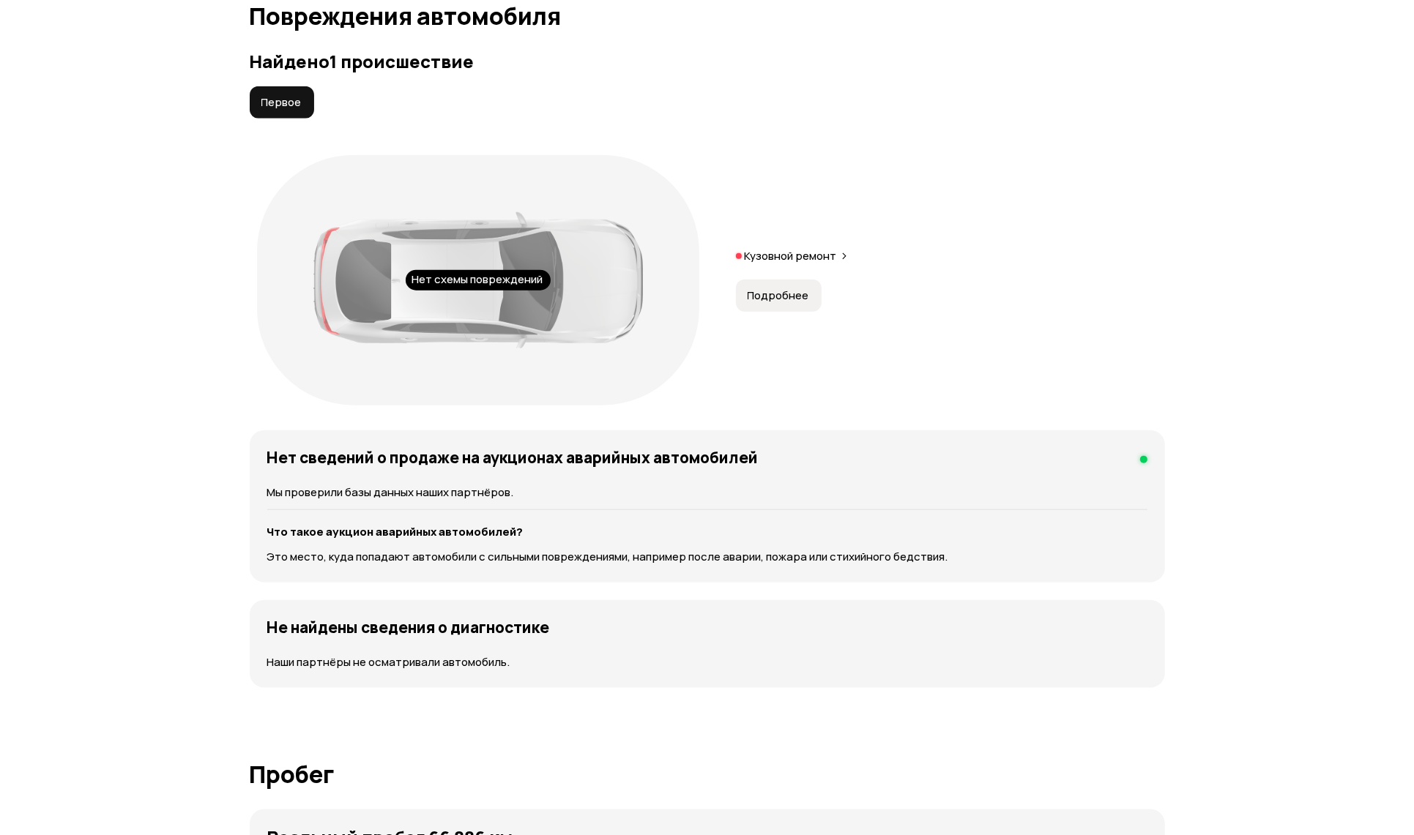
click at [844, 264] on div "Кузовной ремонт" at bounding box center [950, 260] width 429 height 23
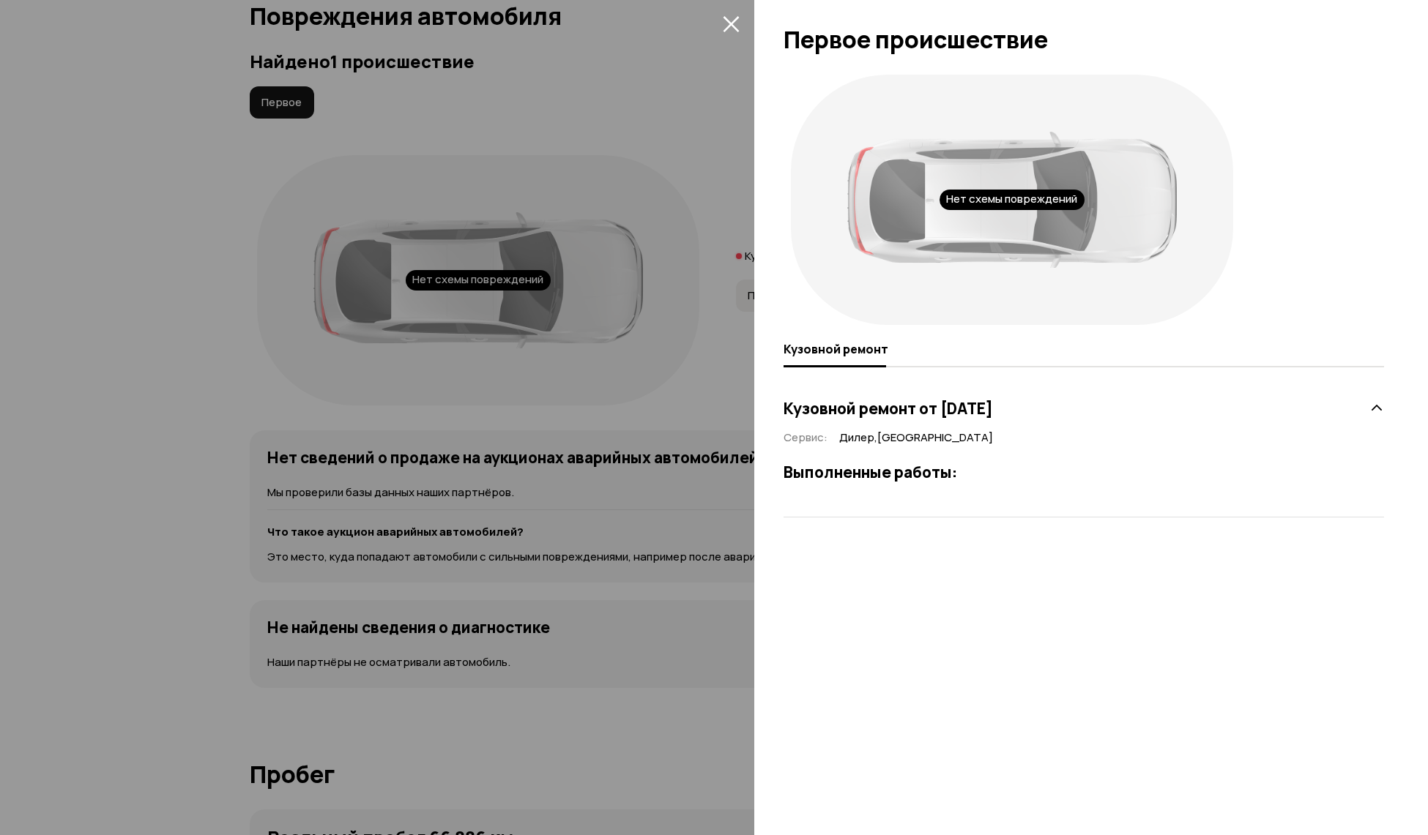
click at [845, 261] on div "Нет схемы повреждений" at bounding box center [1012, 200] width 442 height 250
click at [725, 23] on icon "закрыть" at bounding box center [731, 23] width 17 height 17
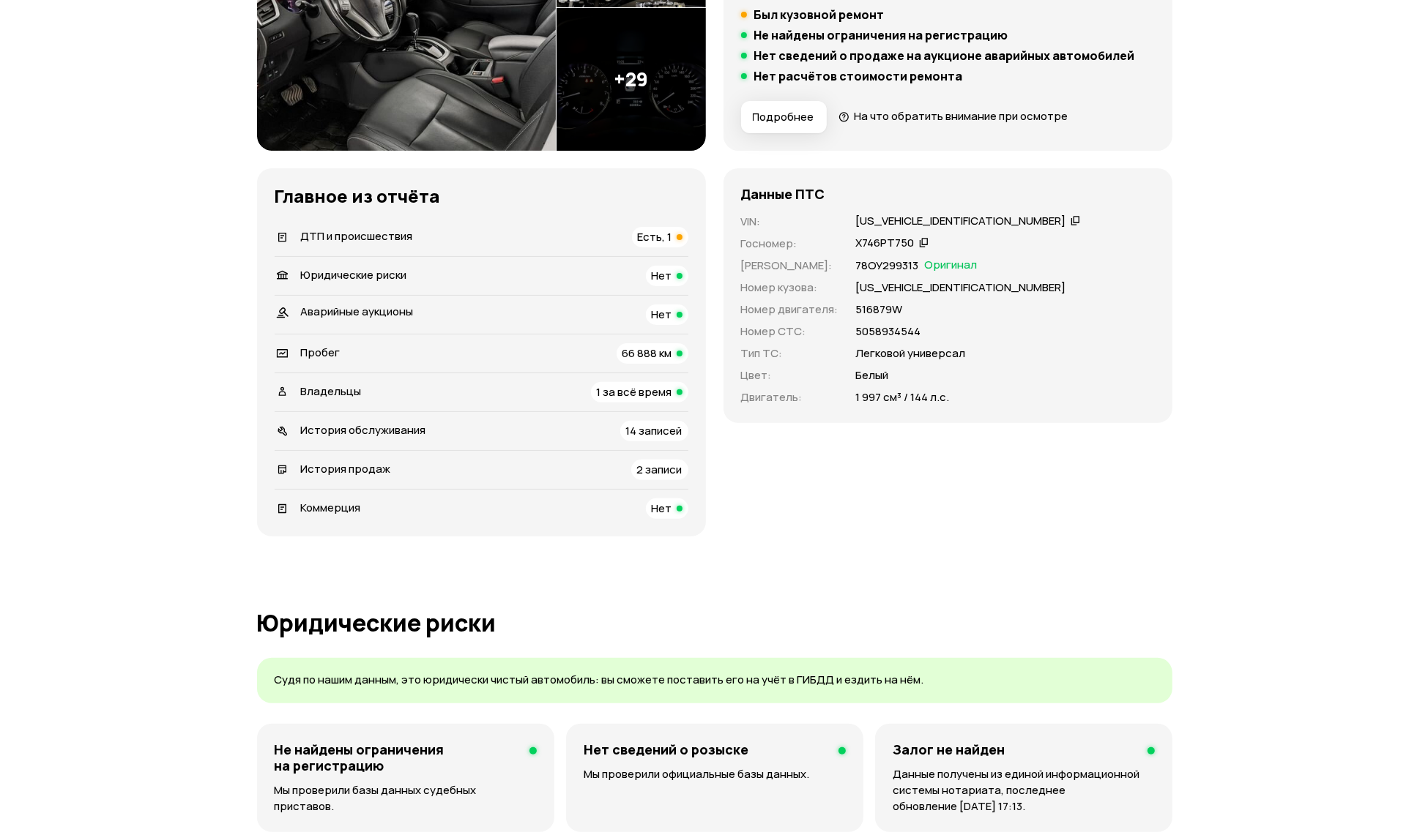
scroll to position [0, 0]
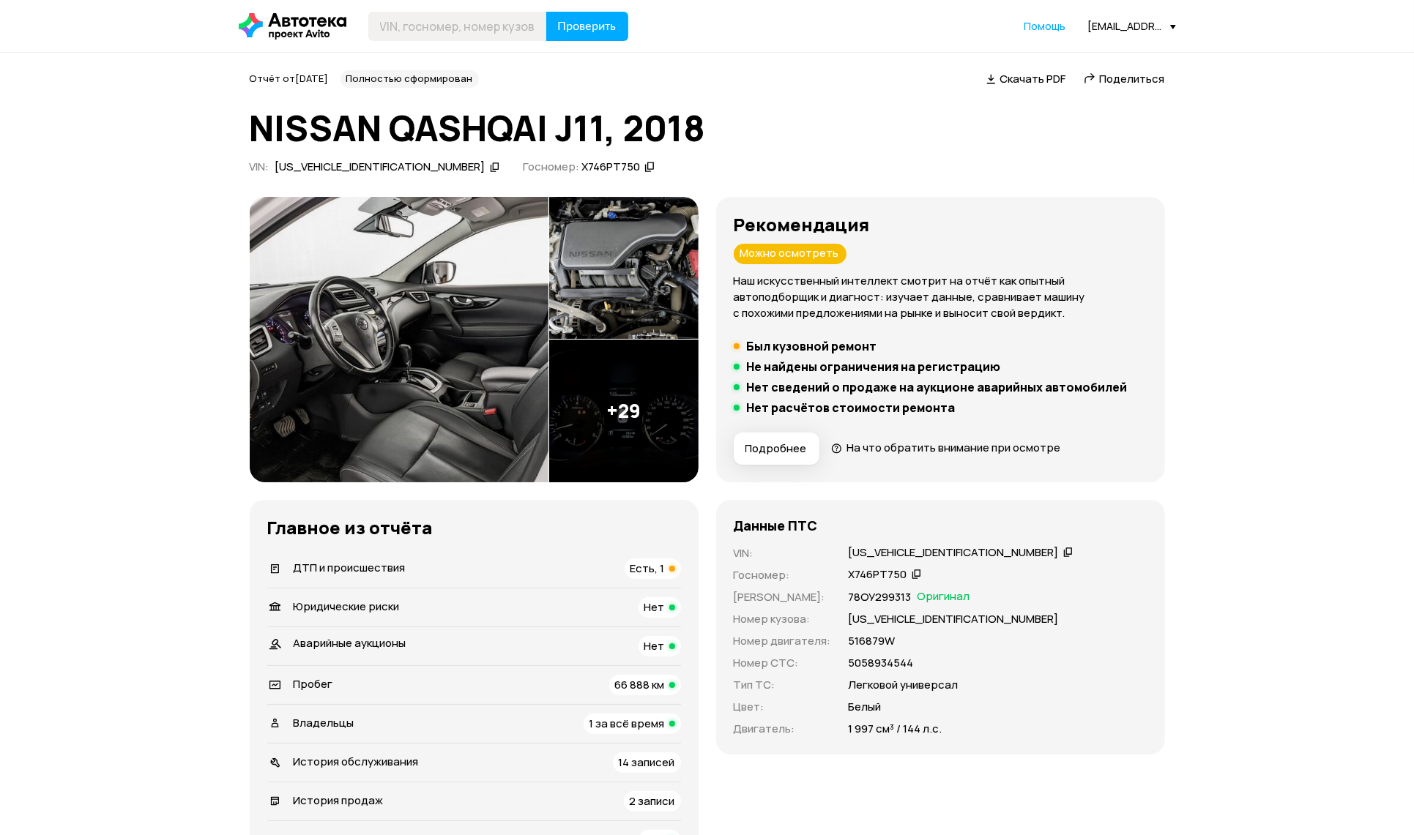
click at [469, 414] on img at bounding box center [399, 340] width 299 height 286
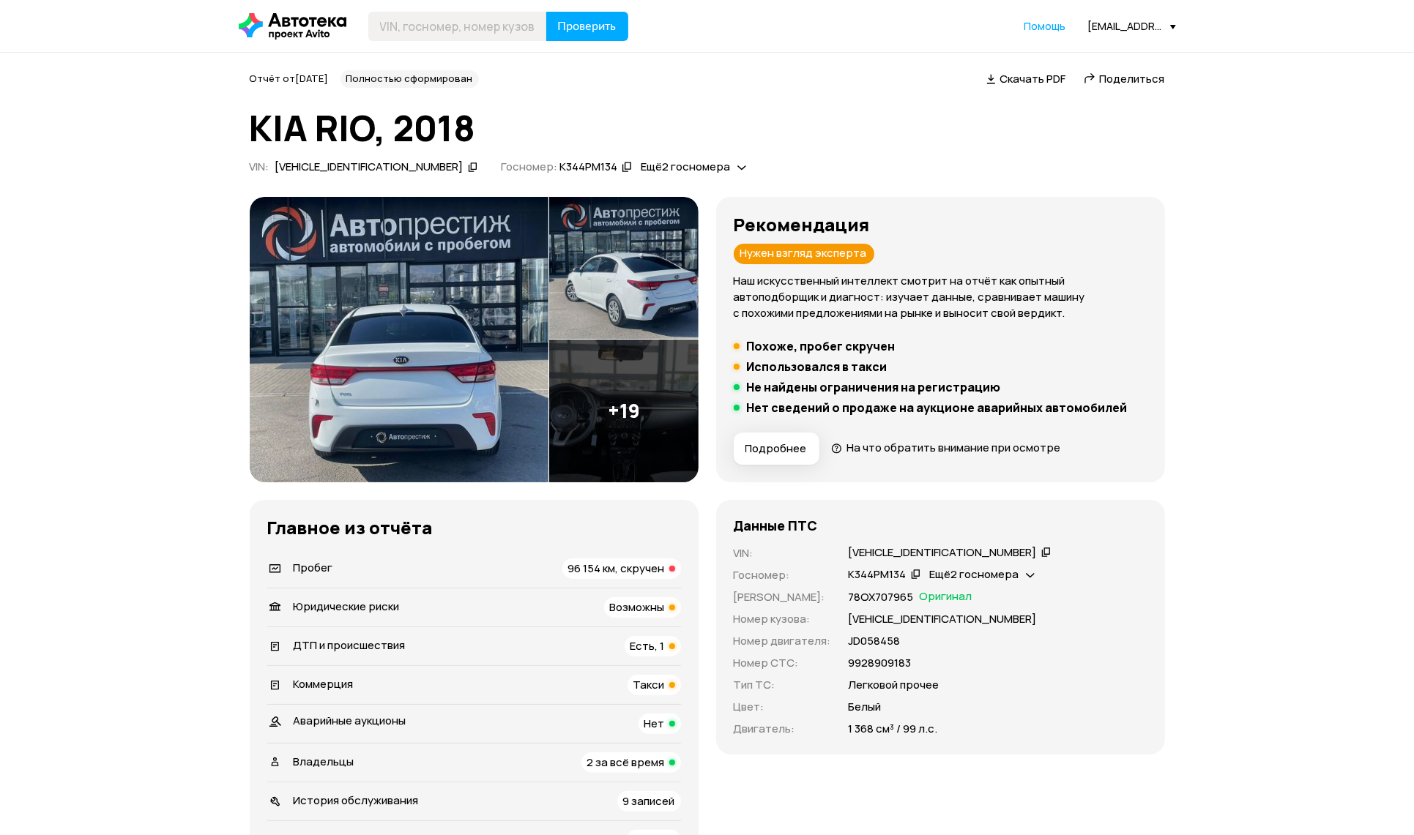
click at [455, 569] on div "Пробег 96 154 км, скручен" at bounding box center [474, 569] width 414 height 21
click at [362, 567] on div "Пробег 96 154 км, скручен" at bounding box center [474, 569] width 414 height 21
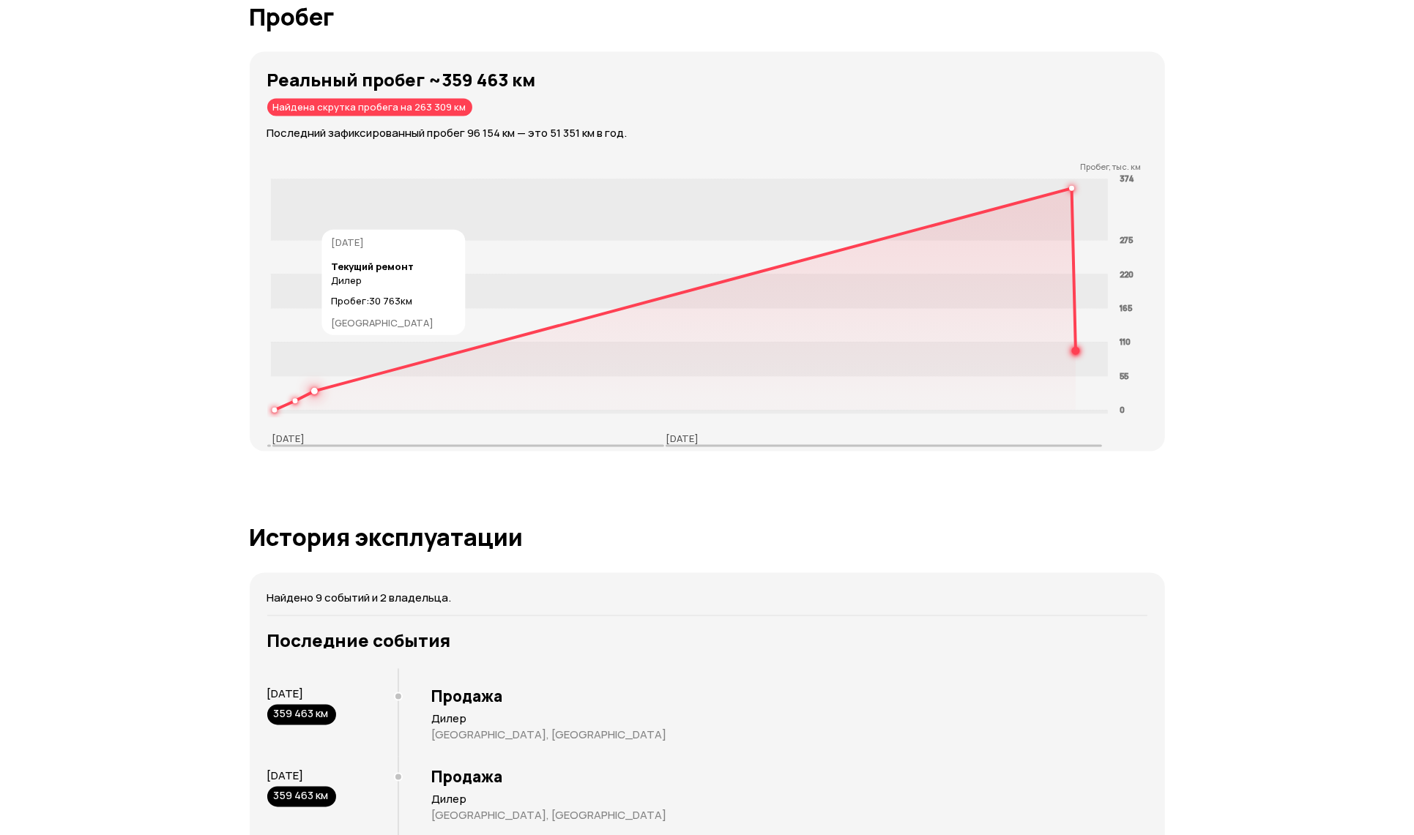
scroll to position [1999, 0]
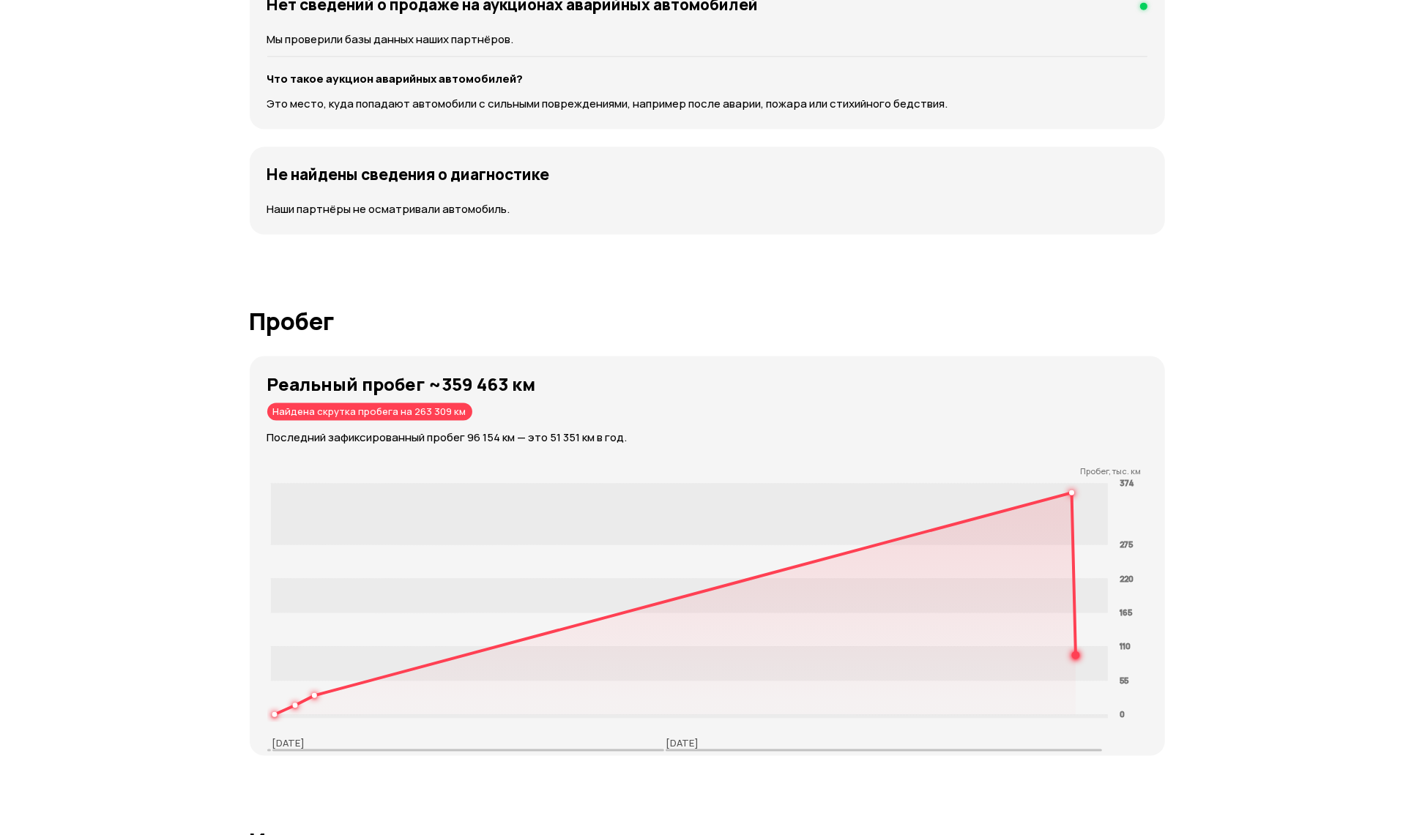
click at [3, 371] on div "Отчёт от [DATE] Полностью сформирован   Скачать PDF   Поделиться KIA RIO, 2018 …" at bounding box center [707, 728] width 1414 height 5349
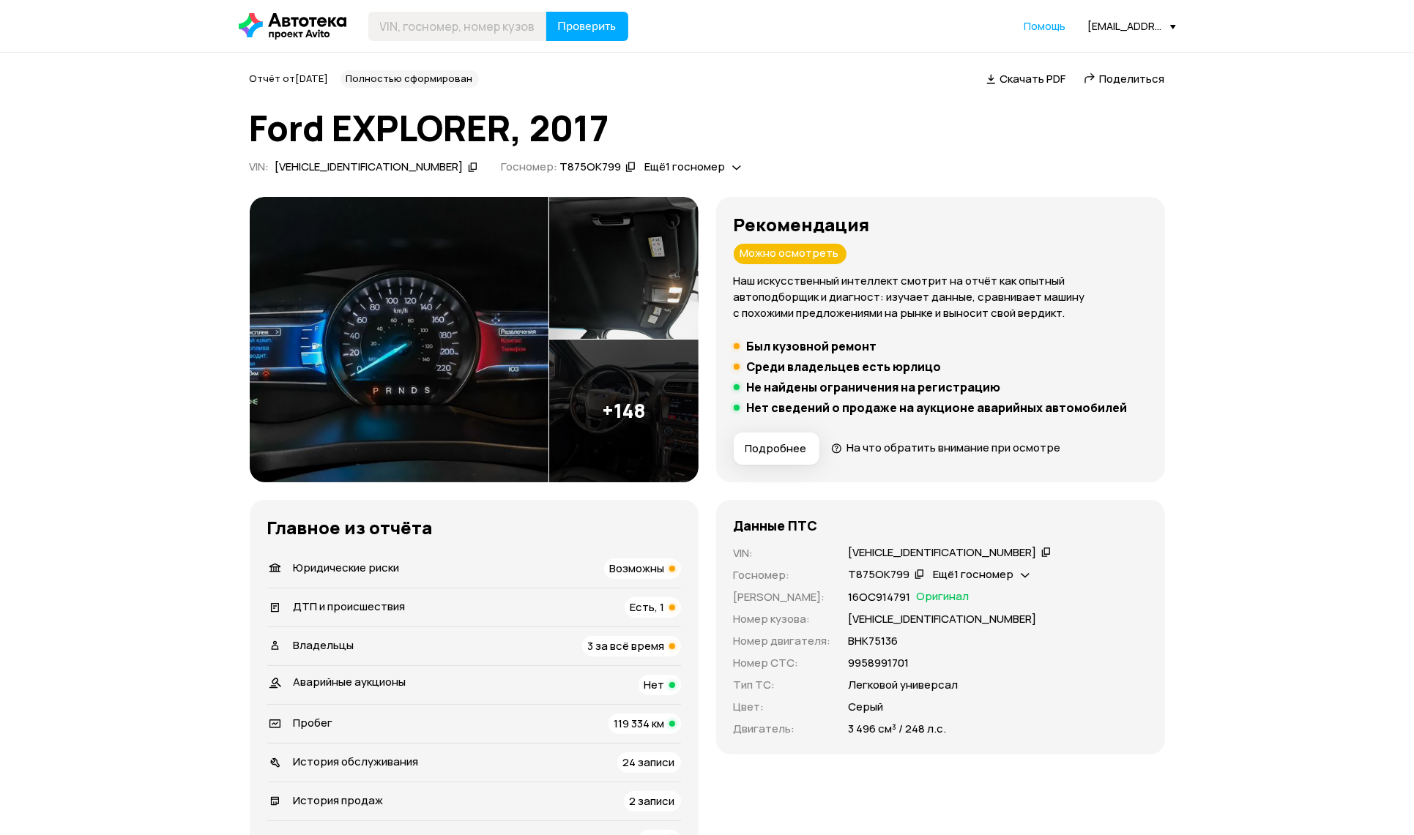
click at [378, 652] on div "Владельцы 3 за всё время" at bounding box center [474, 646] width 414 height 21
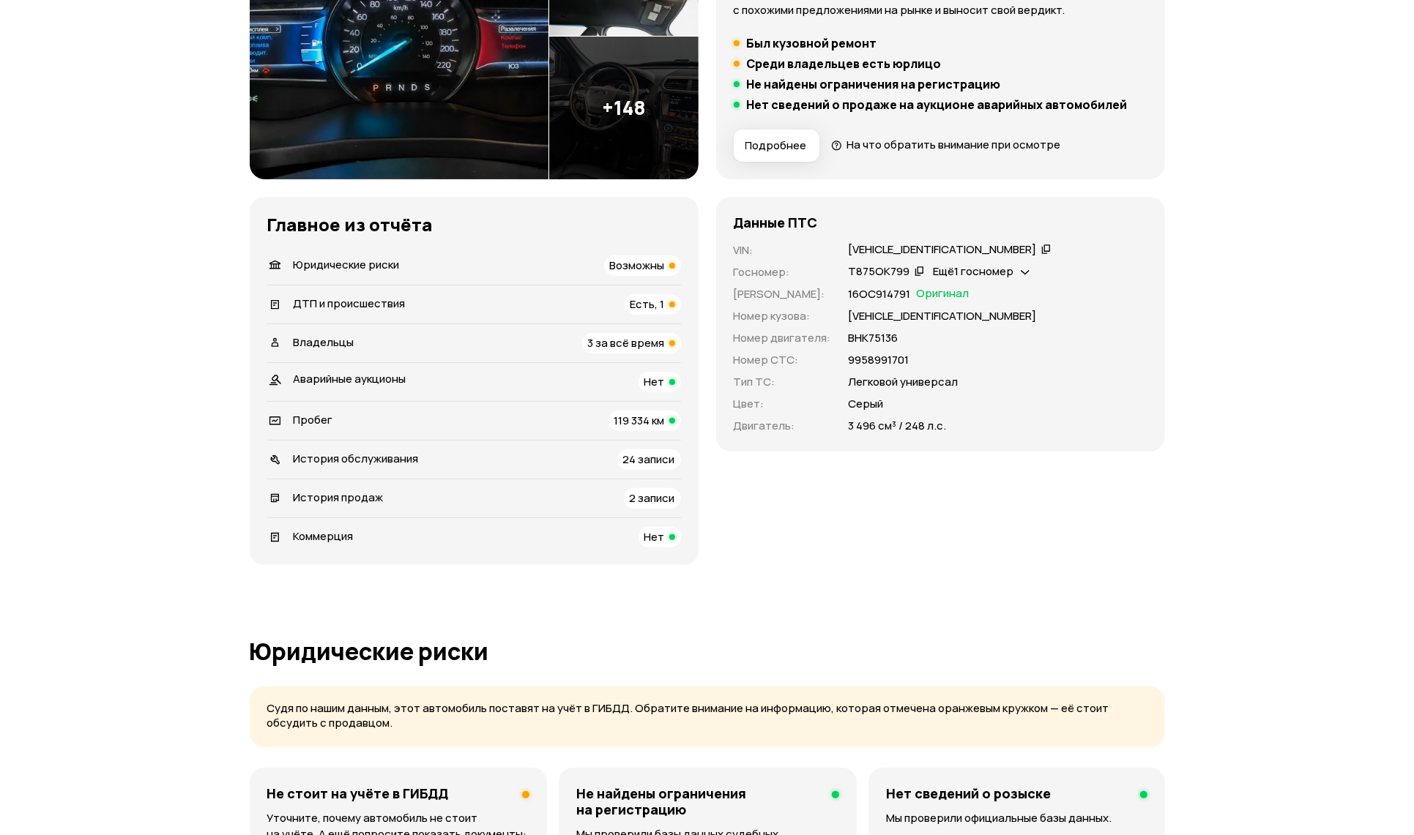
scroll to position [305, 0]
click at [447, 308] on div "ДТП и происшествия Есть, 1" at bounding box center [474, 303] width 414 height 21
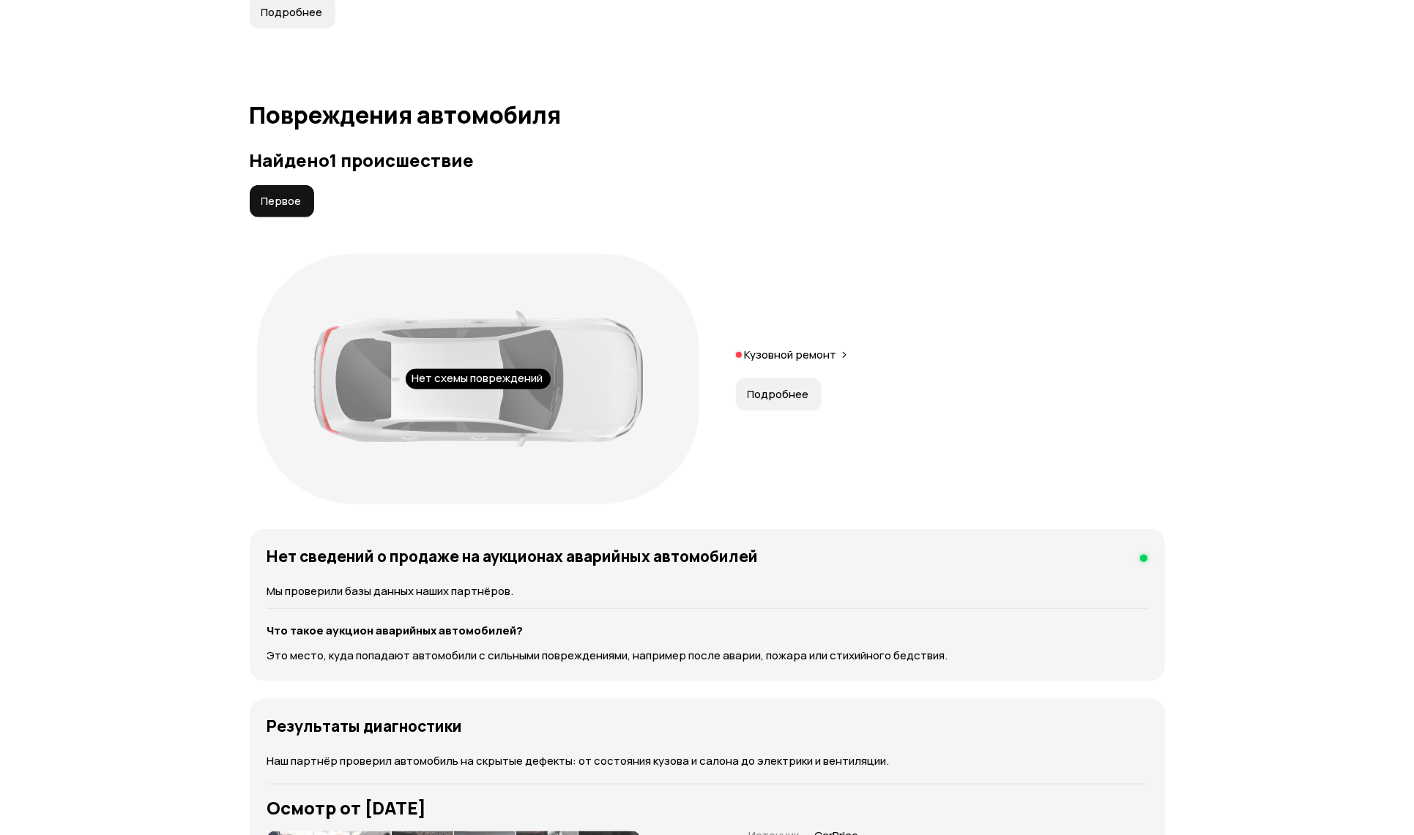
scroll to position [1546, 0]
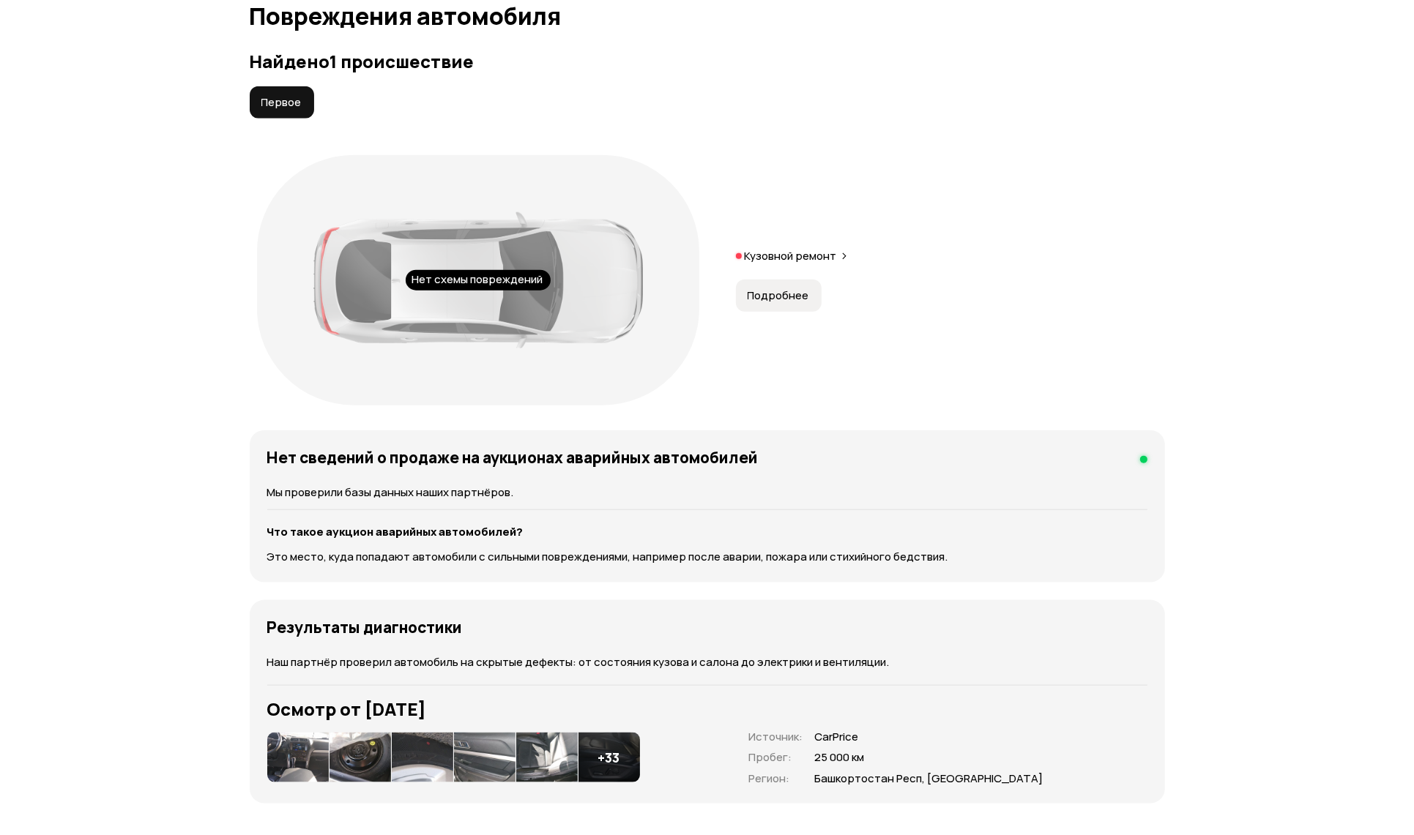
click at [835, 260] on p "Кузовной ремонт" at bounding box center [791, 256] width 92 height 15
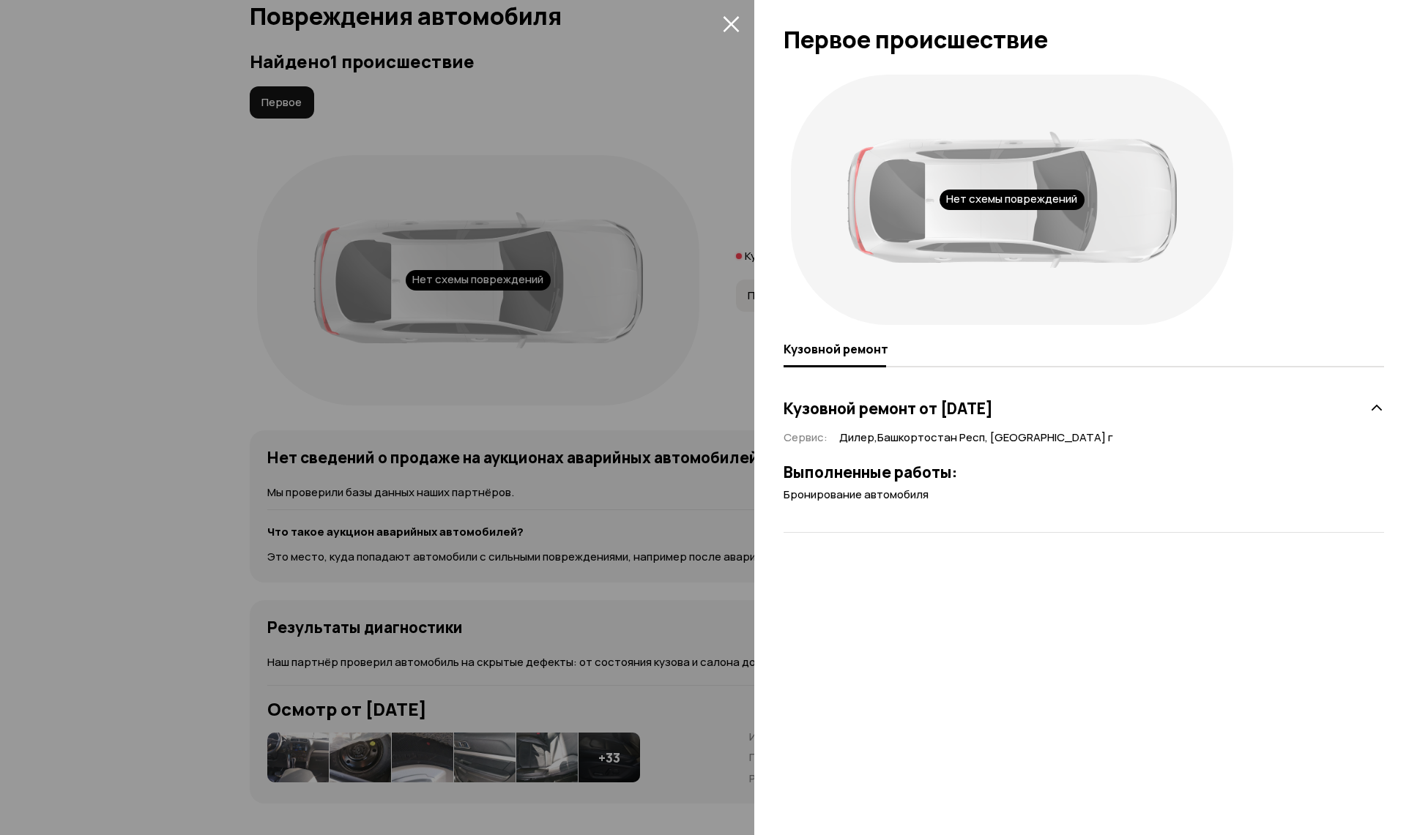
click at [592, 133] on div at bounding box center [714, 417] width 1428 height 835
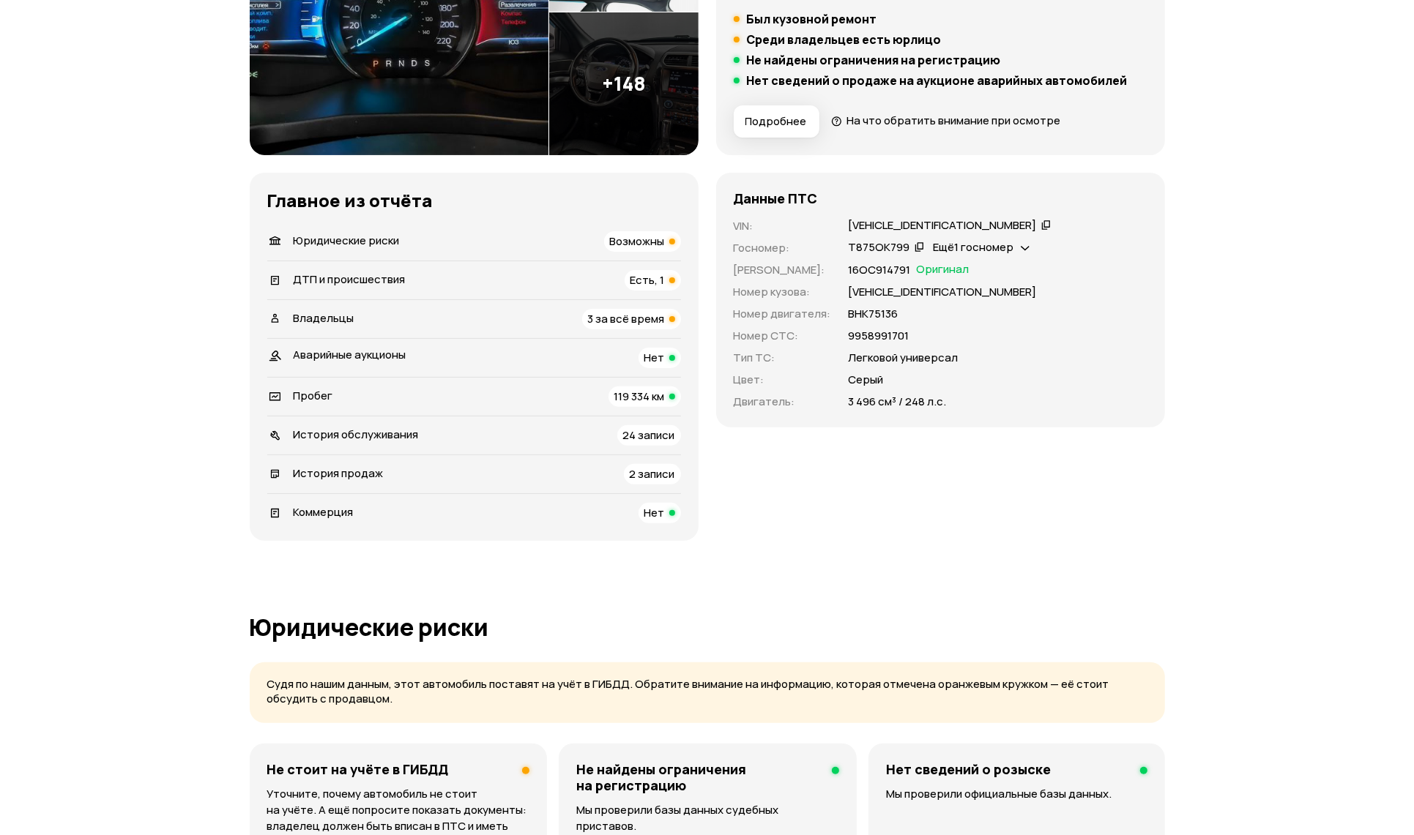
scroll to position [326, 0]
click at [509, 274] on div "ДТП и происшествия Есть, 1" at bounding box center [474, 282] width 414 height 21
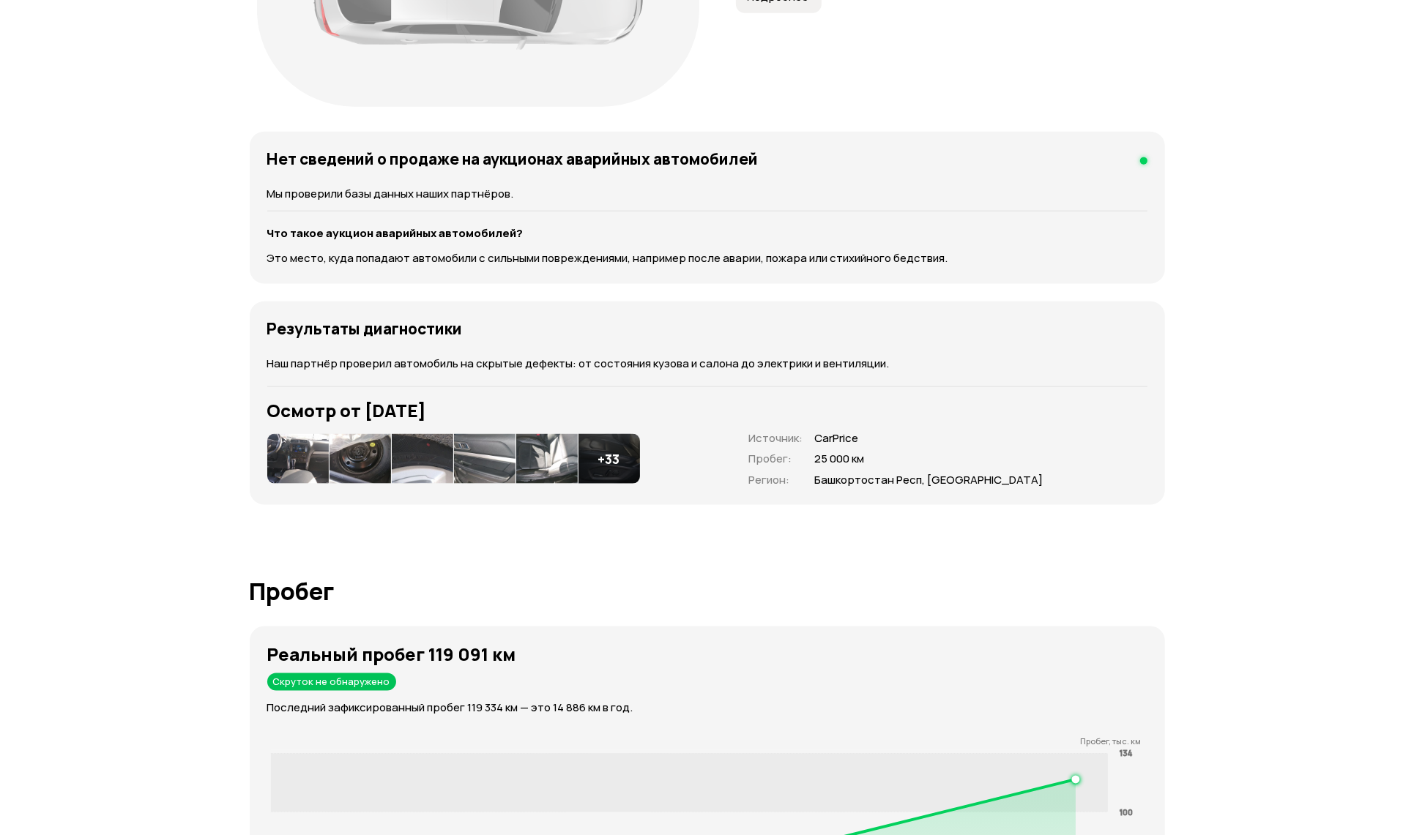
scroll to position [1851, 0]
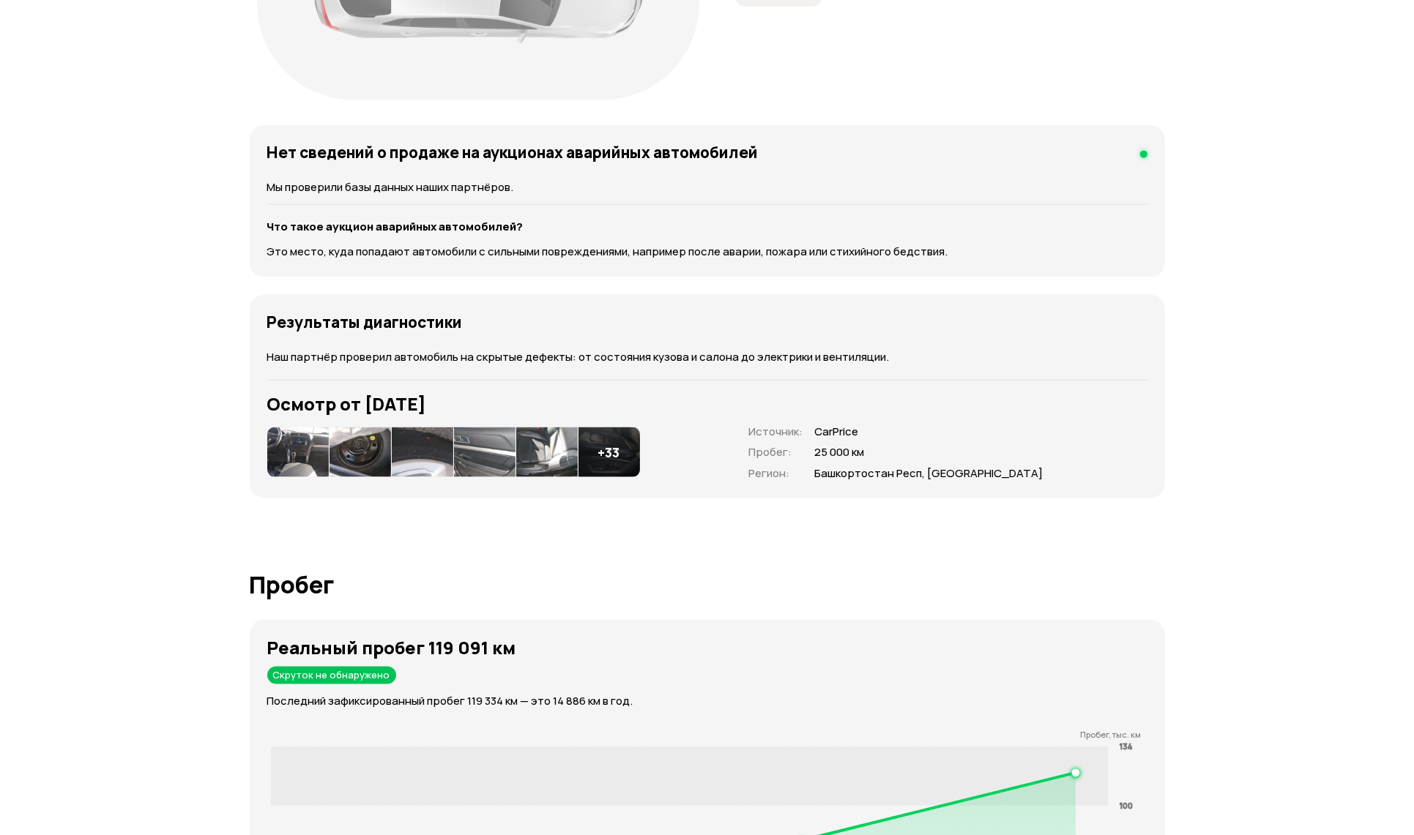
click at [307, 450] on img at bounding box center [298, 453] width 62 height 50
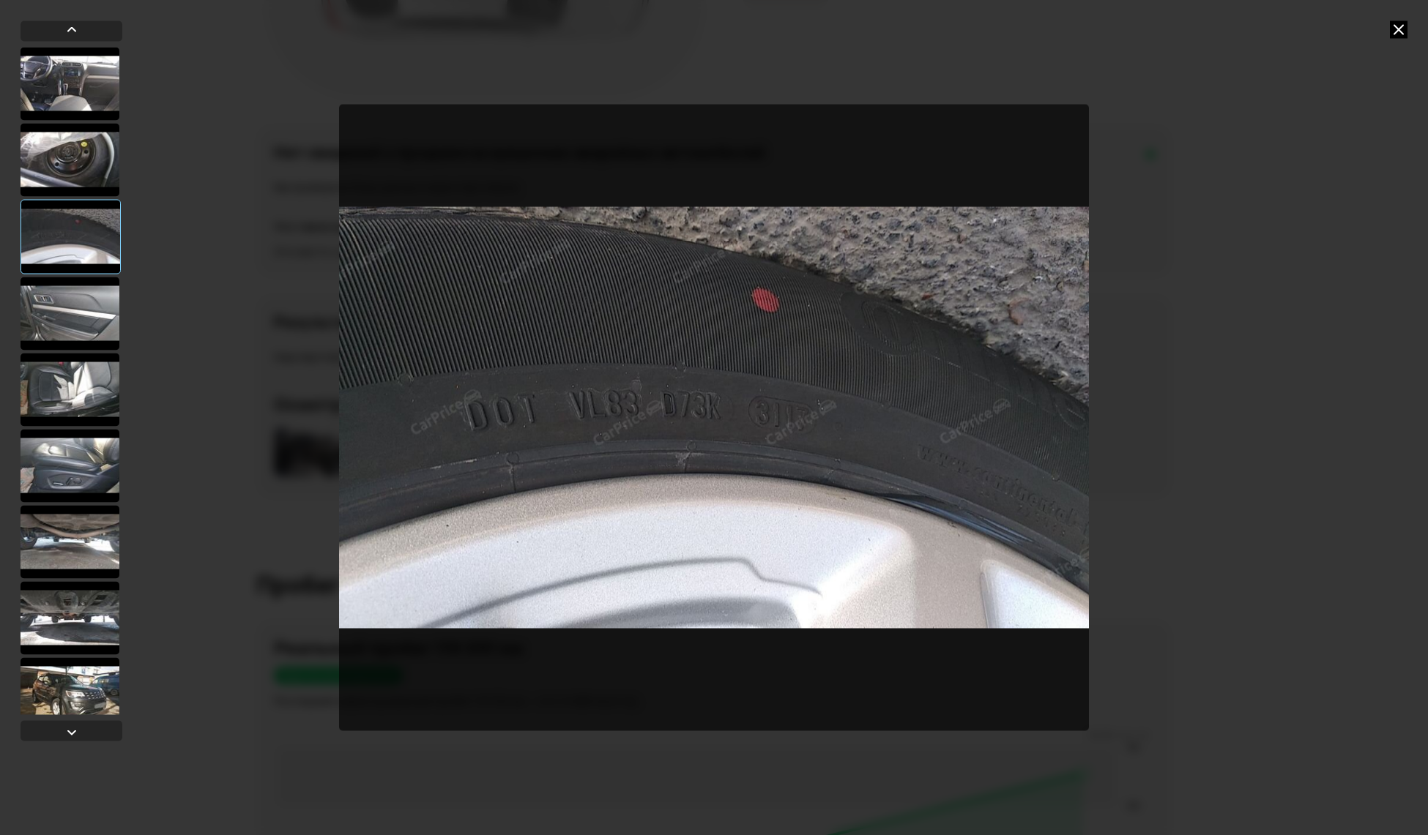
click at [1386, 37] on div at bounding box center [714, 417] width 1428 height 835
click at [1387, 38] on div at bounding box center [714, 417] width 1428 height 835
click at [1390, 31] on icon at bounding box center [1399, 30] width 18 height 18
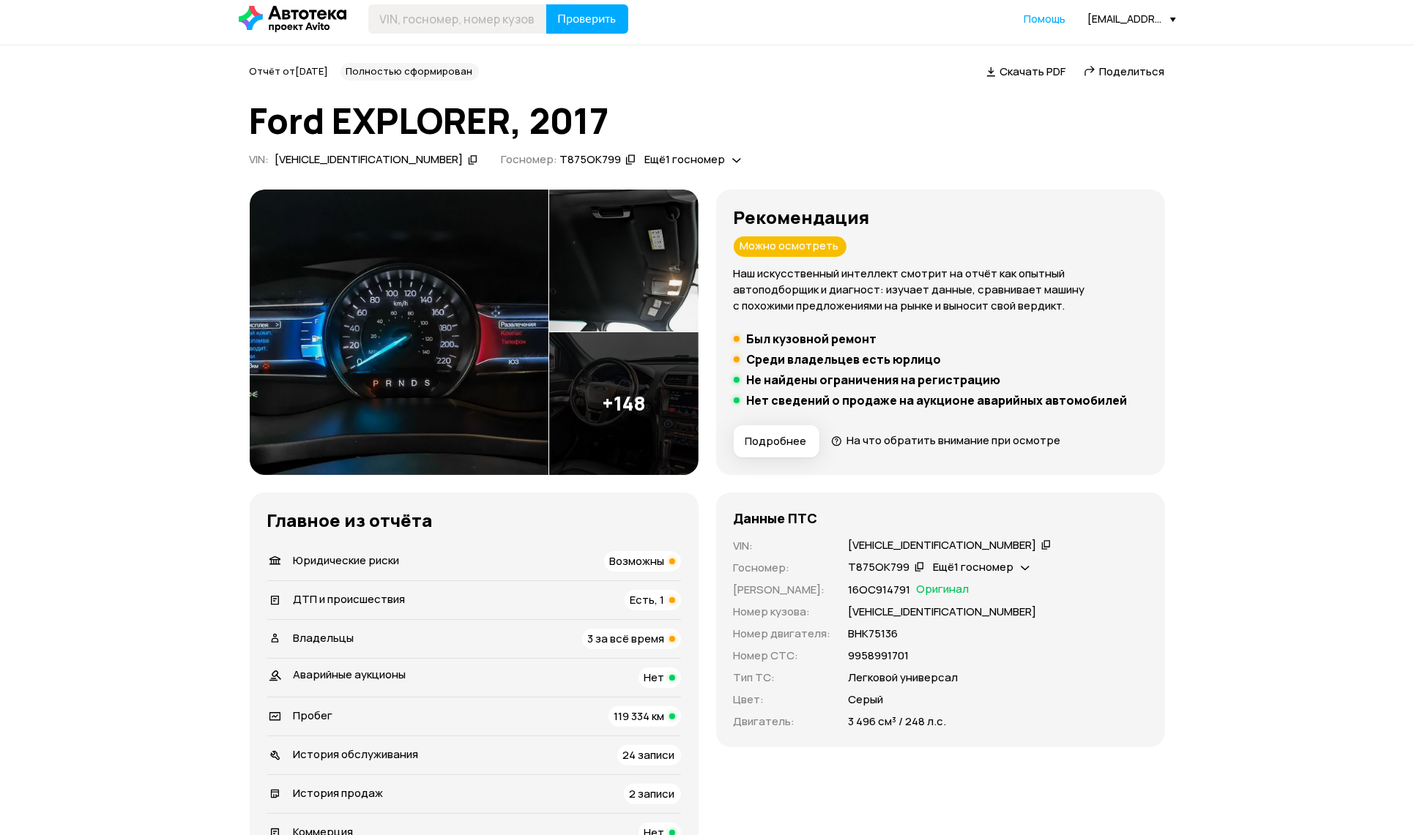
scroll to position [0, 0]
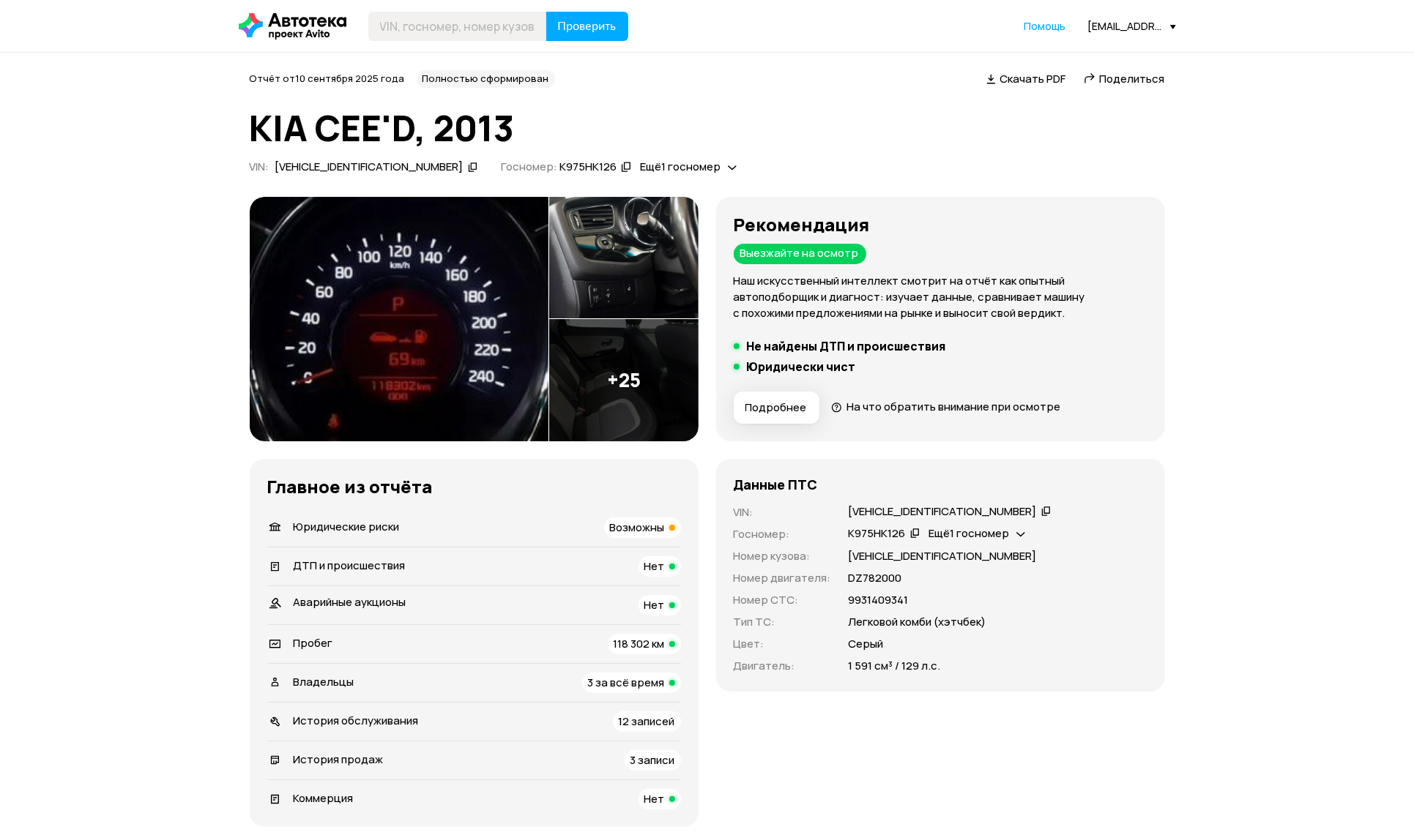
click at [357, 509] on li "Юридические риски Возможны" at bounding box center [474, 528] width 414 height 38
click at [354, 518] on div "Юридические риски Возможны" at bounding box center [474, 528] width 414 height 21
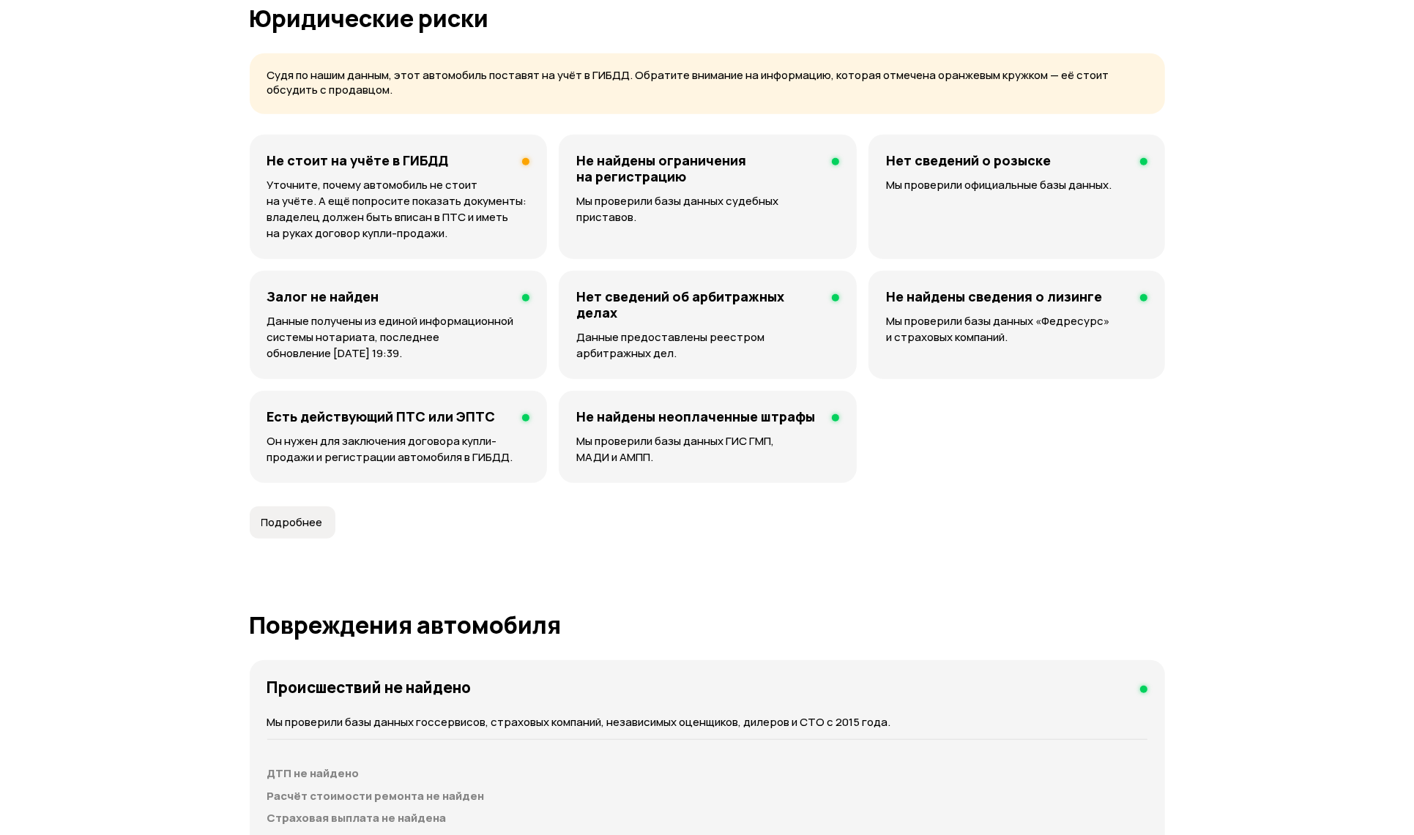
scroll to position [898, 0]
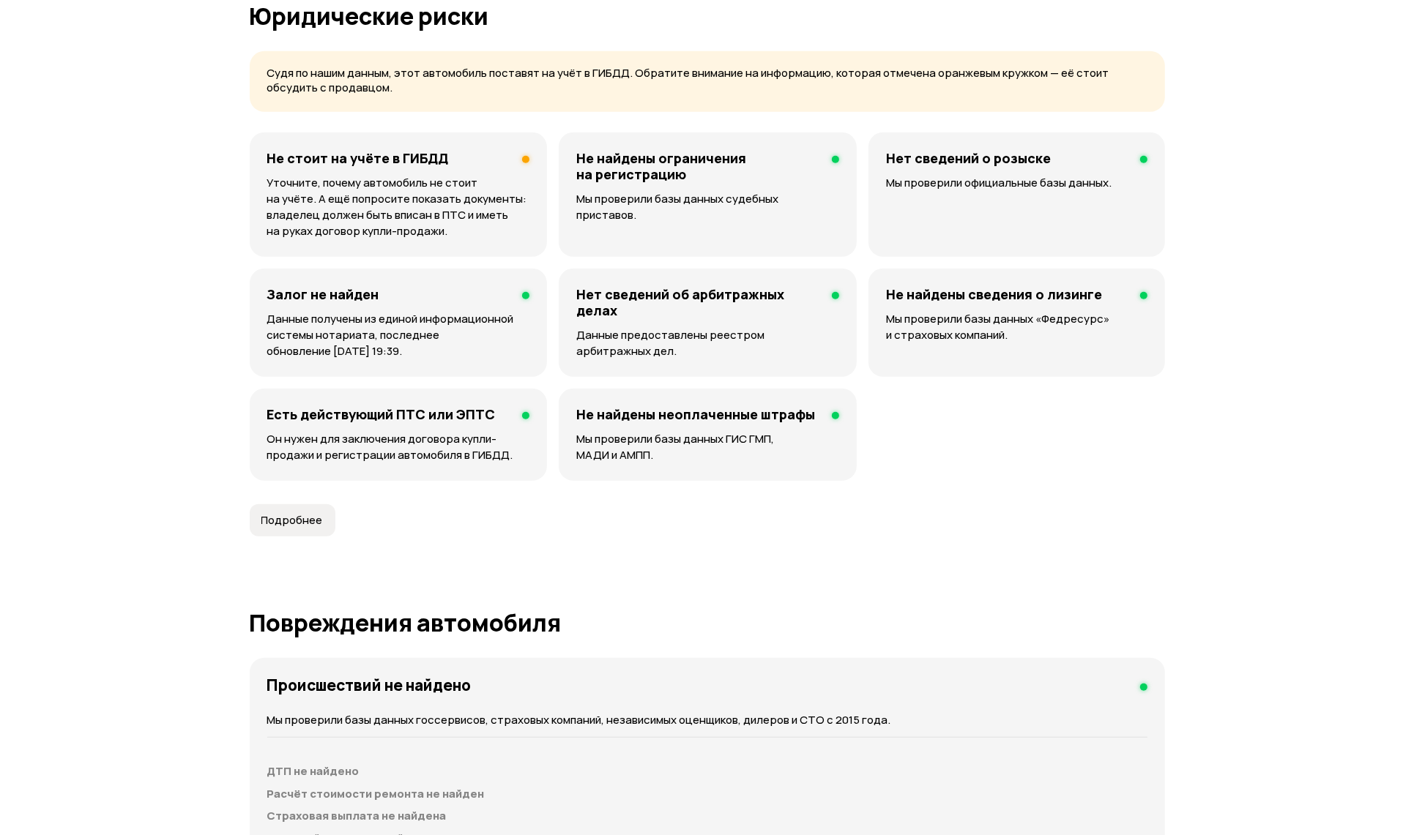
click at [488, 223] on p "Уточните, почему автомобиль не стоит на учёте. А ещё попросите показать докумен…" at bounding box center [398, 207] width 263 height 64
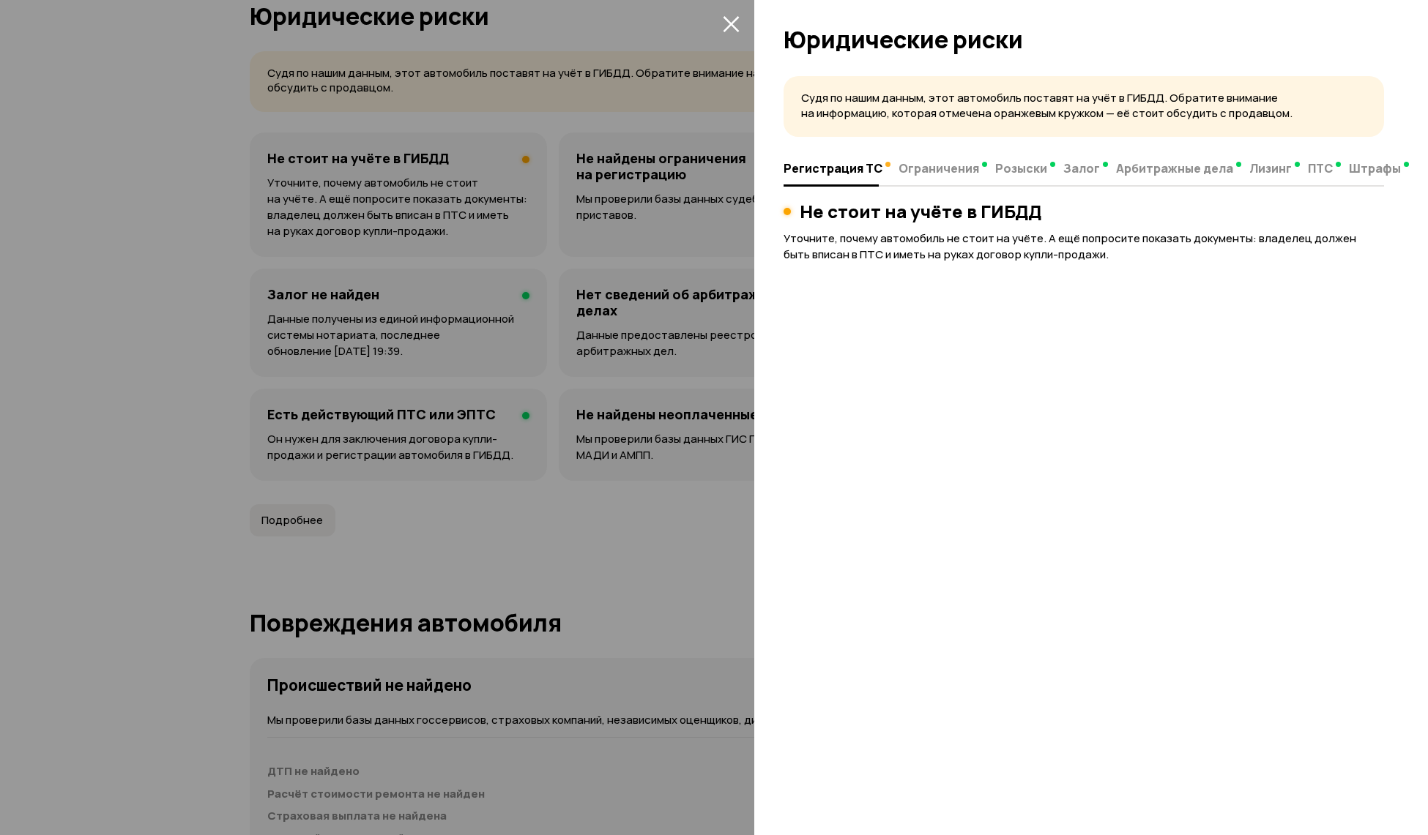
click at [737, 21] on icon "закрыть" at bounding box center [731, 23] width 17 height 17
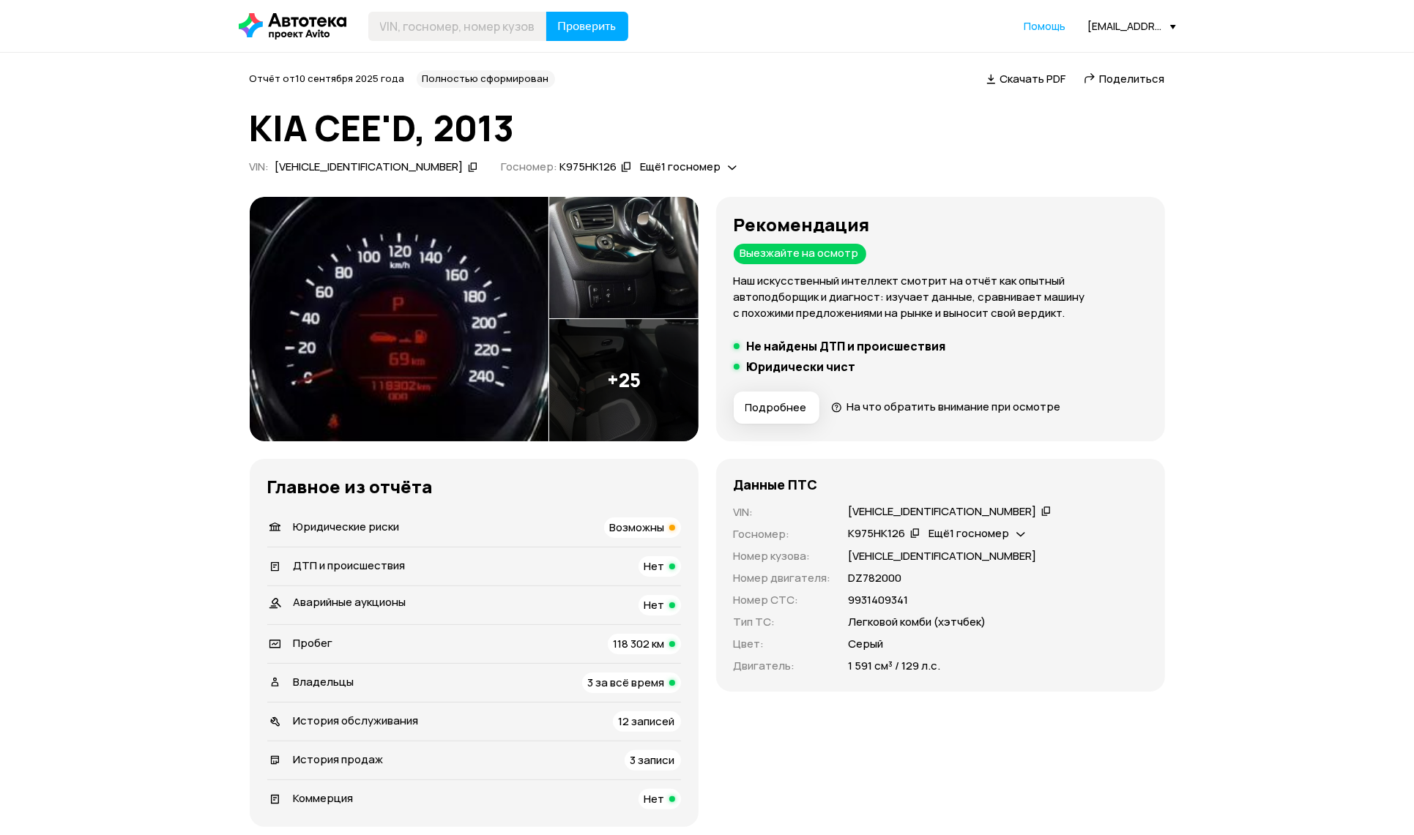
scroll to position [610, 0]
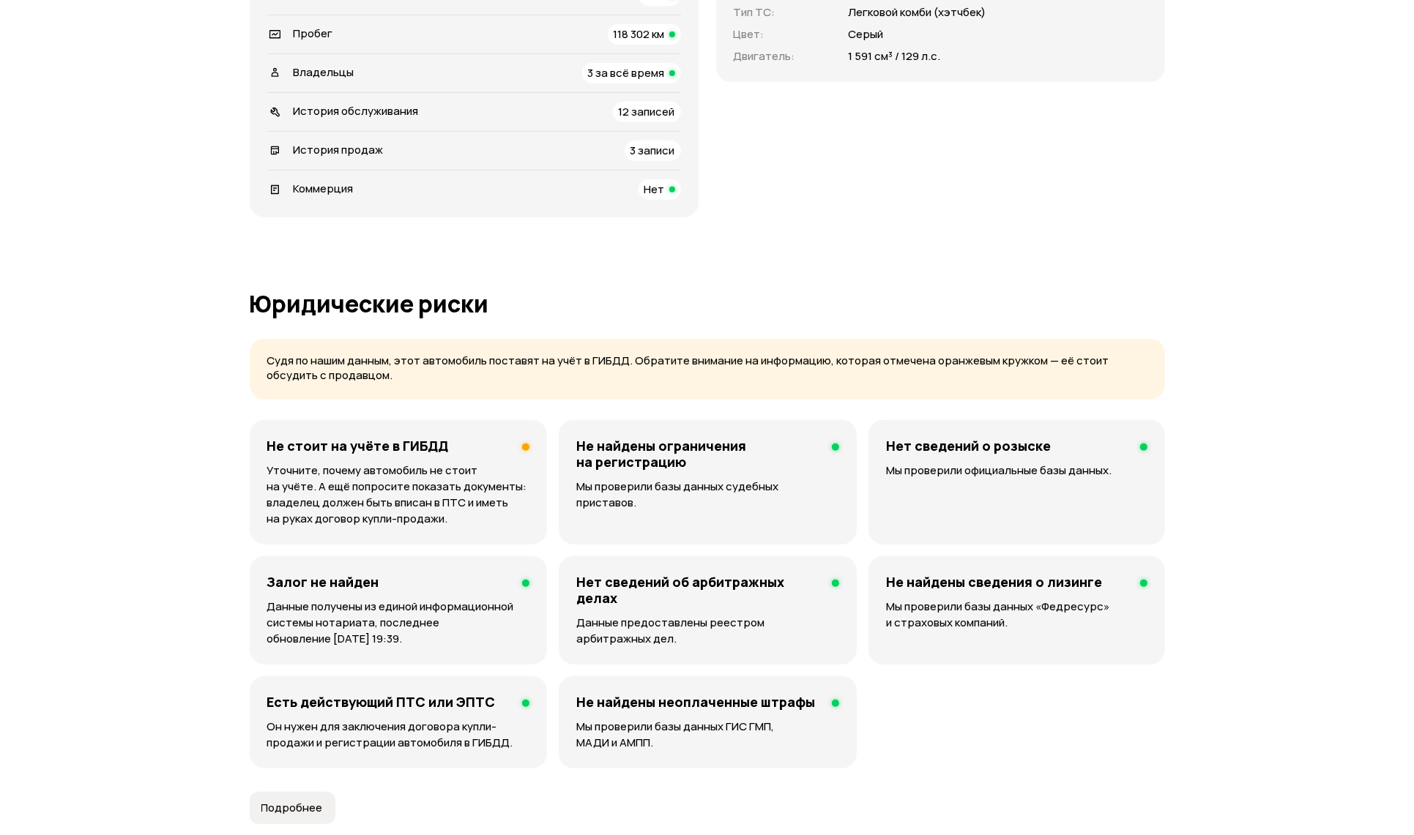
click at [428, 439] on h4 "Не стоит на учёте в ГИБДД" at bounding box center [358, 446] width 182 height 16
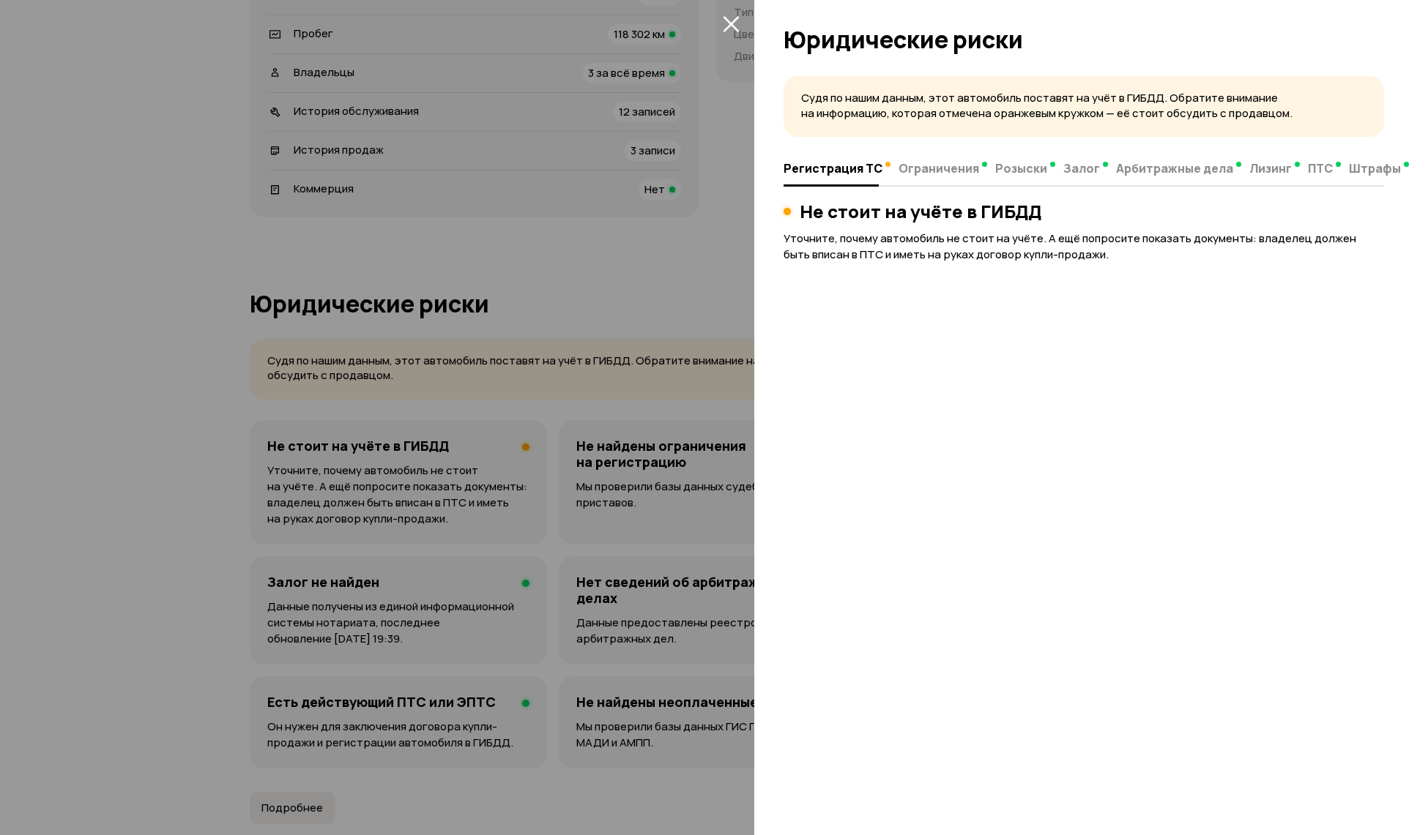
click at [662, 239] on div at bounding box center [714, 417] width 1428 height 835
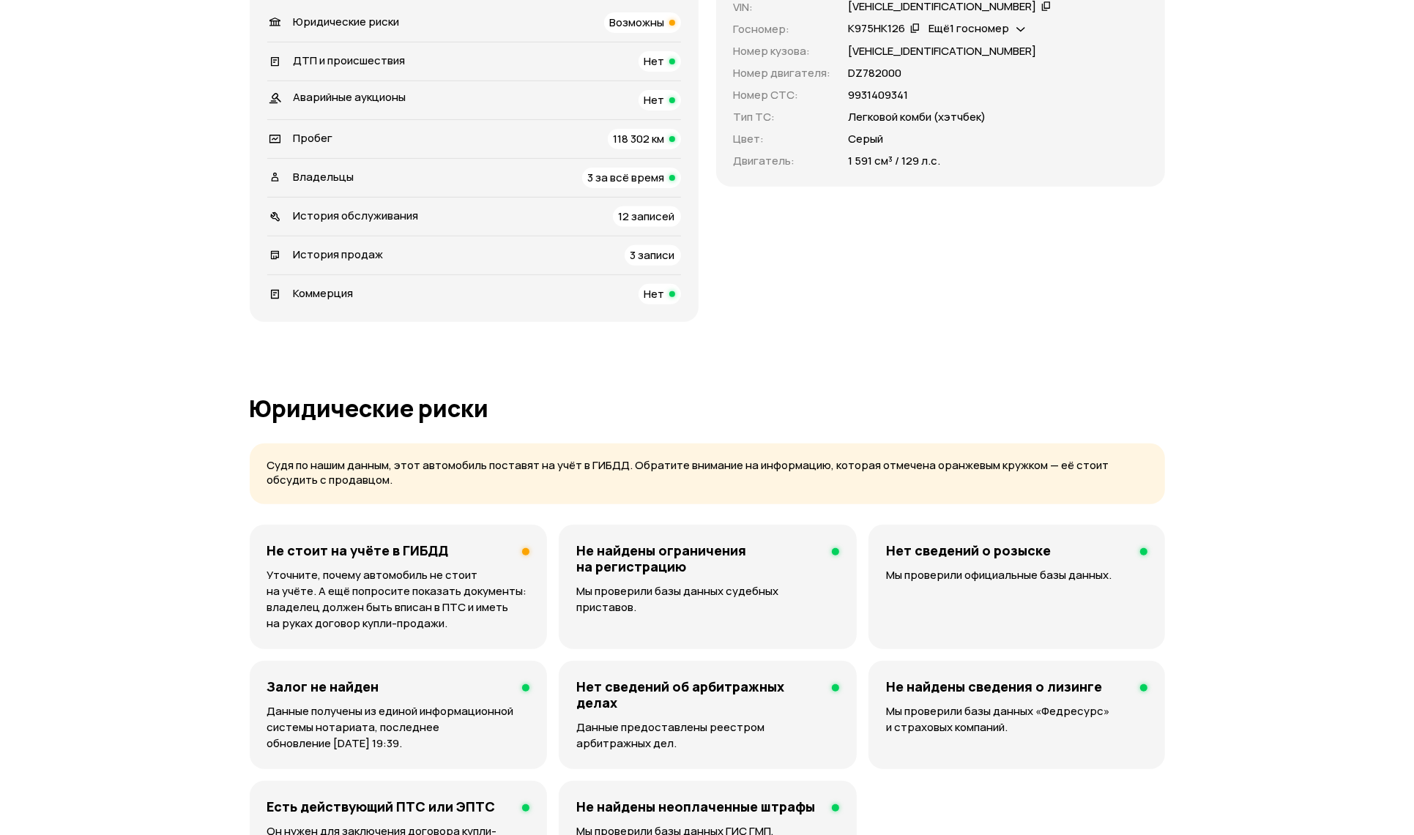
scroll to position [0, 0]
